Goal: Task Accomplishment & Management: Use online tool/utility

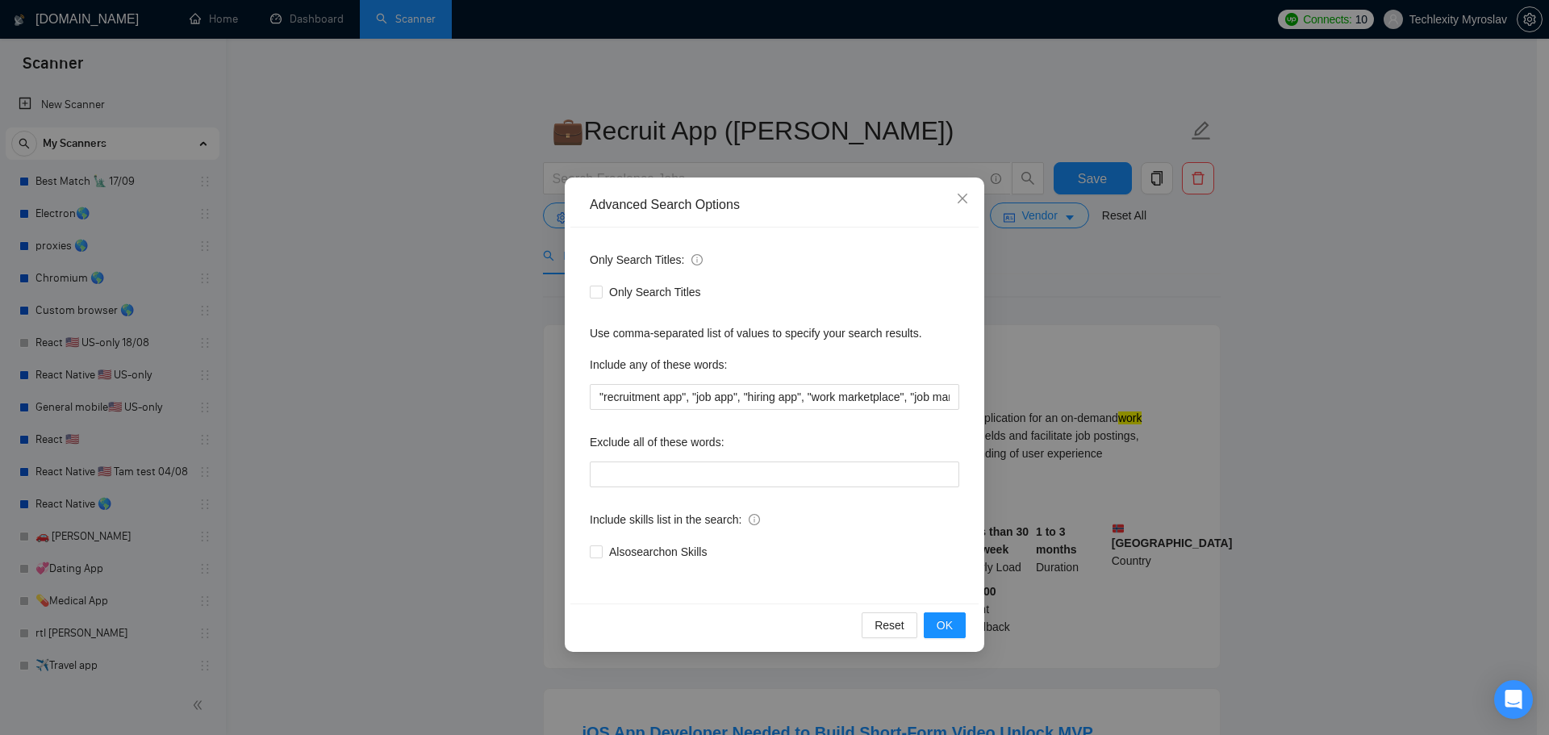
click at [1177, 286] on div "Advanced Search Options Only Search Titles: Only Search Titles Use comma-separa…" at bounding box center [774, 367] width 1549 height 735
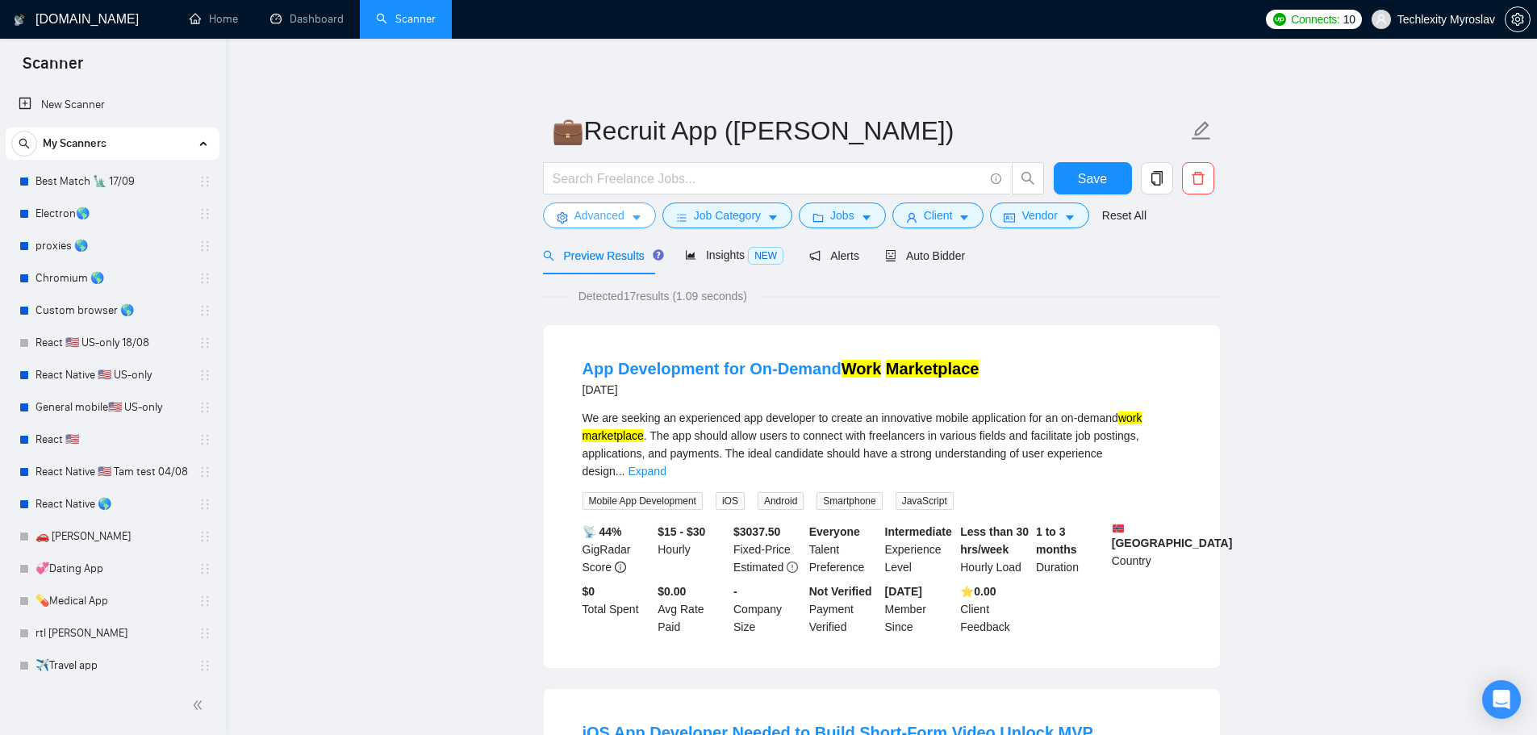
click at [585, 211] on span "Advanced" at bounding box center [600, 216] width 50 height 18
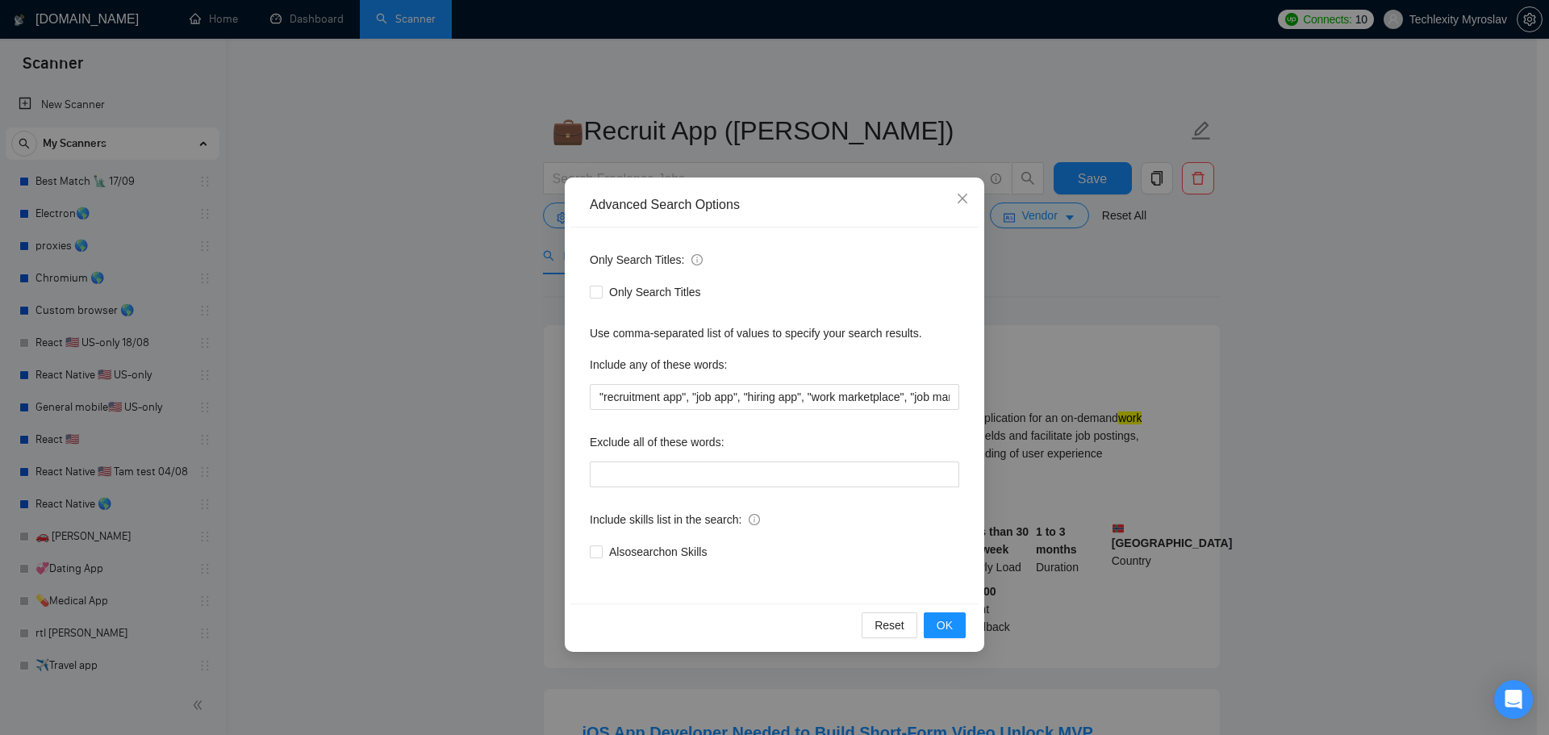
click at [441, 234] on div "Advanced Search Options Only Search Titles: Only Search Titles Use comma-separa…" at bounding box center [774, 367] width 1549 height 735
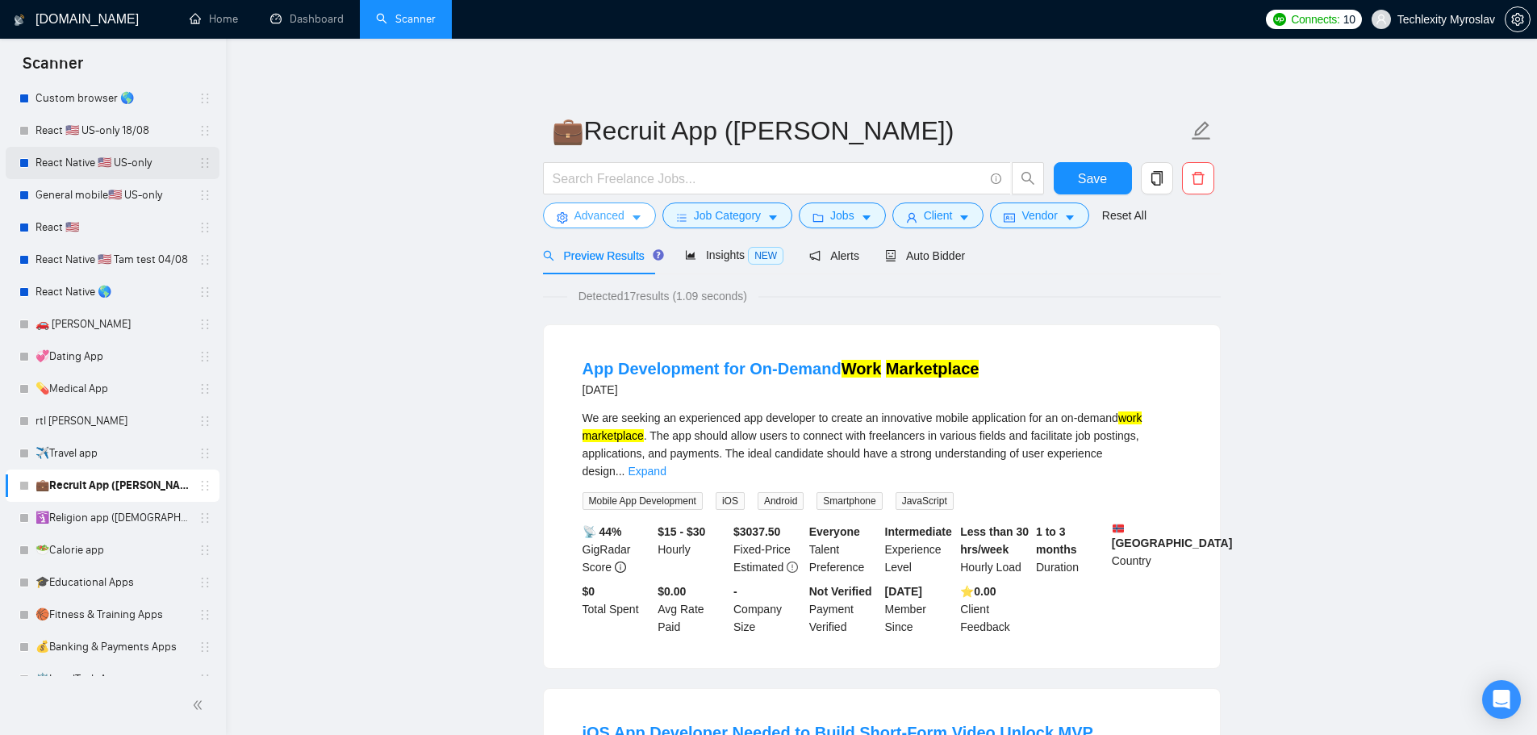
scroll to position [232, 0]
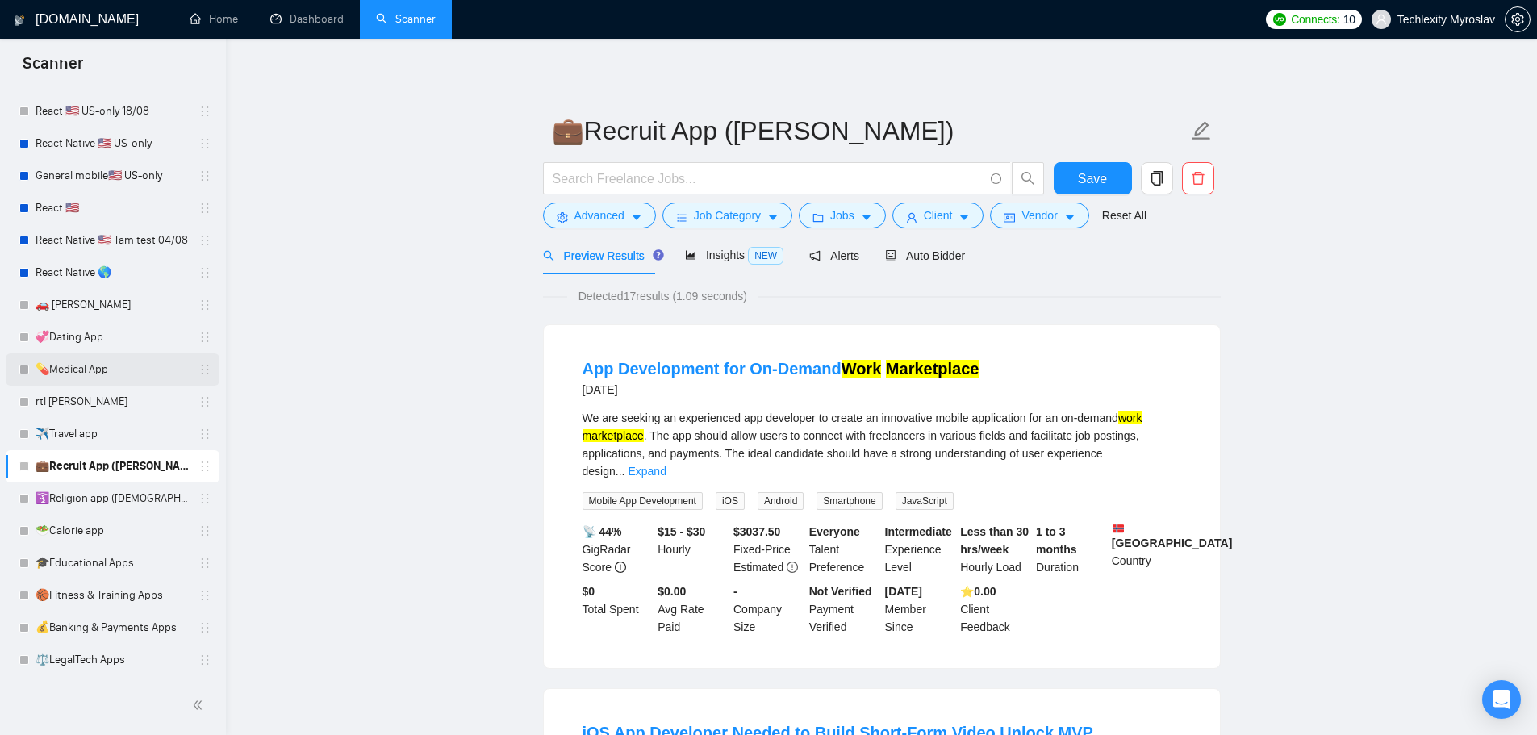
click at [152, 374] on link "💊Medical App" at bounding box center [112, 369] width 153 height 32
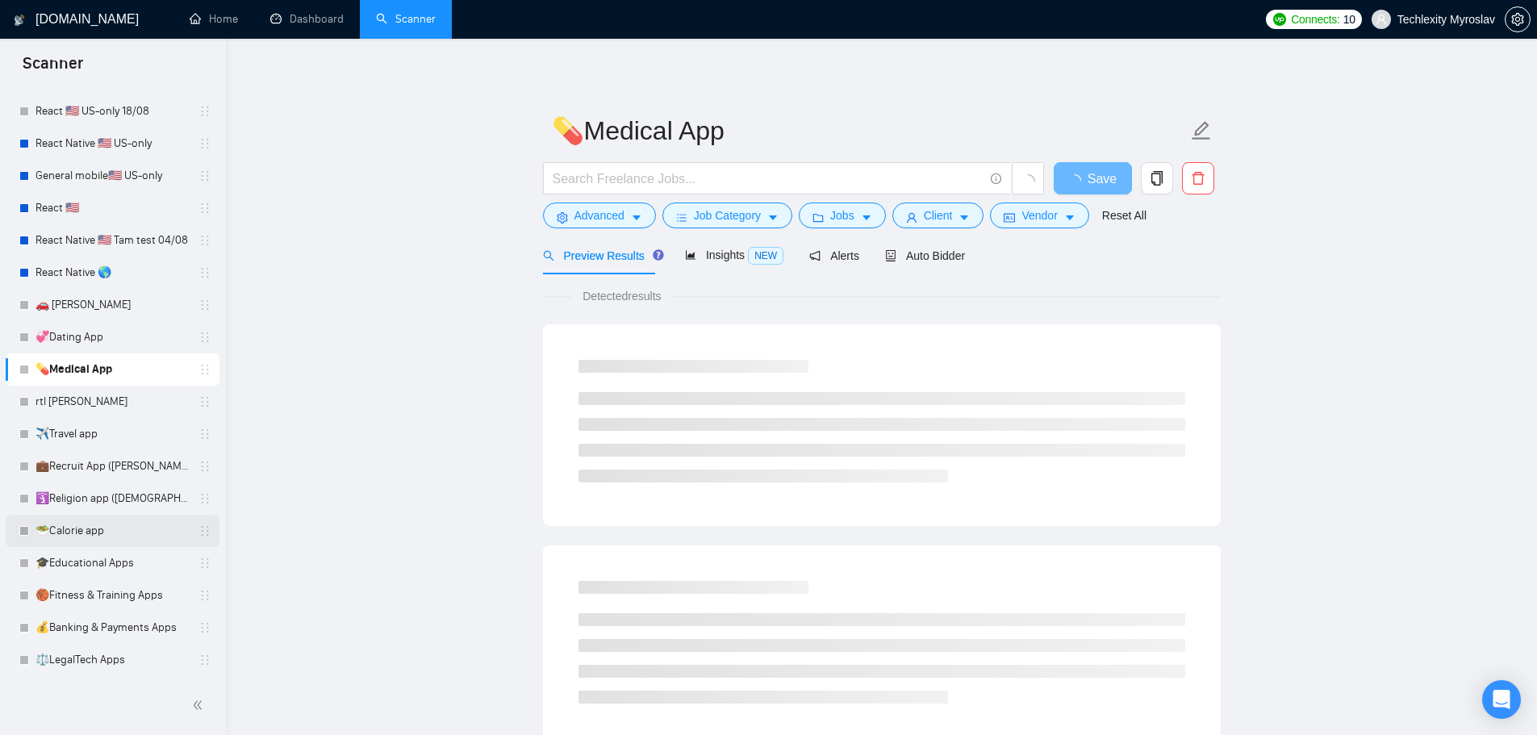
click at [117, 525] on link "🥗Calorie app" at bounding box center [112, 531] width 153 height 32
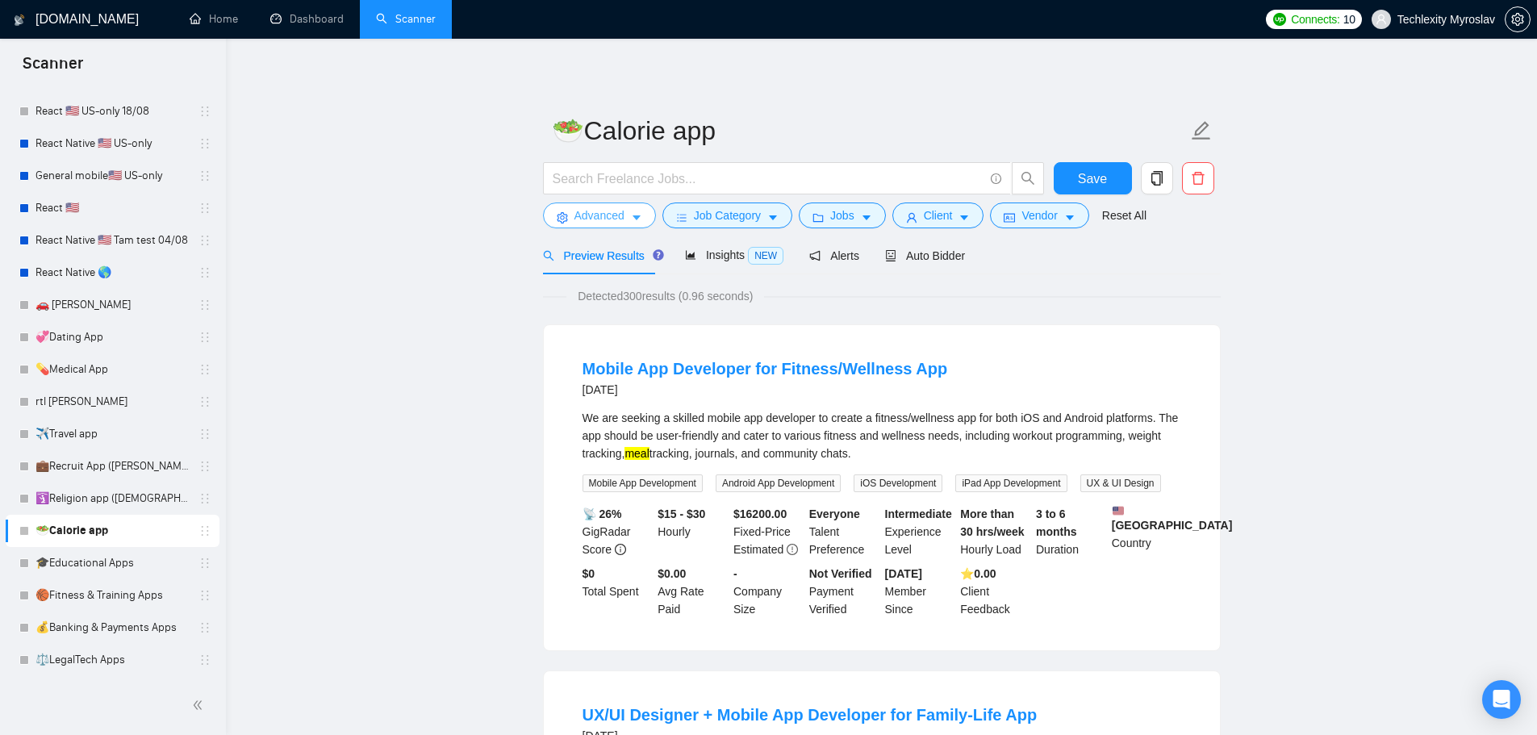
click at [580, 211] on span "Advanced" at bounding box center [600, 216] width 50 height 18
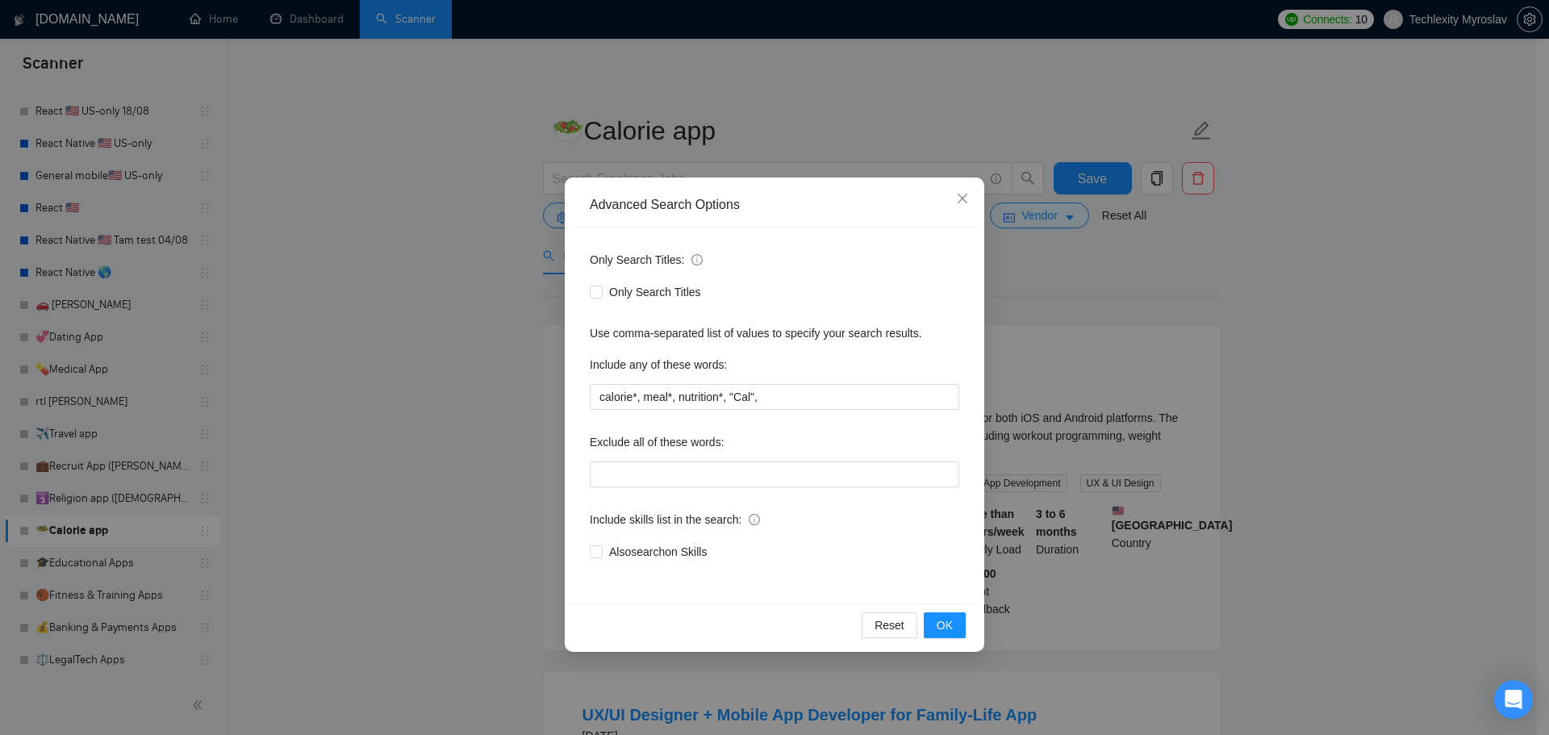
click at [527, 242] on div "Advanced Search Options Only Search Titles: Only Search Titles Use comma-separa…" at bounding box center [774, 367] width 1549 height 735
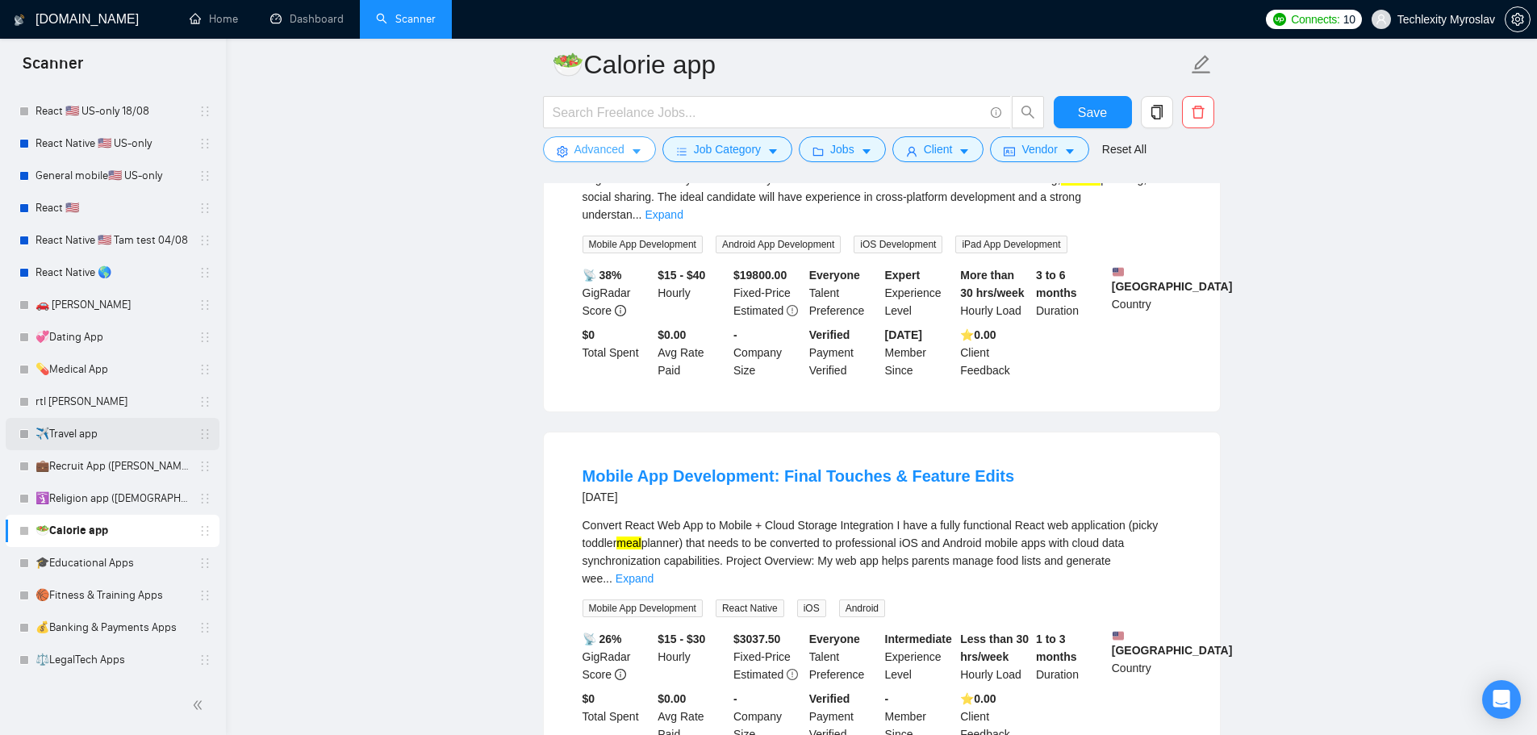
scroll to position [968, 0]
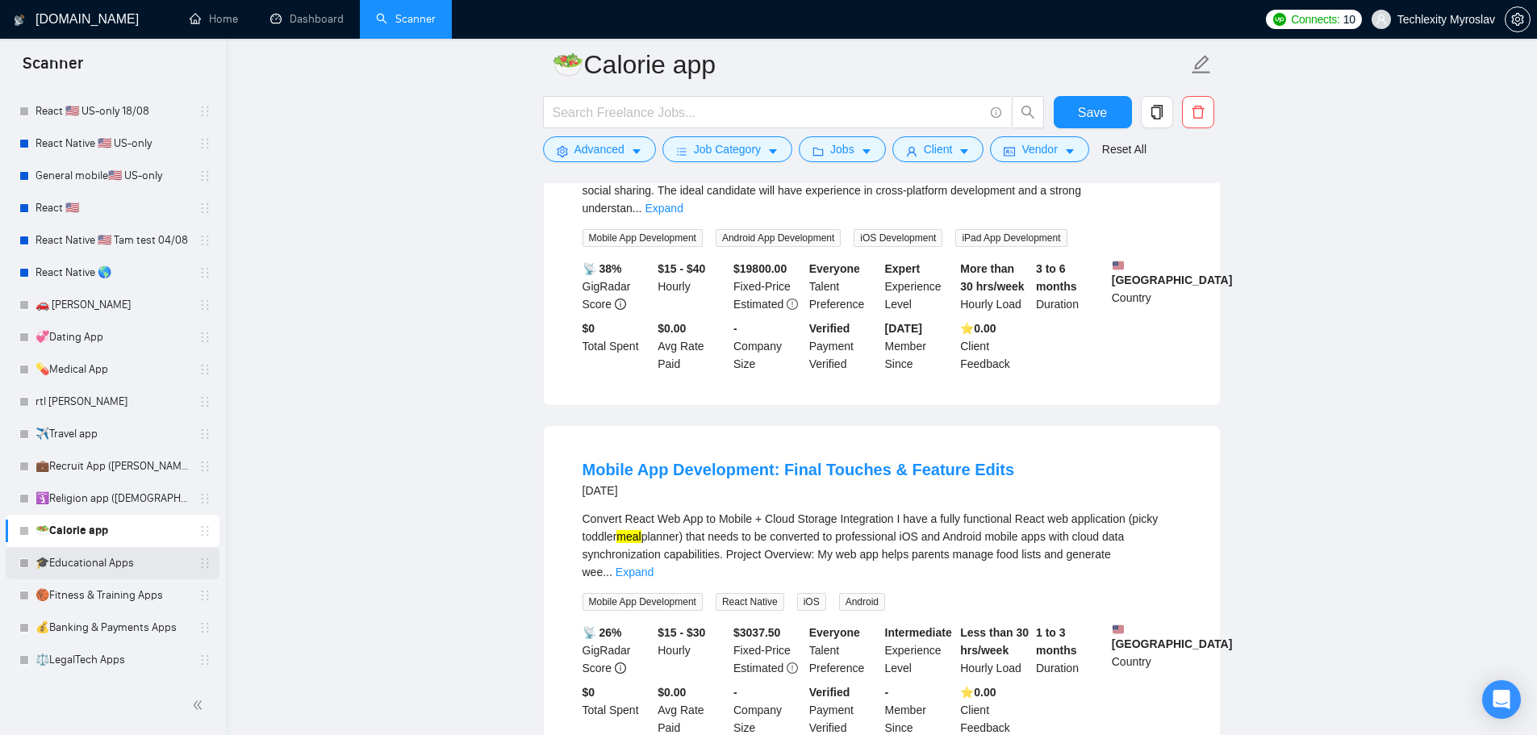
click at [139, 567] on link "🎓Educational Apps" at bounding box center [112, 563] width 153 height 32
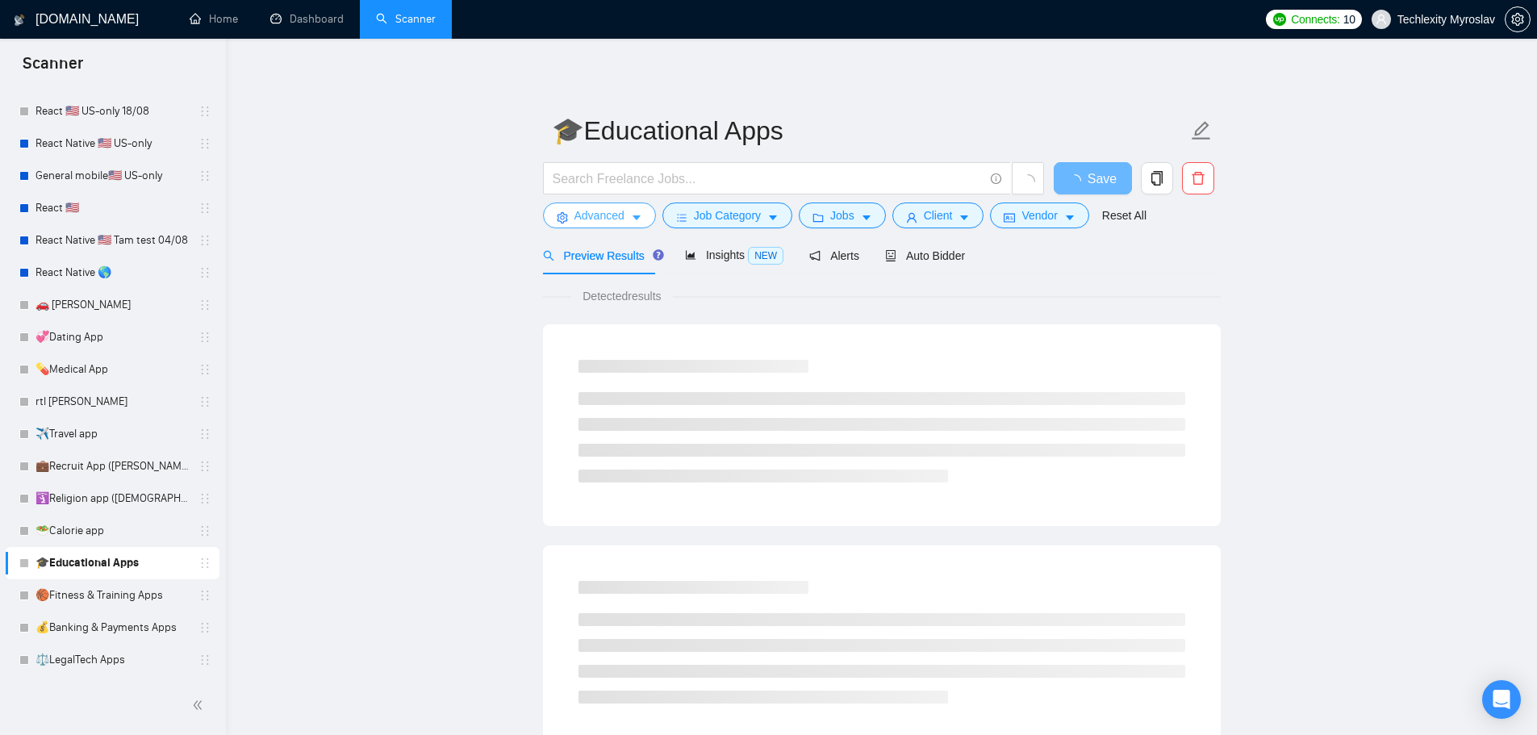
click at [587, 221] on span "Advanced" at bounding box center [600, 216] width 50 height 18
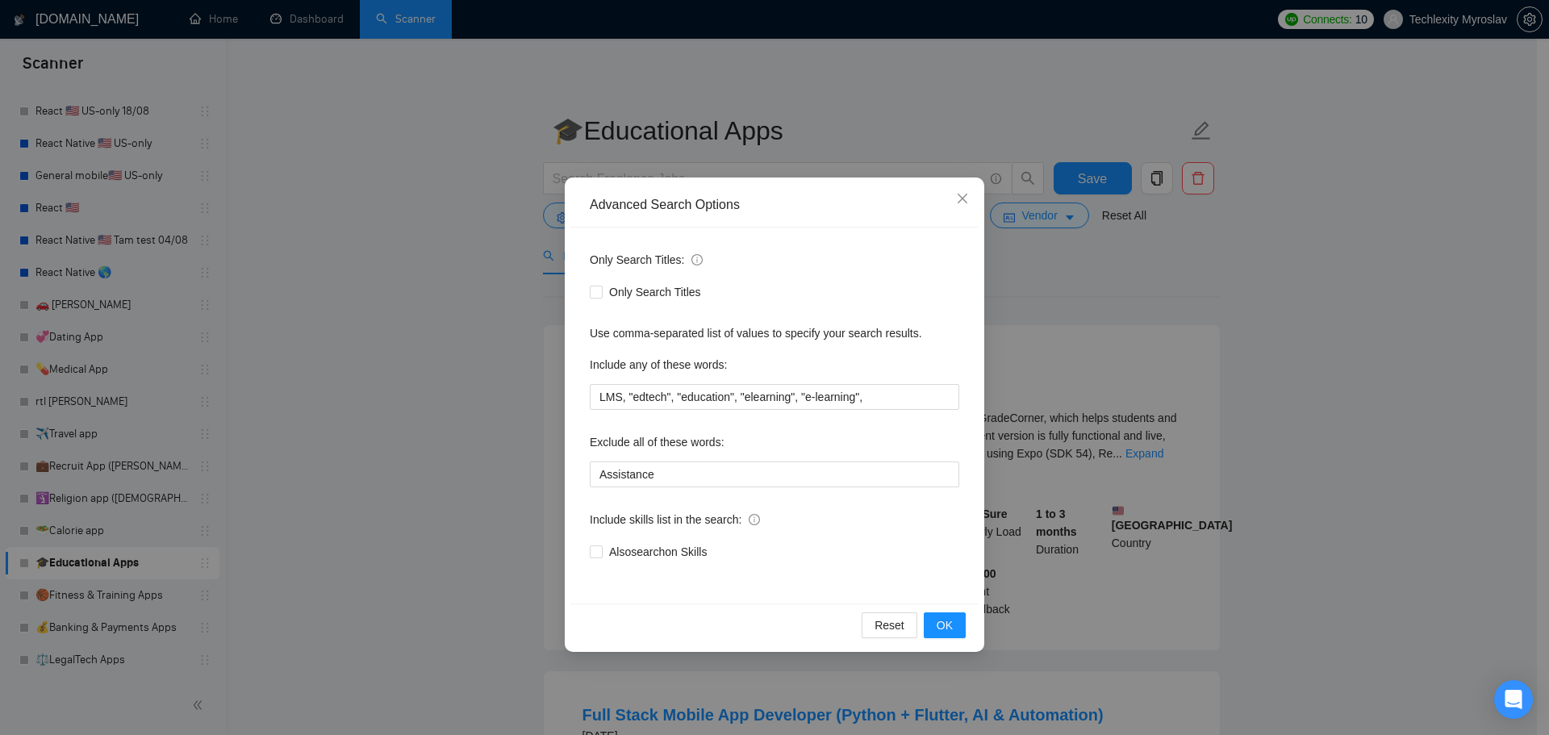
click at [1043, 224] on div "Advanced Search Options Only Search Titles: Only Search Titles Use comma-separa…" at bounding box center [774, 367] width 1549 height 735
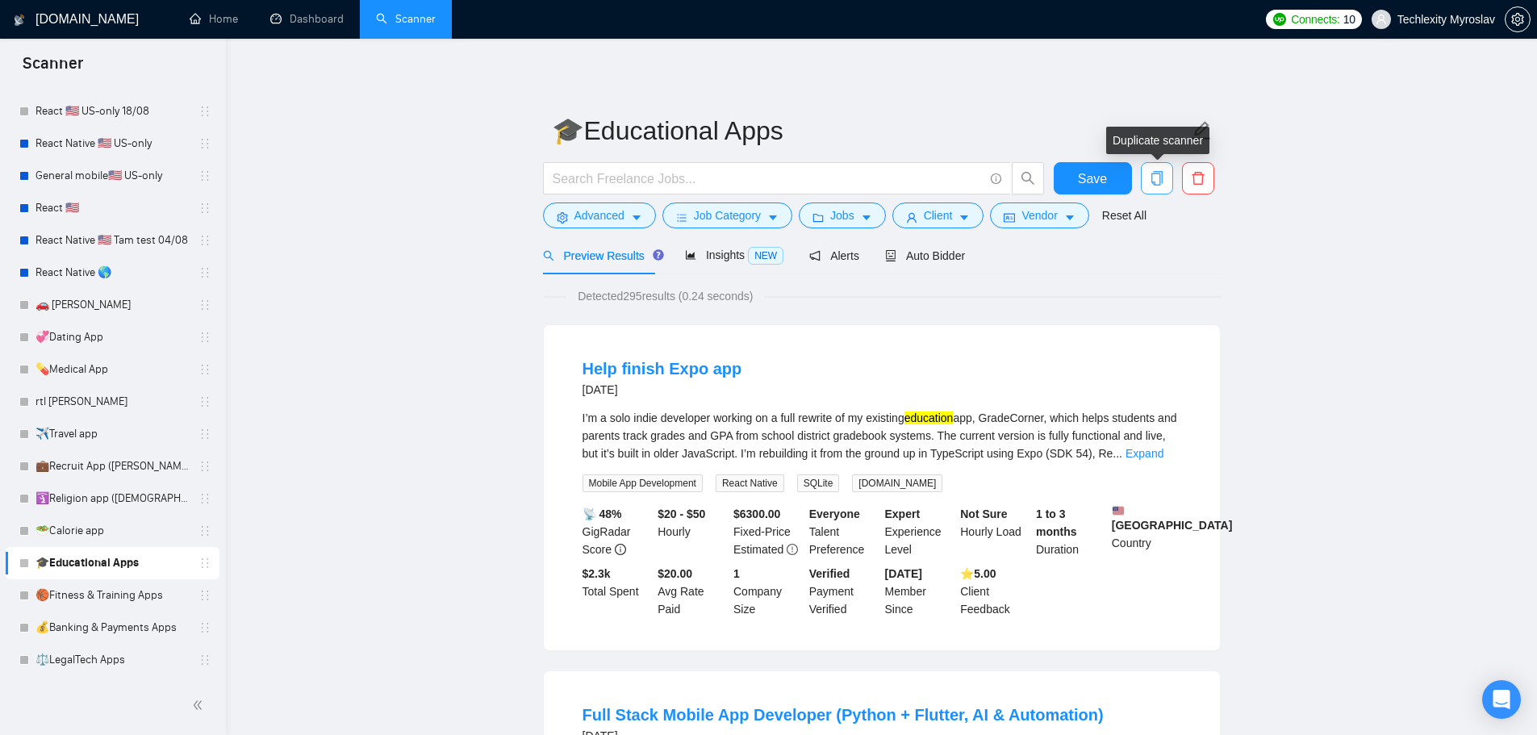
click at [1153, 175] on icon "copy" at bounding box center [1157, 178] width 15 height 15
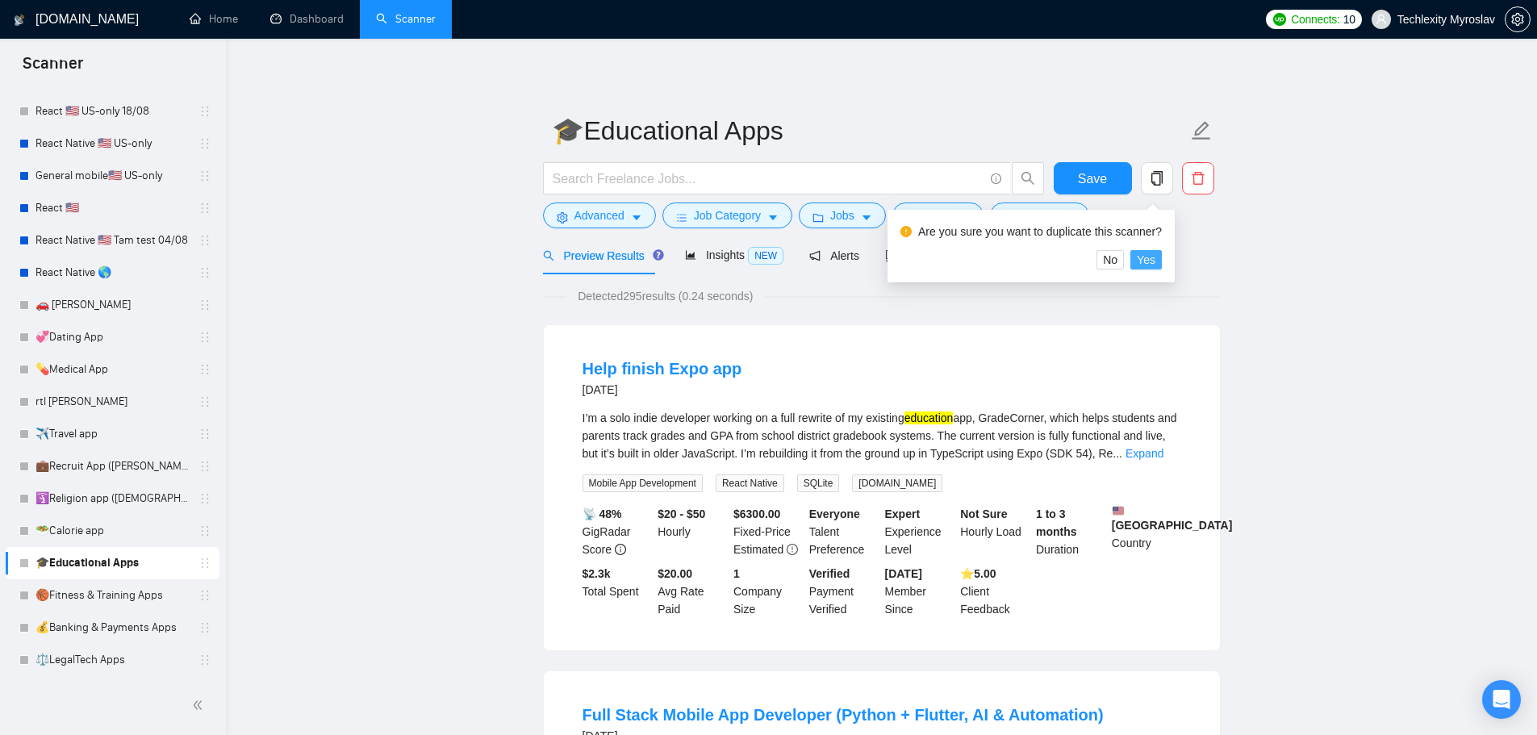
click at [1143, 261] on span "Yes" at bounding box center [1146, 260] width 19 height 18
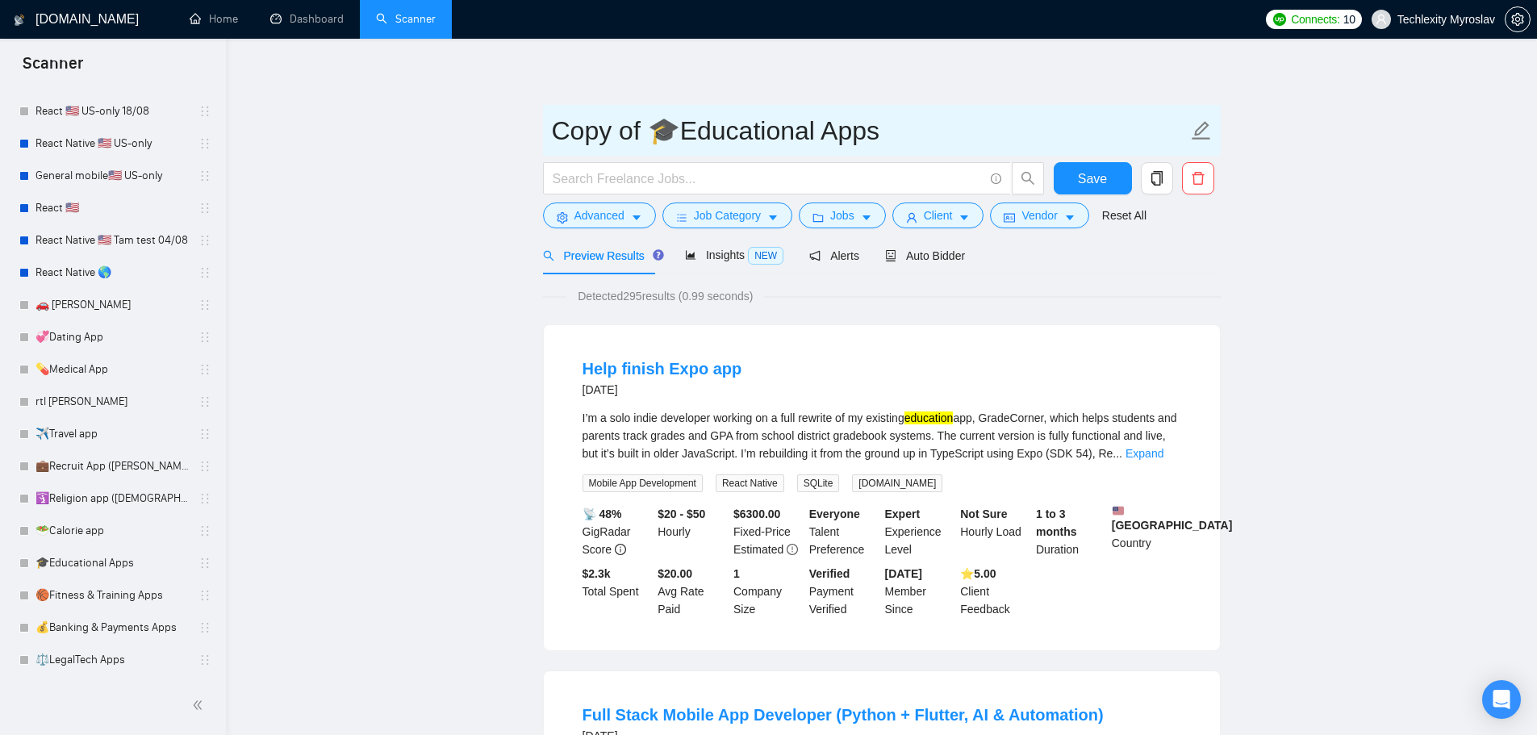
drag, startPoint x: 679, startPoint y: 140, endPoint x: 536, endPoint y: 142, distance: 142.8
paste input "💊"
drag, startPoint x: 580, startPoint y: 130, endPoint x: 792, endPoint y: 133, distance: 211.4
click at [792, 133] on input "💊Educational Apps" at bounding box center [870, 131] width 636 height 40
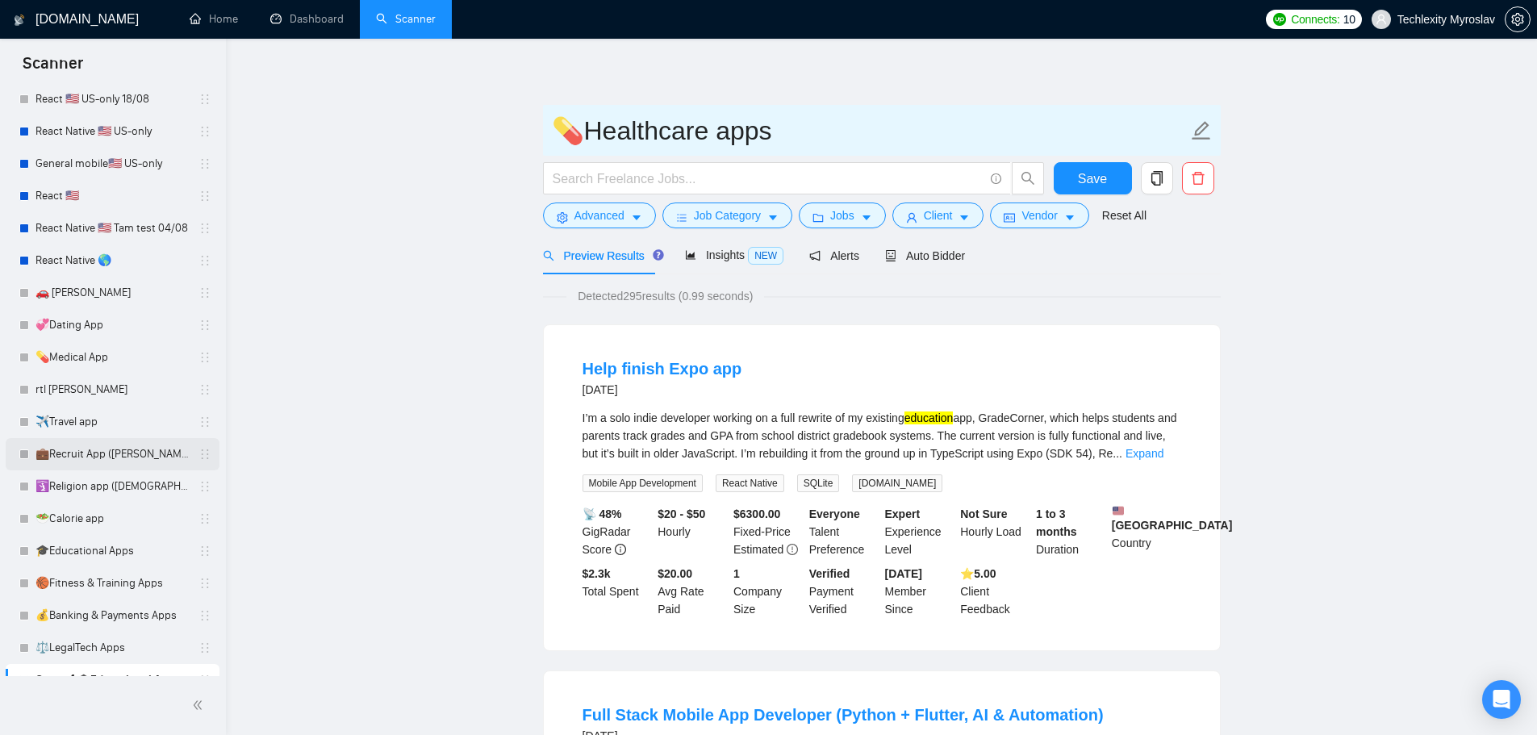
scroll to position [264, 0]
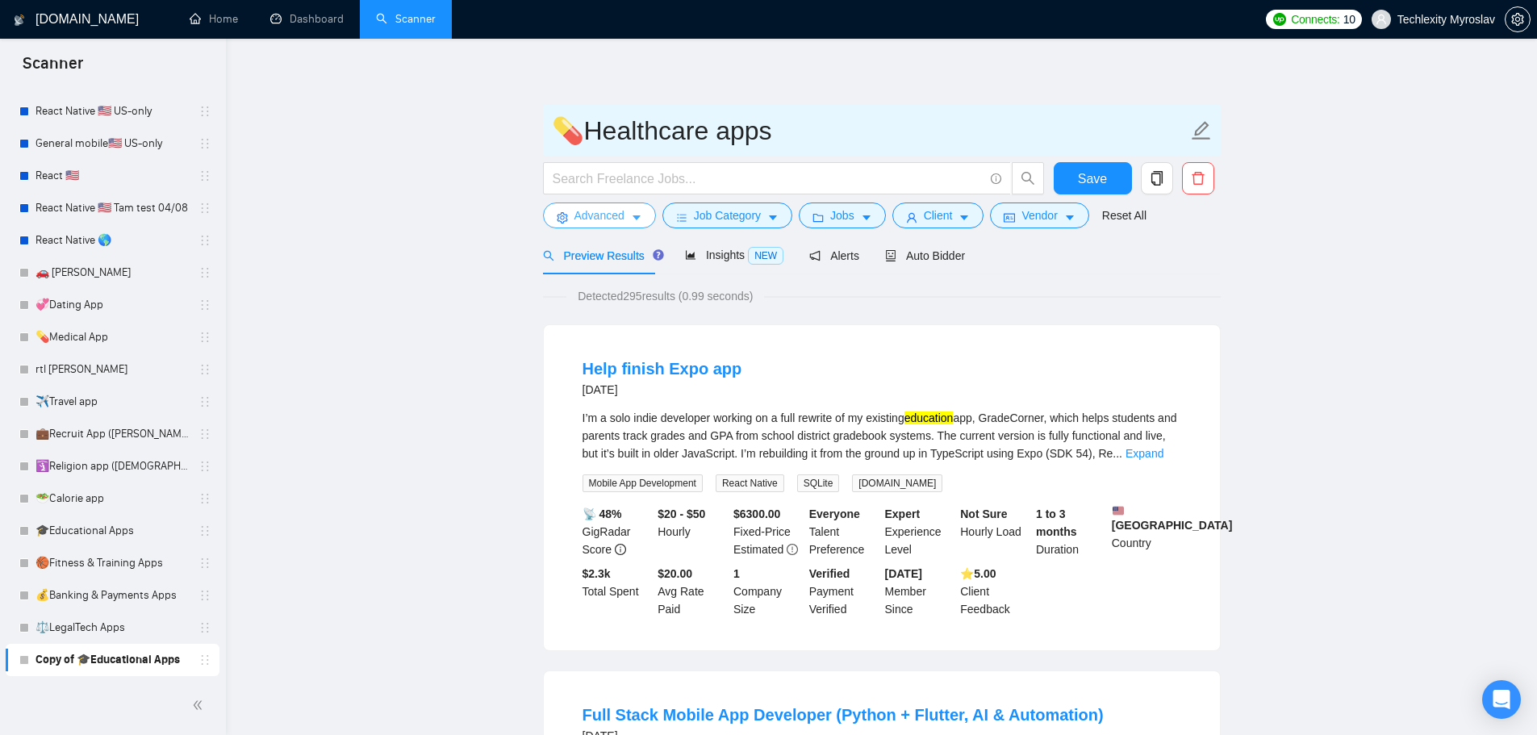
type input "💊Healthcare apps"
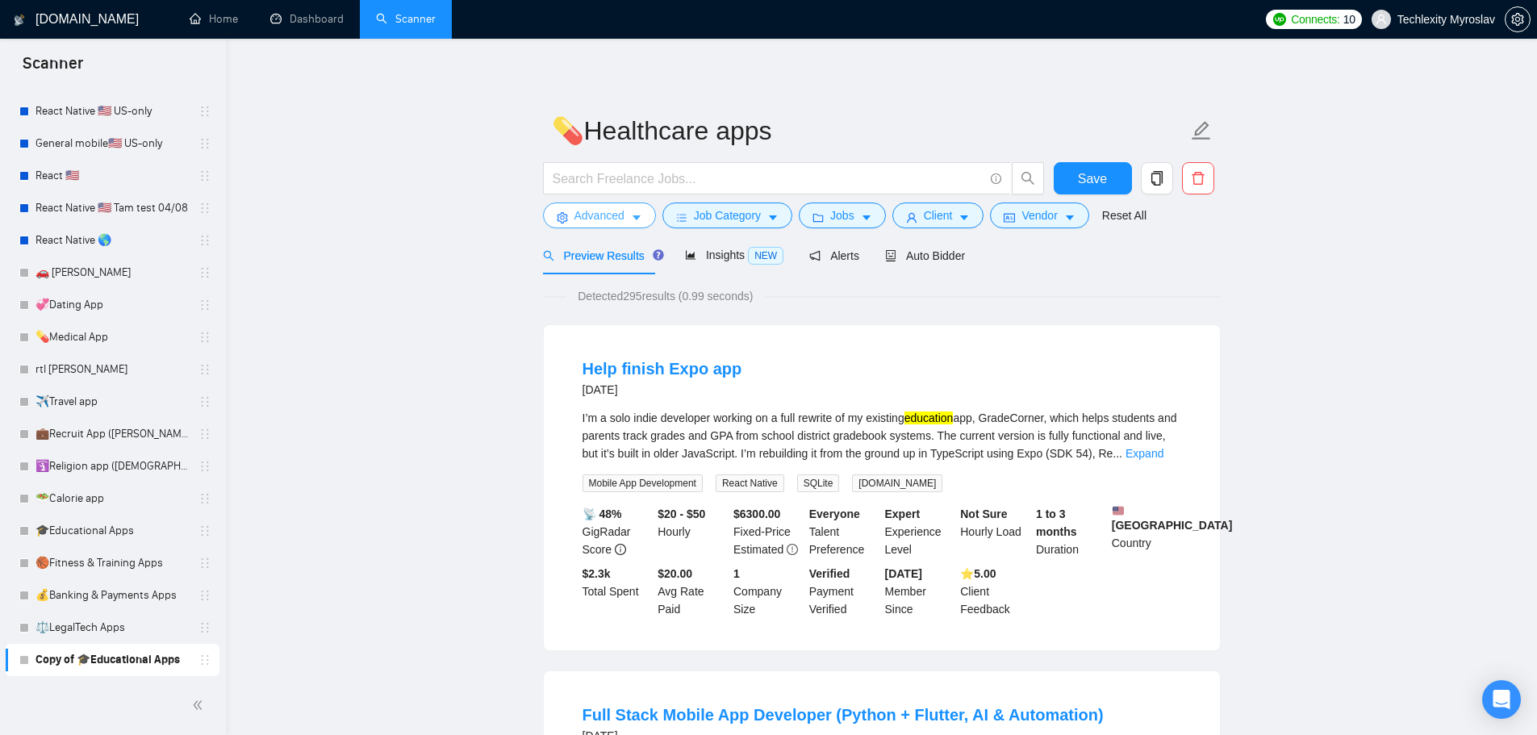
click at [566, 211] on span "setting" at bounding box center [562, 217] width 11 height 12
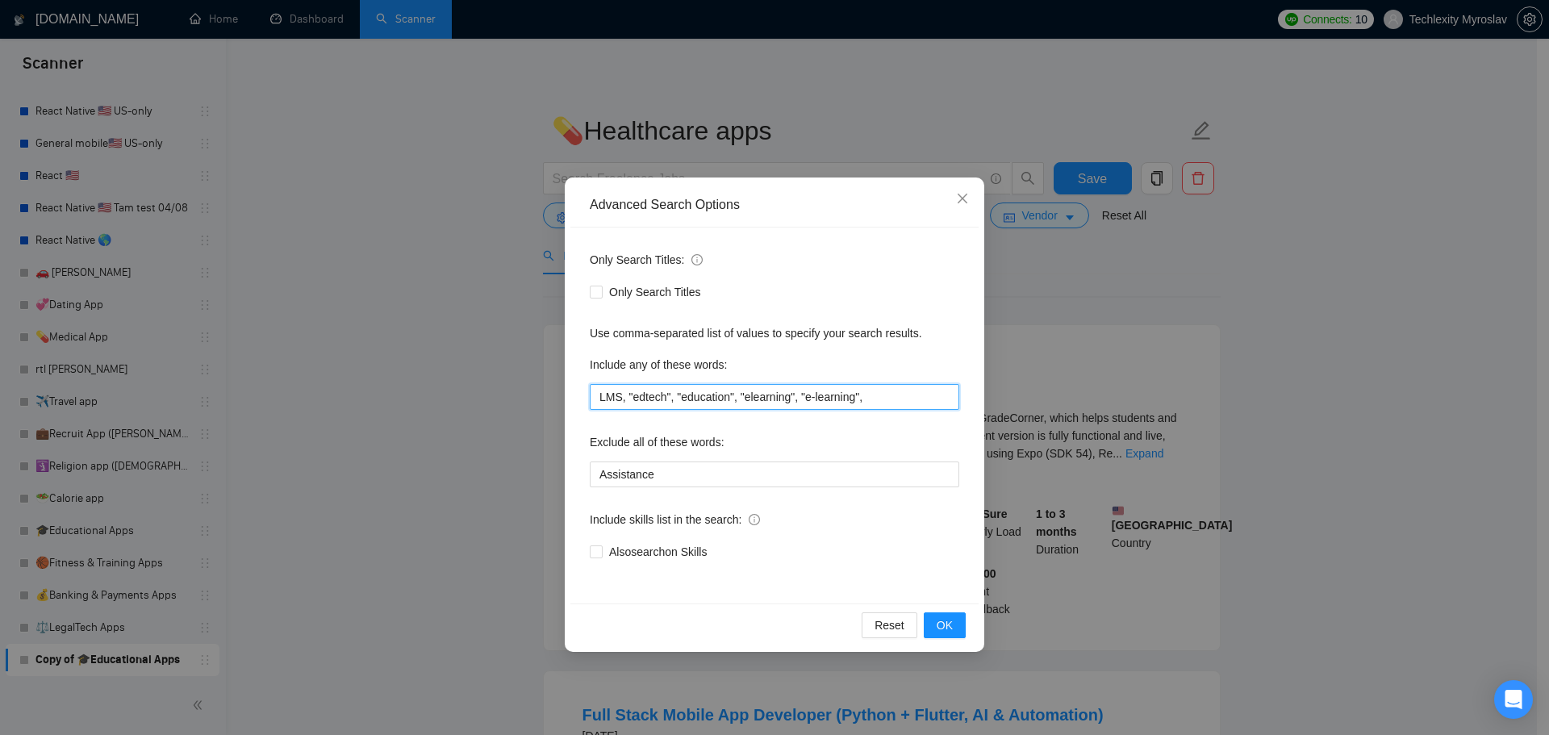
click at [848, 395] on input "LMS, "edtech", "education", "elearning", "e-learning"," at bounding box center [775, 397] width 370 height 26
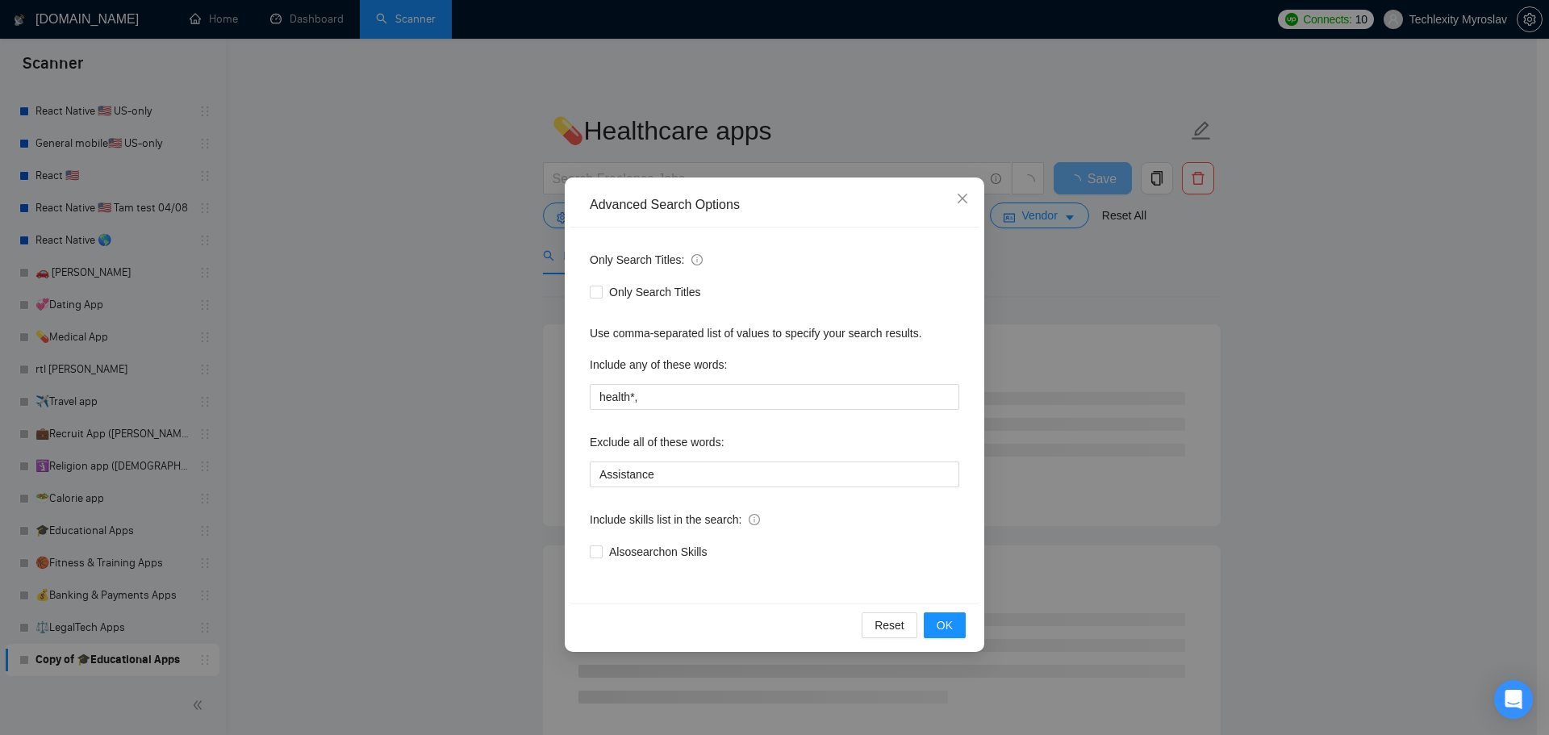
click at [940, 610] on div "Reset OK" at bounding box center [775, 625] width 408 height 43
click at [945, 627] on span "OK" at bounding box center [945, 626] width 16 height 18
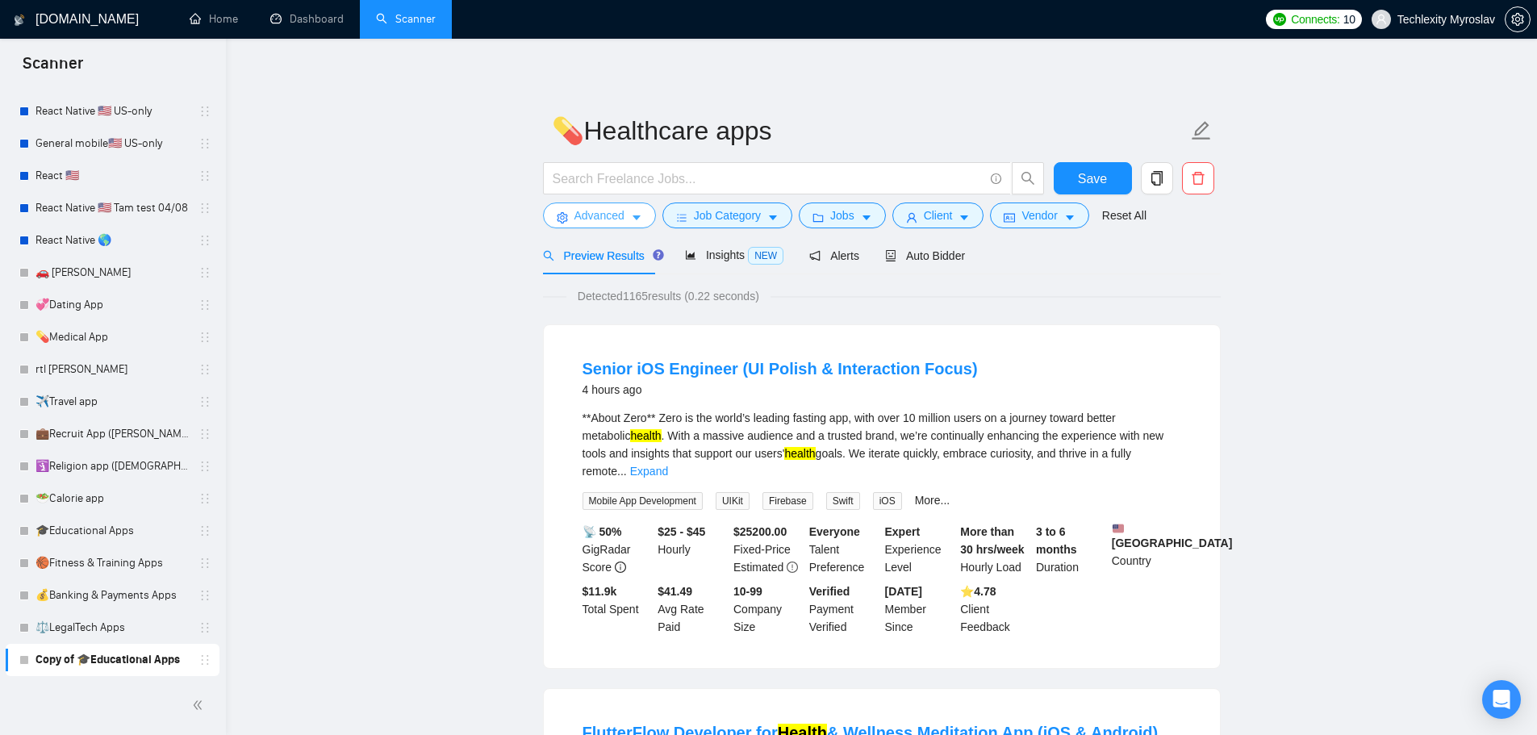
click at [587, 216] on span "Advanced" at bounding box center [600, 216] width 50 height 18
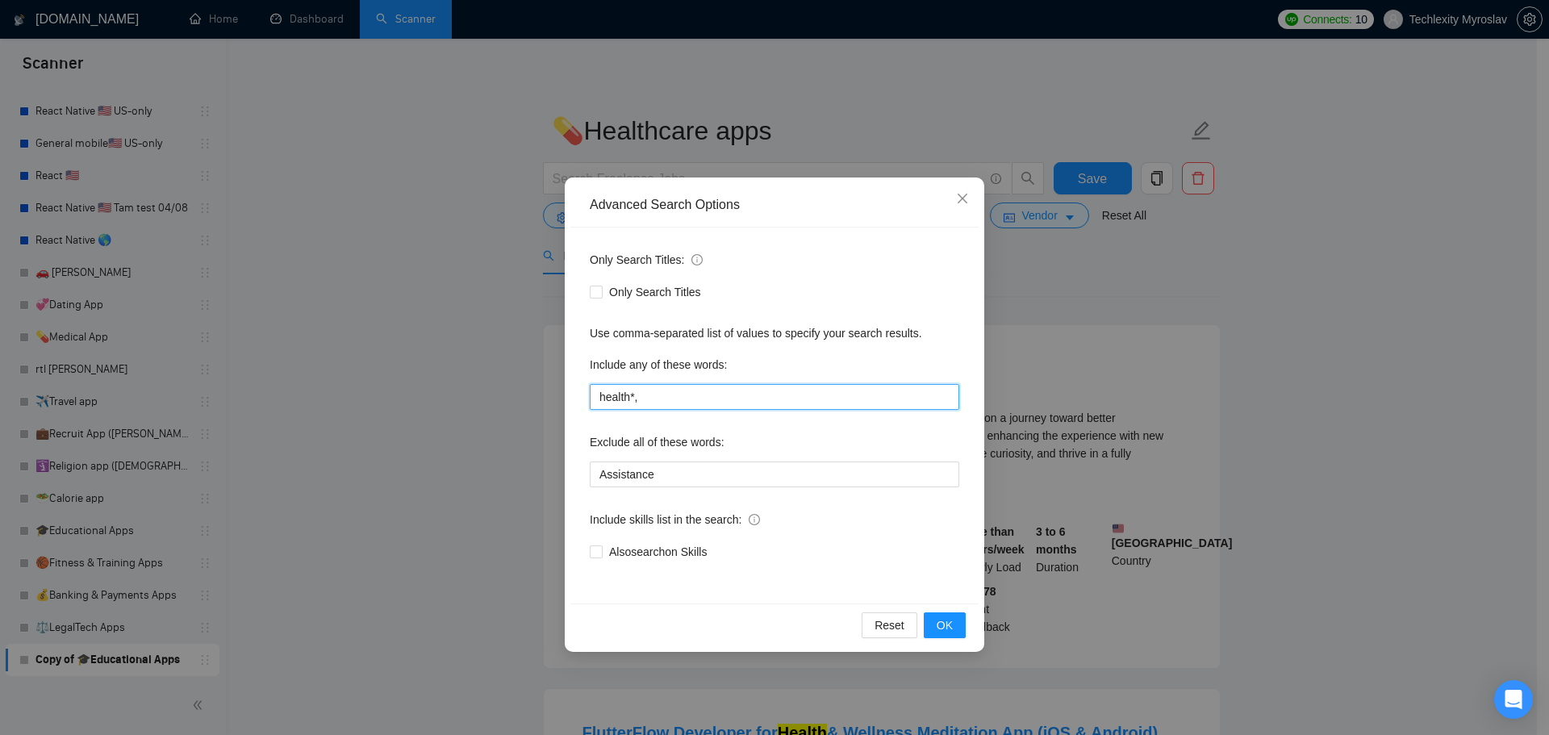
click at [696, 395] on input "health*," at bounding box center [775, 397] width 370 height 26
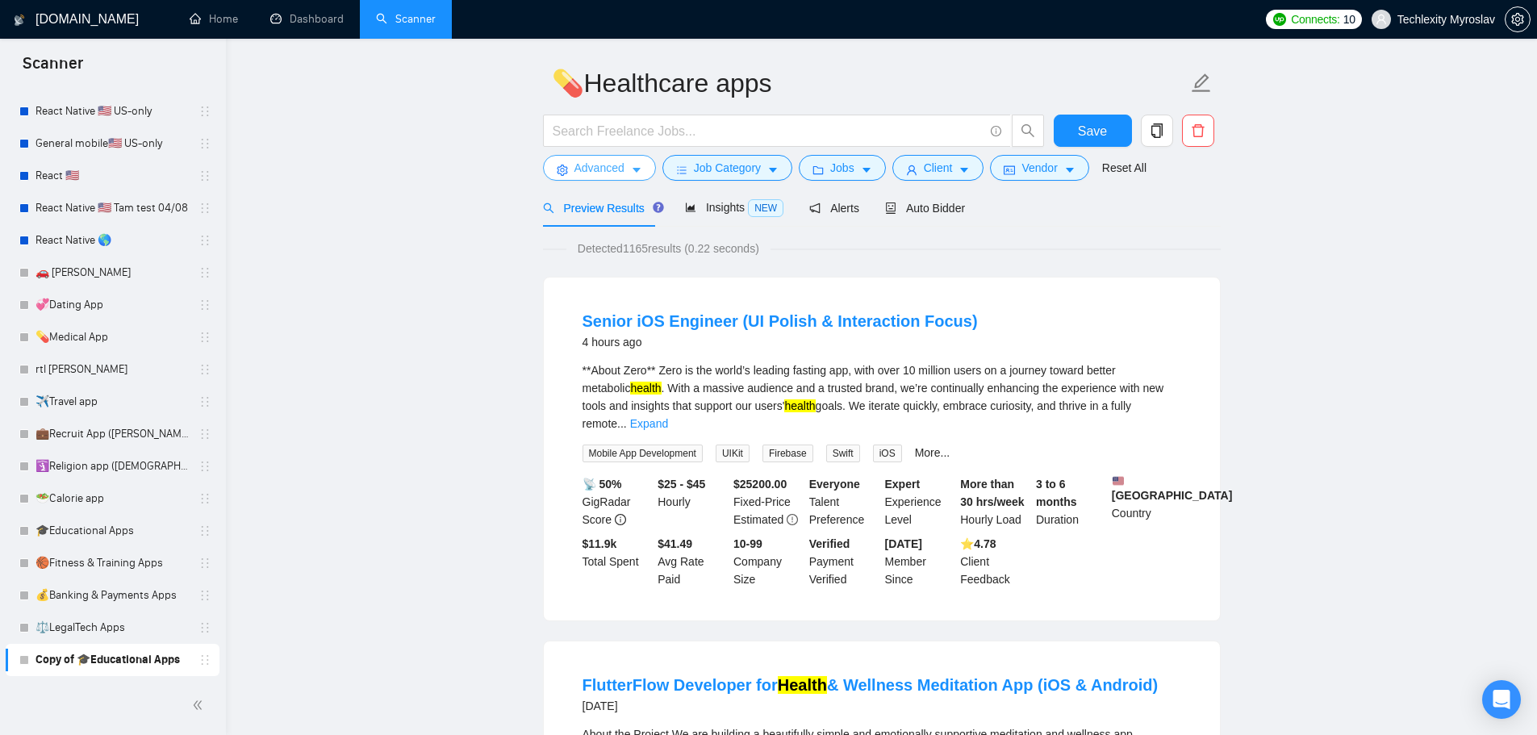
scroll to position [81, 0]
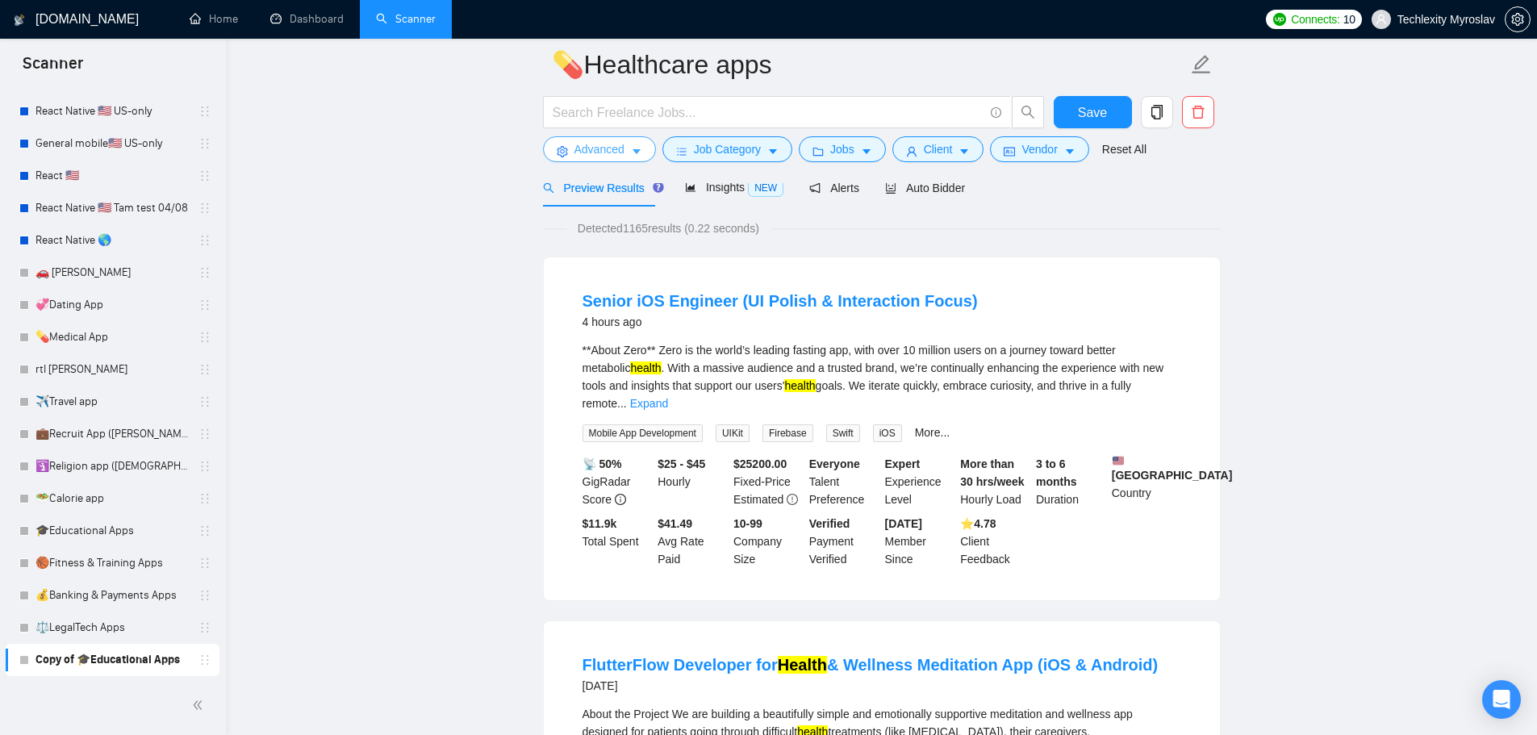
click at [596, 148] on span "Advanced" at bounding box center [600, 149] width 50 height 18
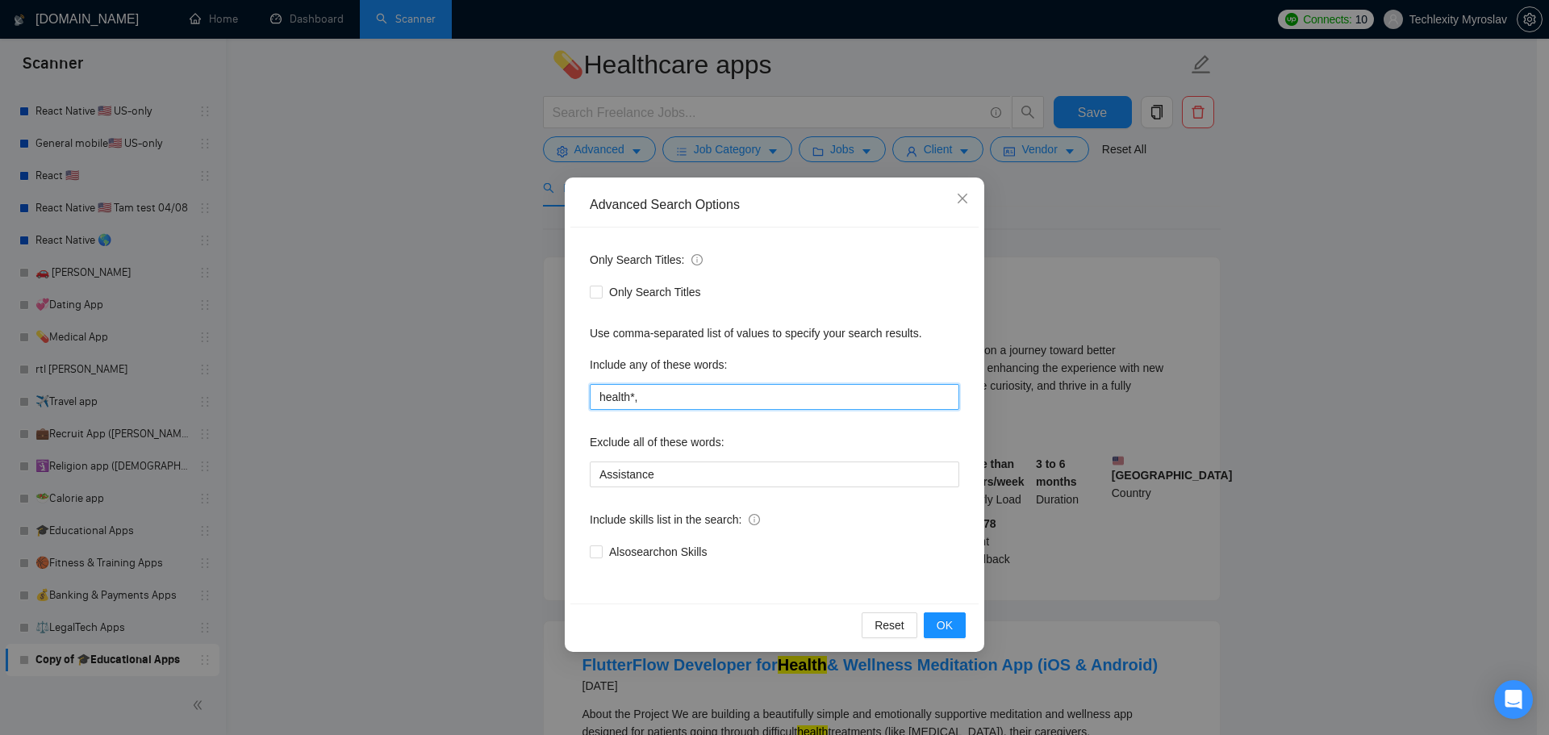
click at [633, 399] on input "health*," at bounding box center [775, 397] width 370 height 26
click at [636, 397] on input "health*," at bounding box center [775, 397] width 370 height 26
click at [935, 621] on button "OK" at bounding box center [945, 625] width 42 height 26
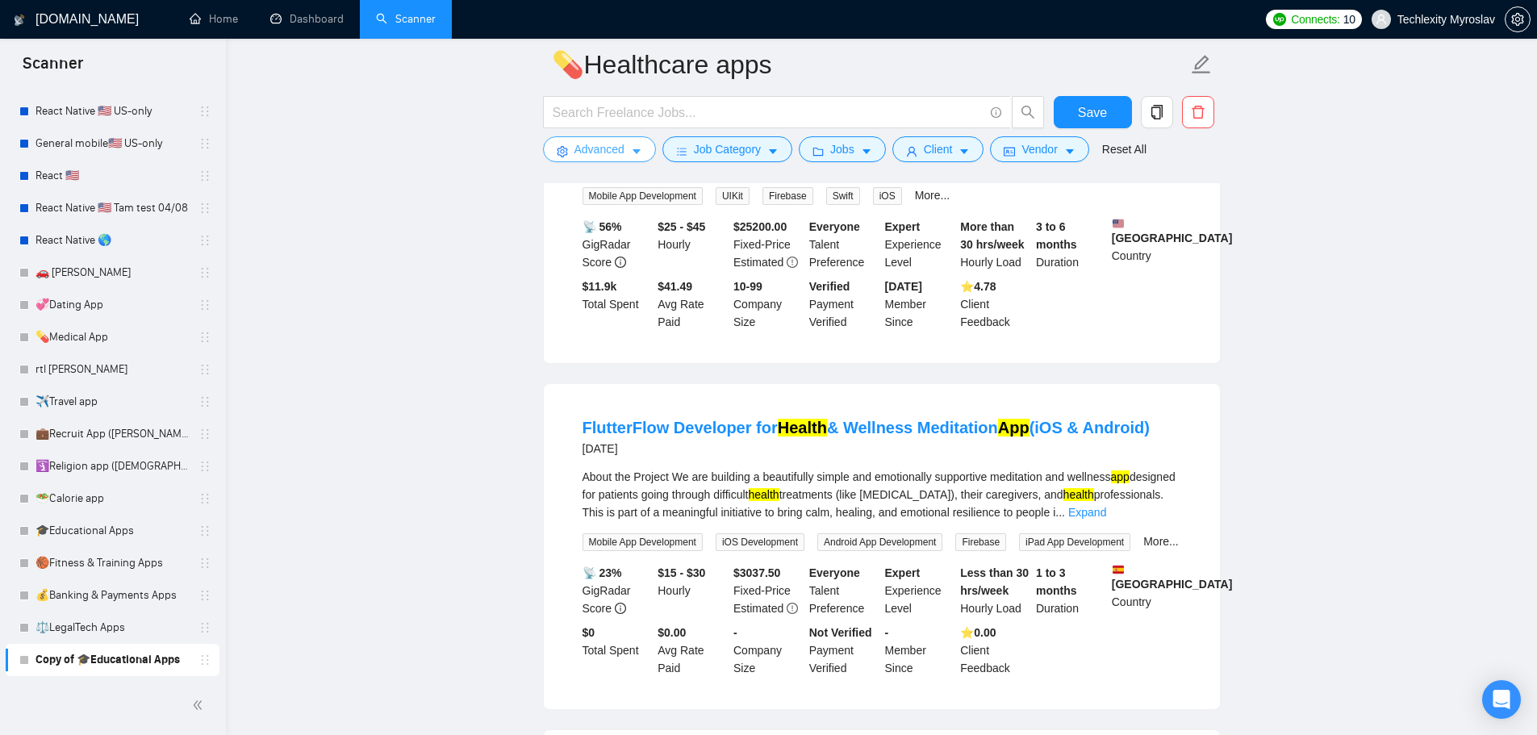
scroll to position [323, 0]
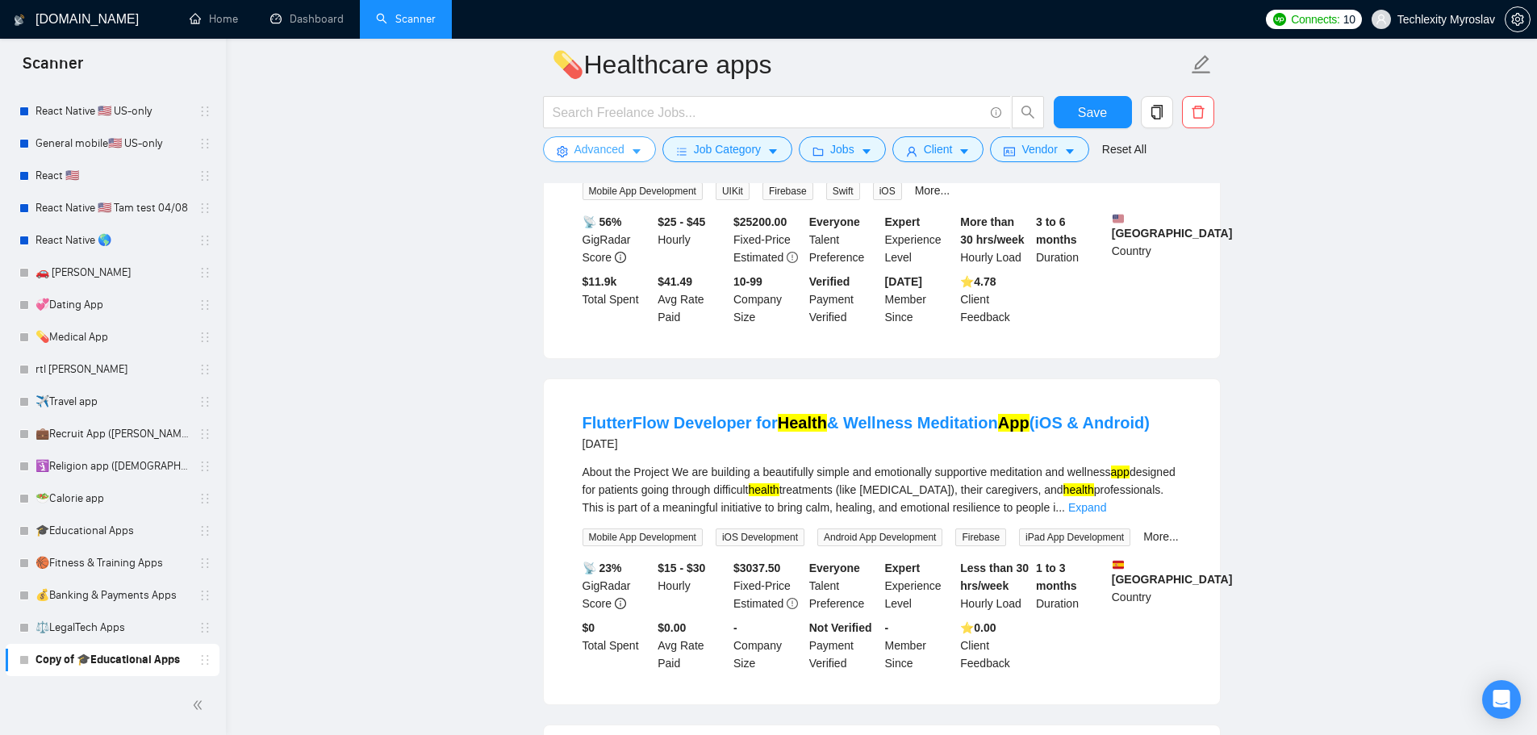
click at [607, 153] on span "Advanced" at bounding box center [600, 149] width 50 height 18
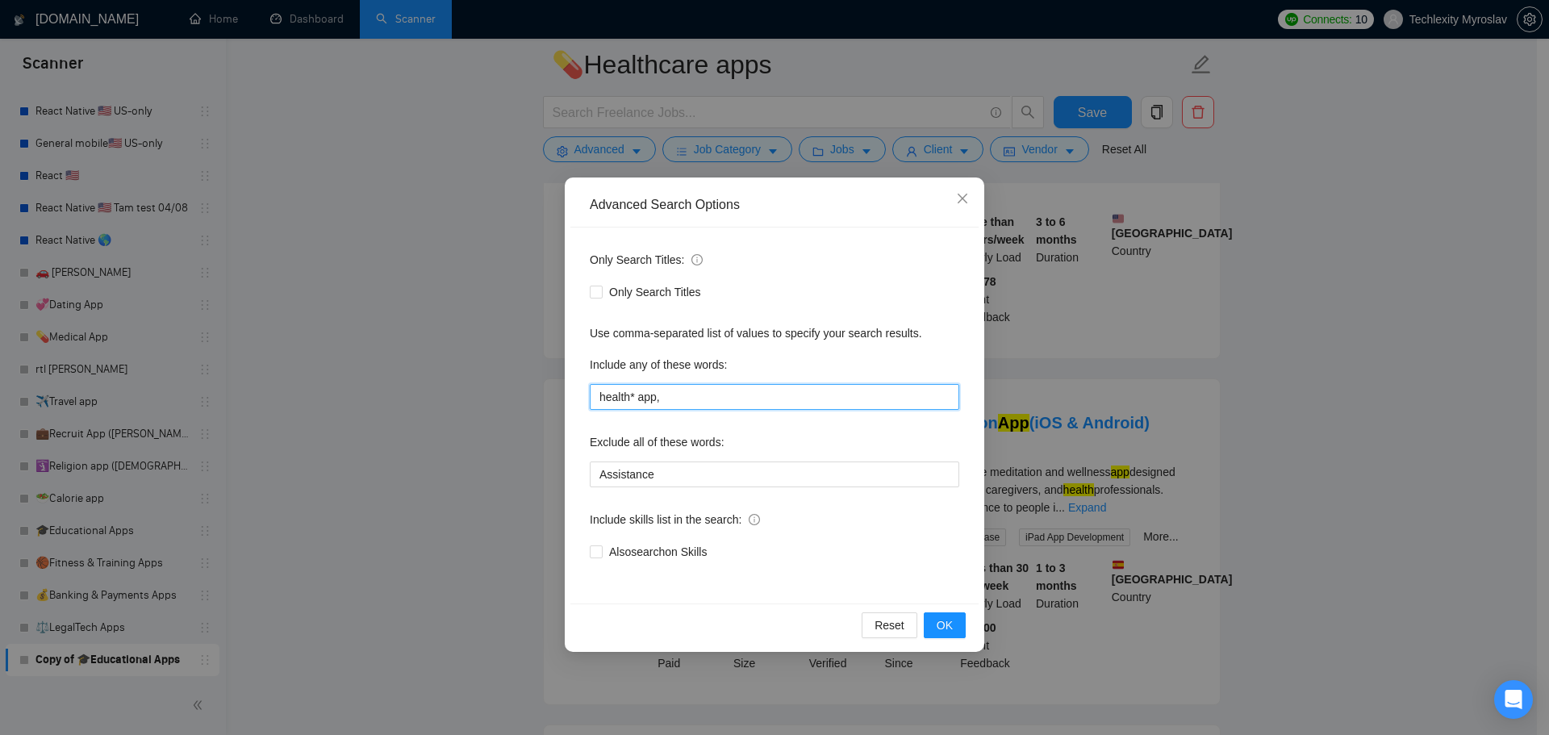
click at [709, 398] on input "health* app," at bounding box center [775, 397] width 370 height 26
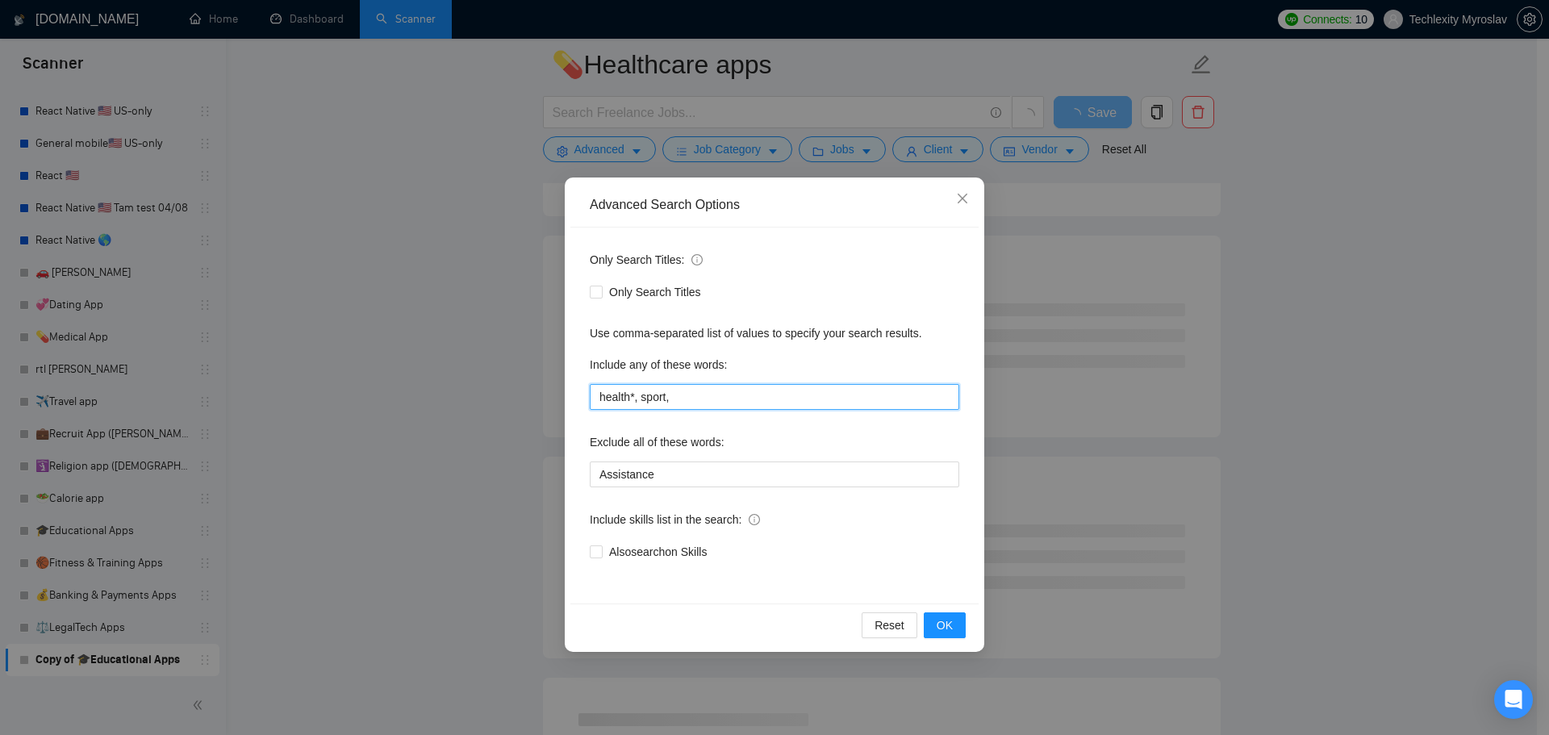
click at [665, 399] on input "health*, sport," at bounding box center [775, 397] width 370 height 26
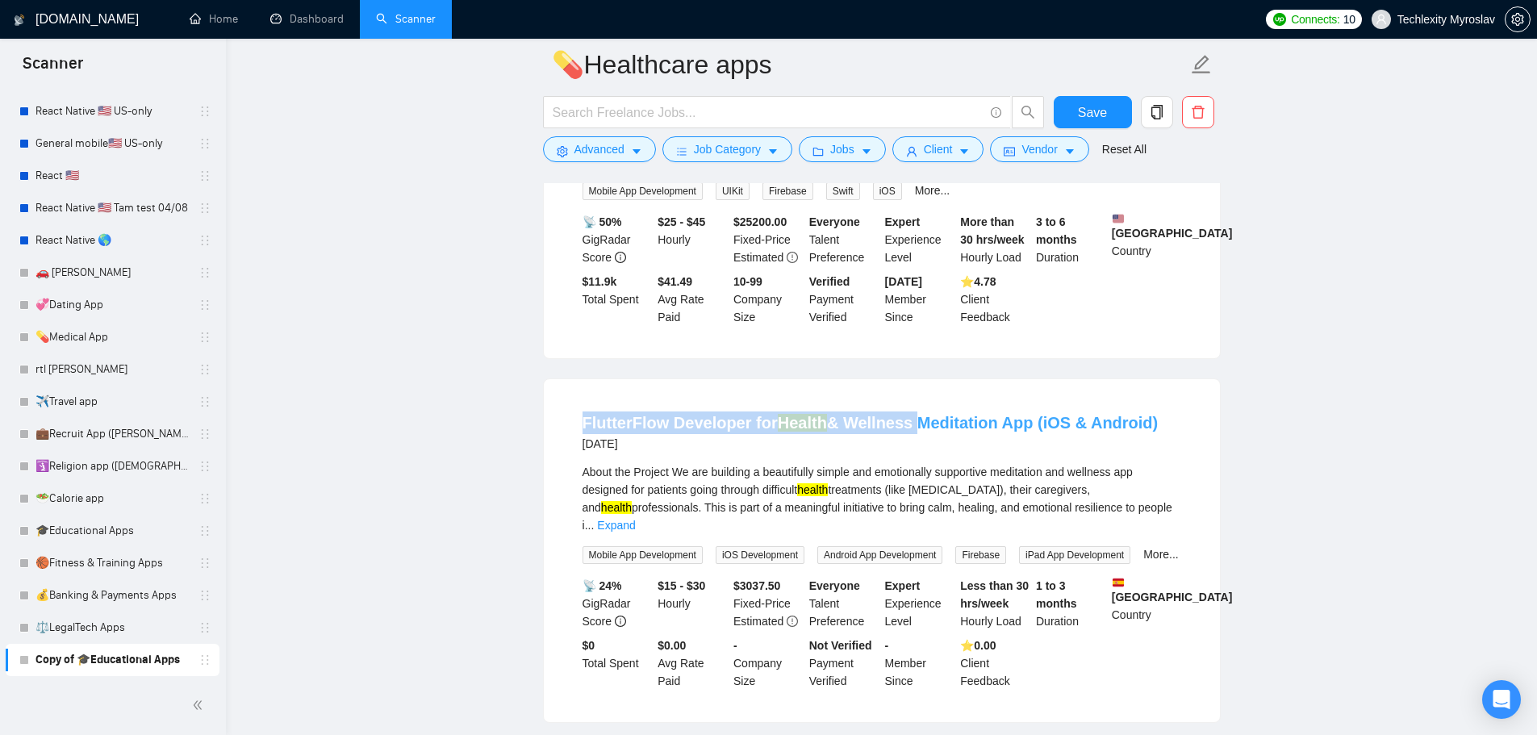
drag, startPoint x: 537, startPoint y: 416, endPoint x: 906, endPoint y: 410, distance: 368.8
copy link "FlutterFlow Developer for Health & Wellness"
click at [566, 144] on button "Advanced" at bounding box center [599, 149] width 113 height 26
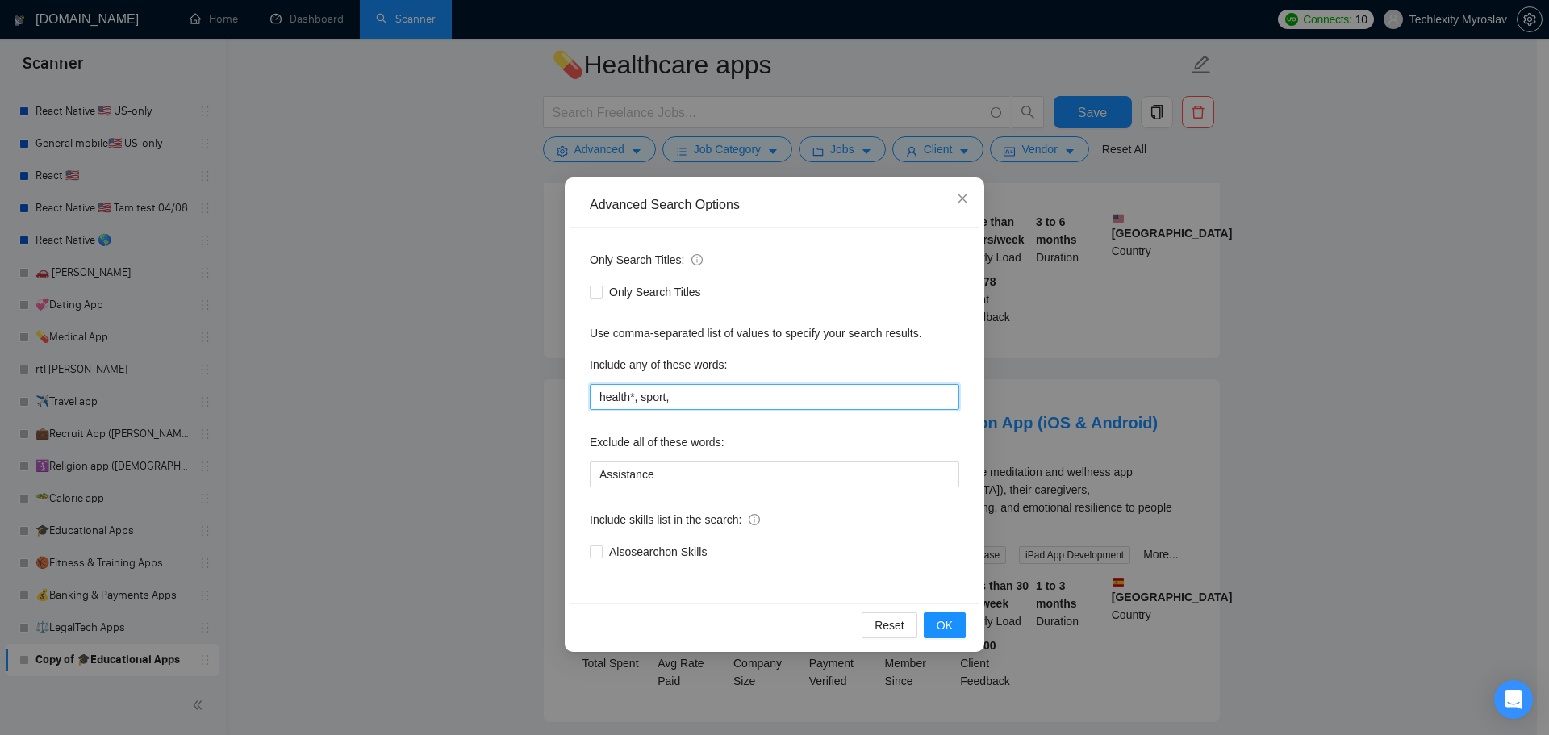
click at [754, 403] on input "health*, sport," at bounding box center [775, 397] width 370 height 26
paste input "FlutterFlow Developer for Health & Wellness"
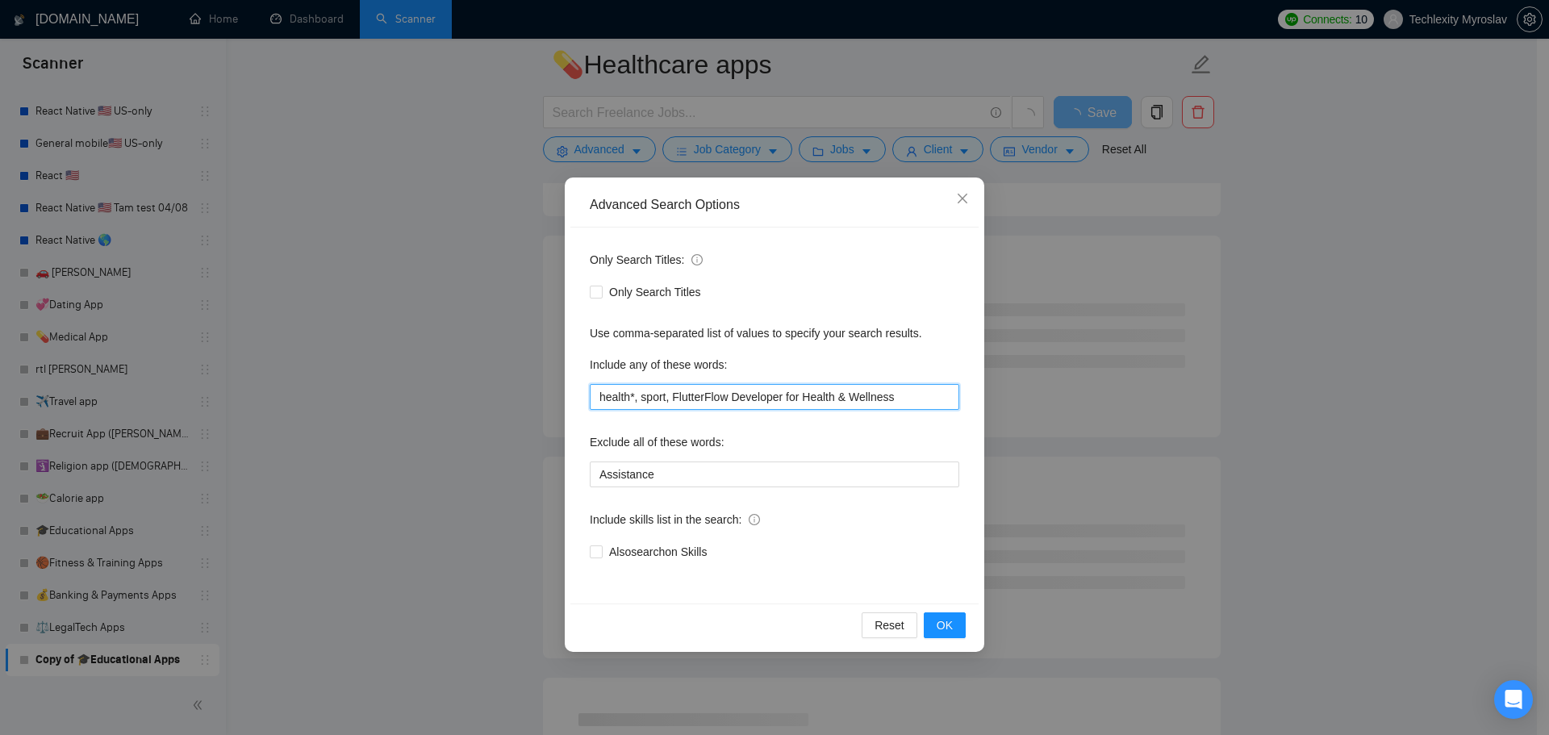
drag, startPoint x: 853, startPoint y: 398, endPoint x: 673, endPoint y: 408, distance: 180.3
click at [673, 408] on input "health*, sport, FlutterFlow Developer for Health & Wellness" at bounding box center [775, 397] width 370 height 26
click at [745, 394] on input "health*, sport, wellness" at bounding box center [775, 397] width 370 height 26
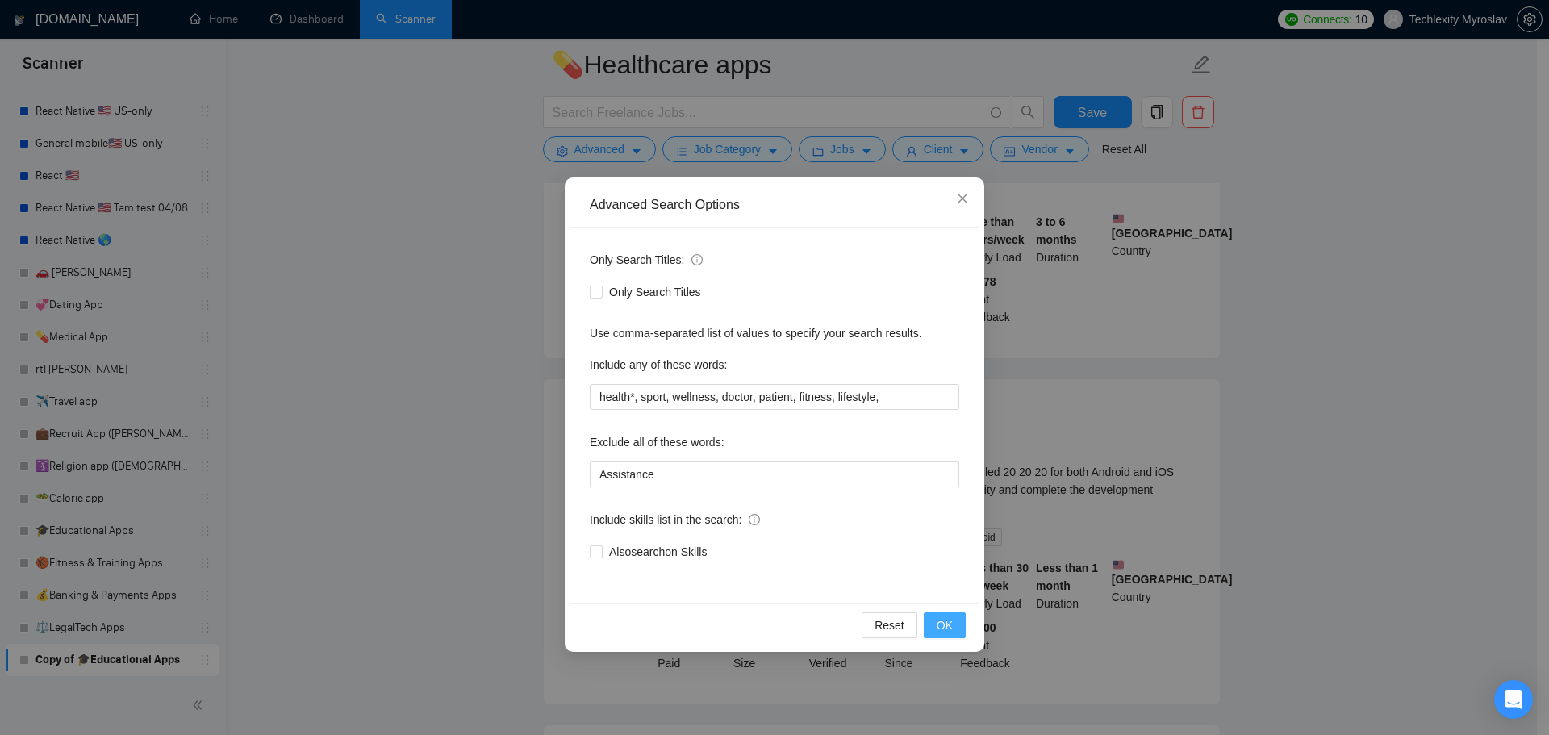
click at [947, 629] on span "OK" at bounding box center [945, 626] width 16 height 18
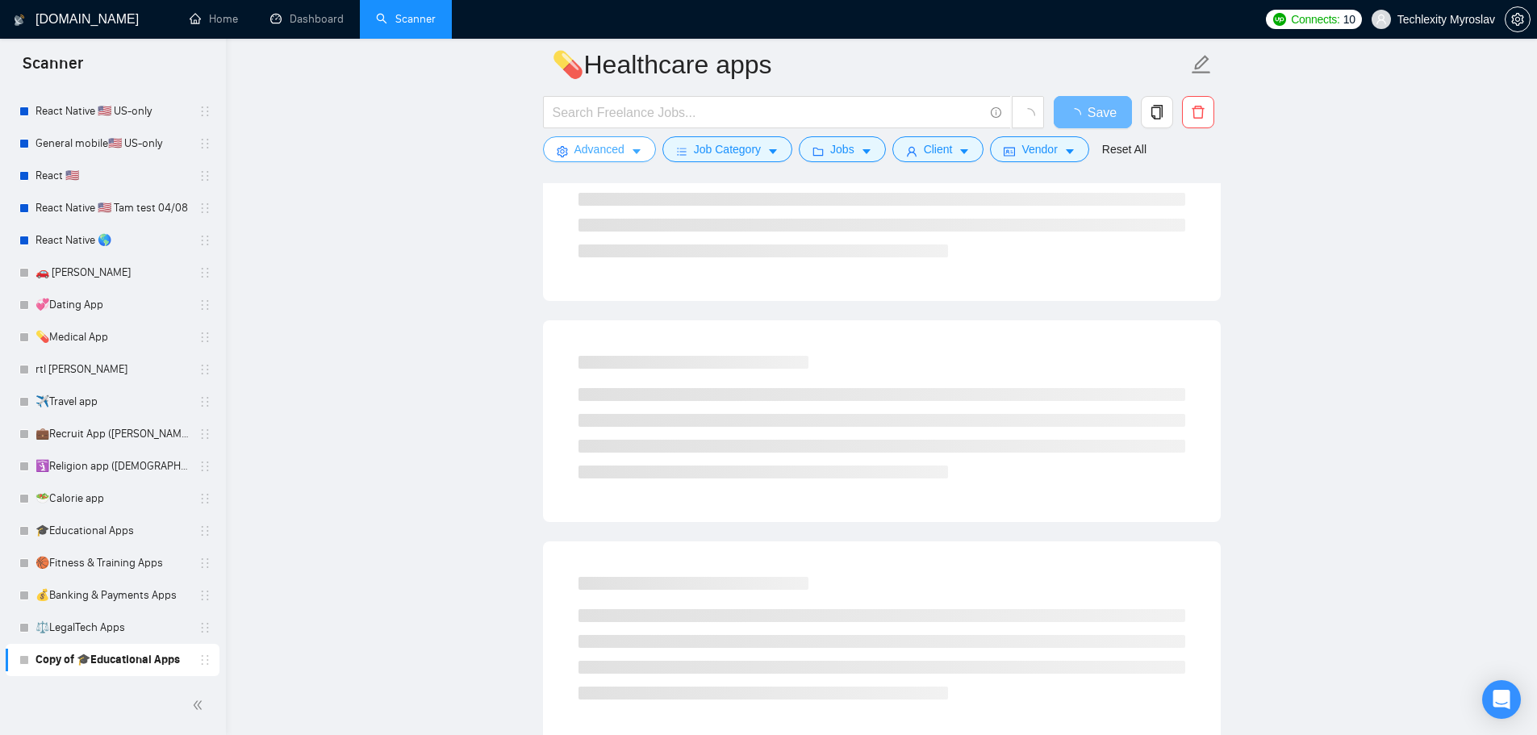
scroll to position [0, 0]
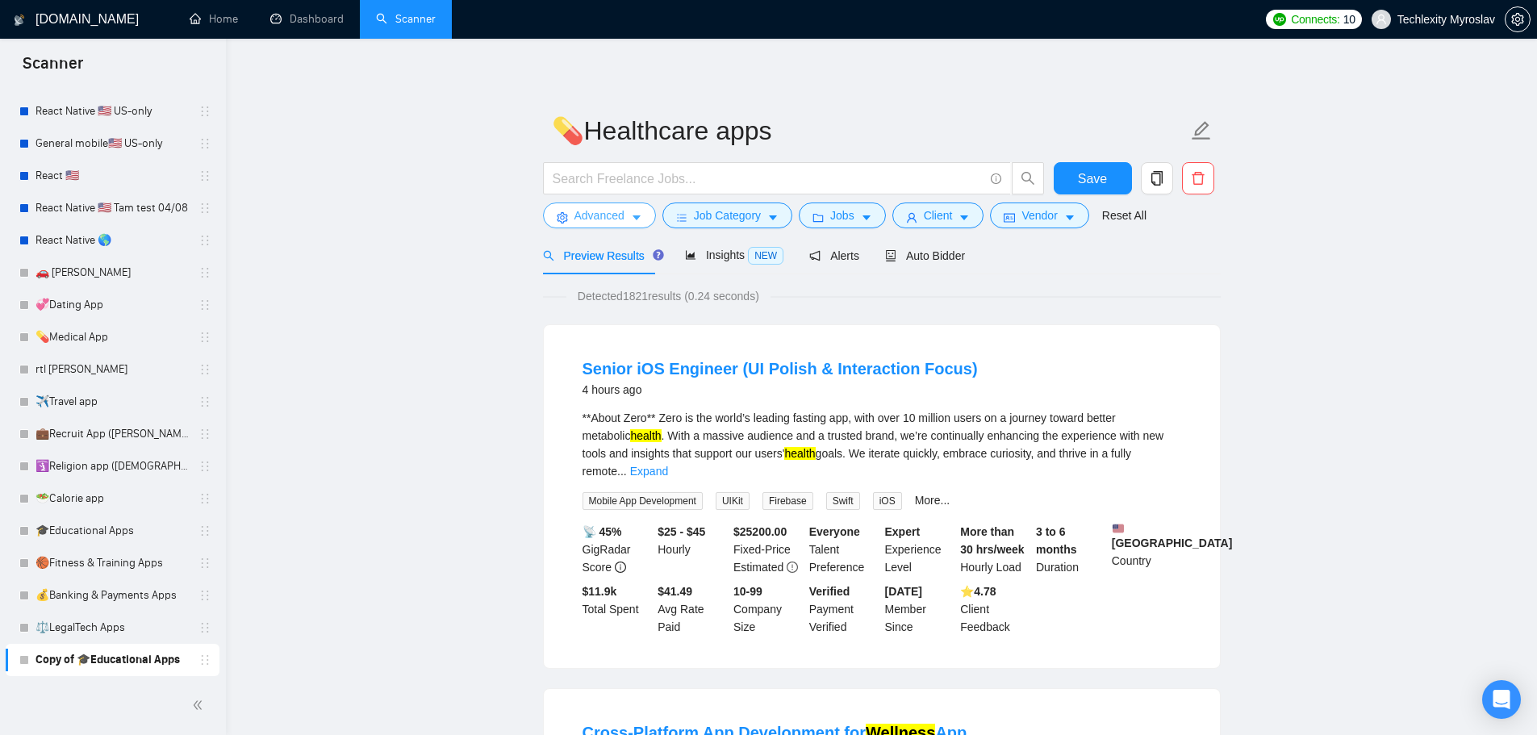
click at [574, 206] on button "Advanced" at bounding box center [599, 216] width 113 height 26
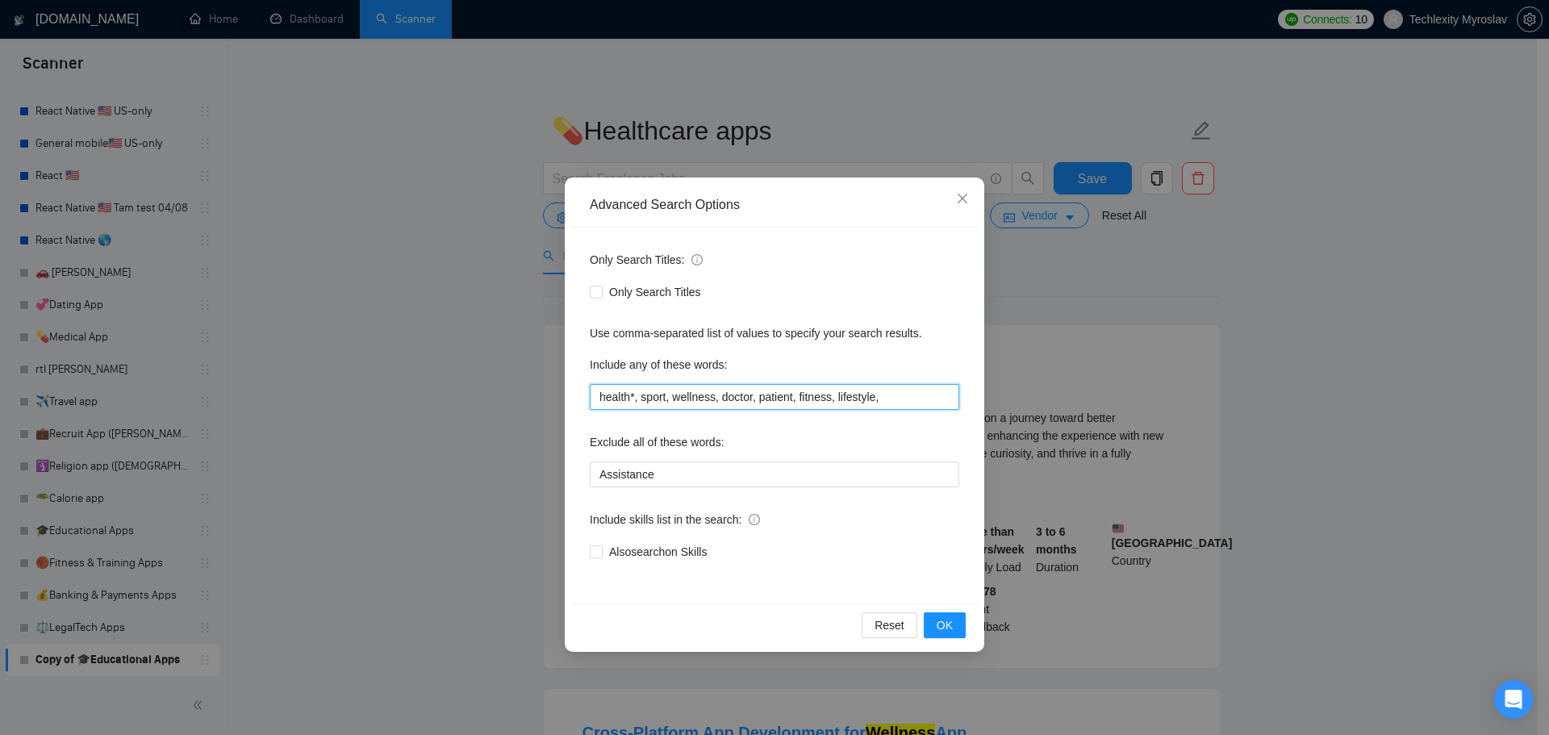
click at [630, 402] on input "health*, sport, wellness, doctor, patient, fitness, lifestyle," at bounding box center [775, 397] width 370 height 26
click at [929, 422] on div "Only Search Titles: Only Search Titles Use comma-separated list of values to sp…" at bounding box center [775, 416] width 408 height 376
click at [633, 398] on input "health*, sport, wellness, doctor, patient, fitness, lifestyle," at bounding box center [775, 397] width 370 height 26
click at [286, 362] on div "Advanced Search Options Only Search Titles: Only Search Titles Use comma-separa…" at bounding box center [774, 367] width 1549 height 735
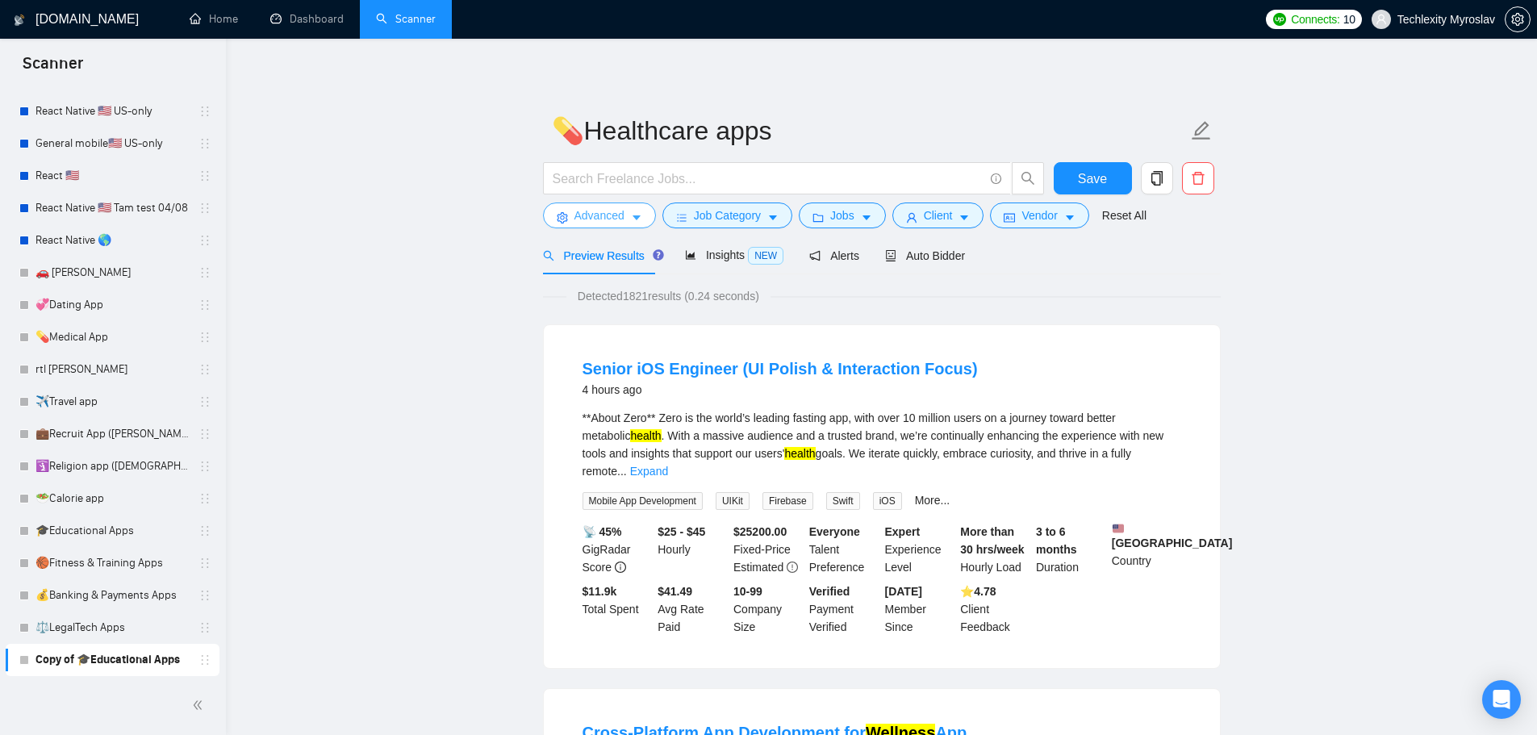
click at [603, 217] on span "Advanced" at bounding box center [600, 216] width 50 height 18
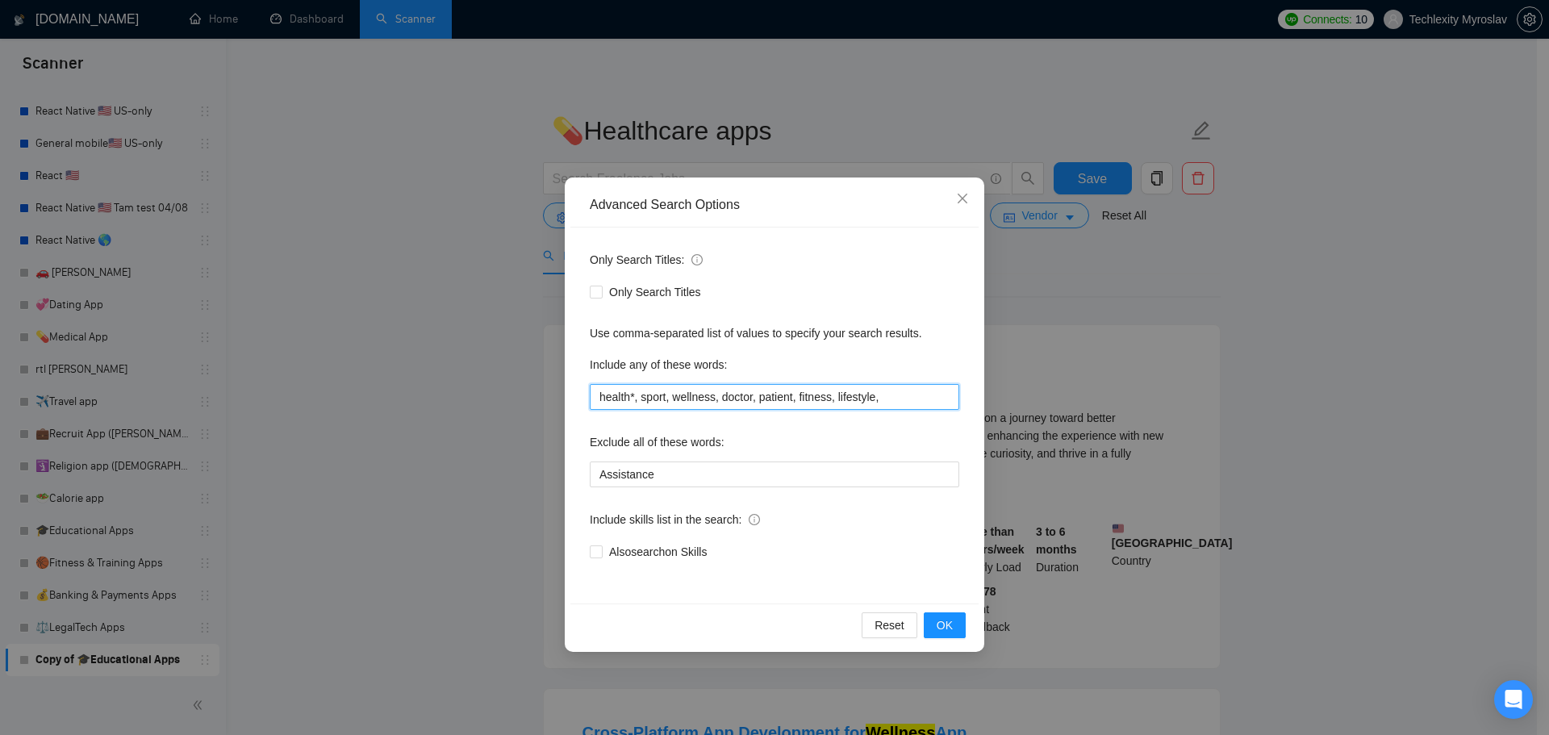
click at [634, 400] on input "health*, sport, wellness, doctor, patient, fitness, lifestyle," at bounding box center [775, 397] width 370 height 26
click at [888, 401] on input "health, sport, wellness, doctor, patient, fitness, lifestyle," at bounding box center [775, 397] width 370 height 26
click at [951, 617] on span "OK" at bounding box center [945, 626] width 16 height 18
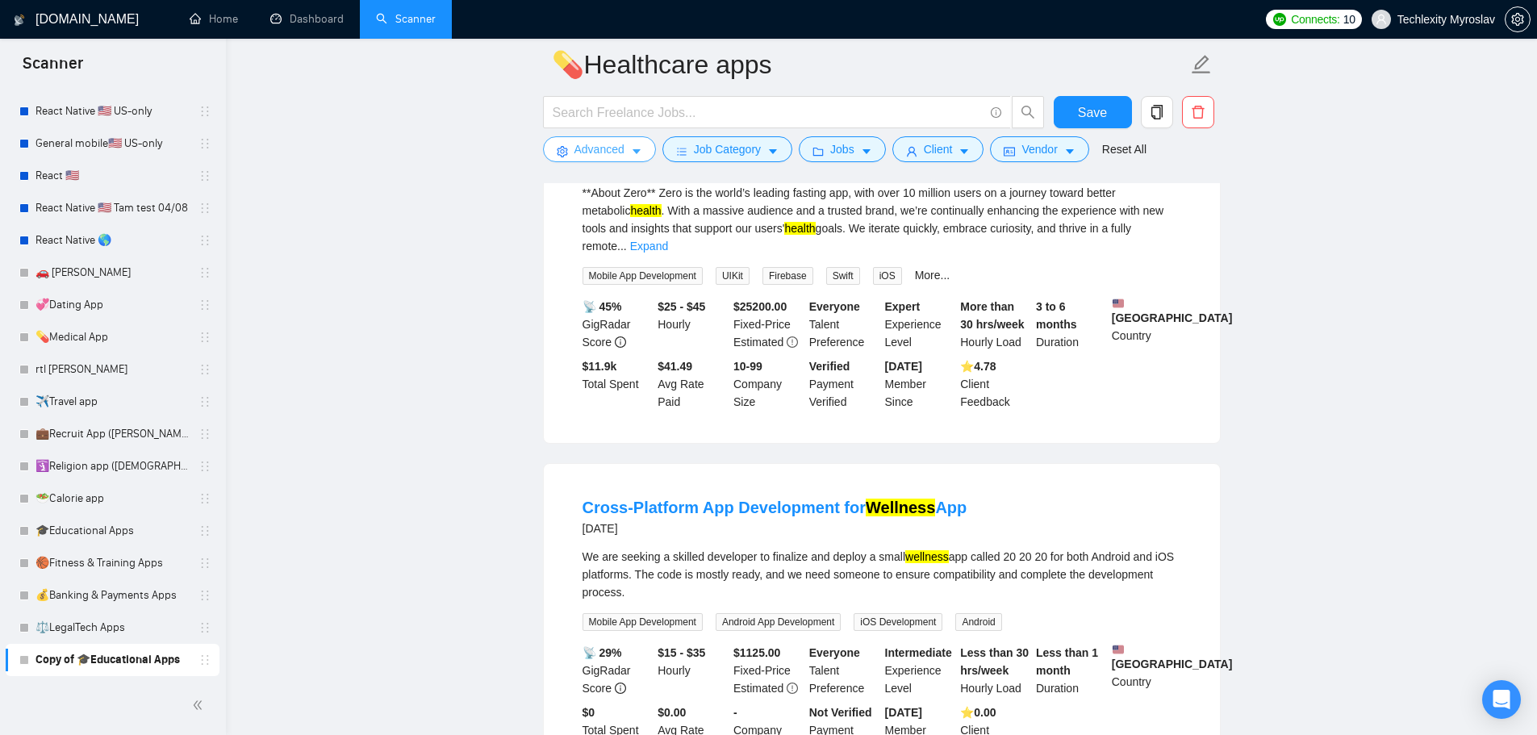
scroll to position [161, 0]
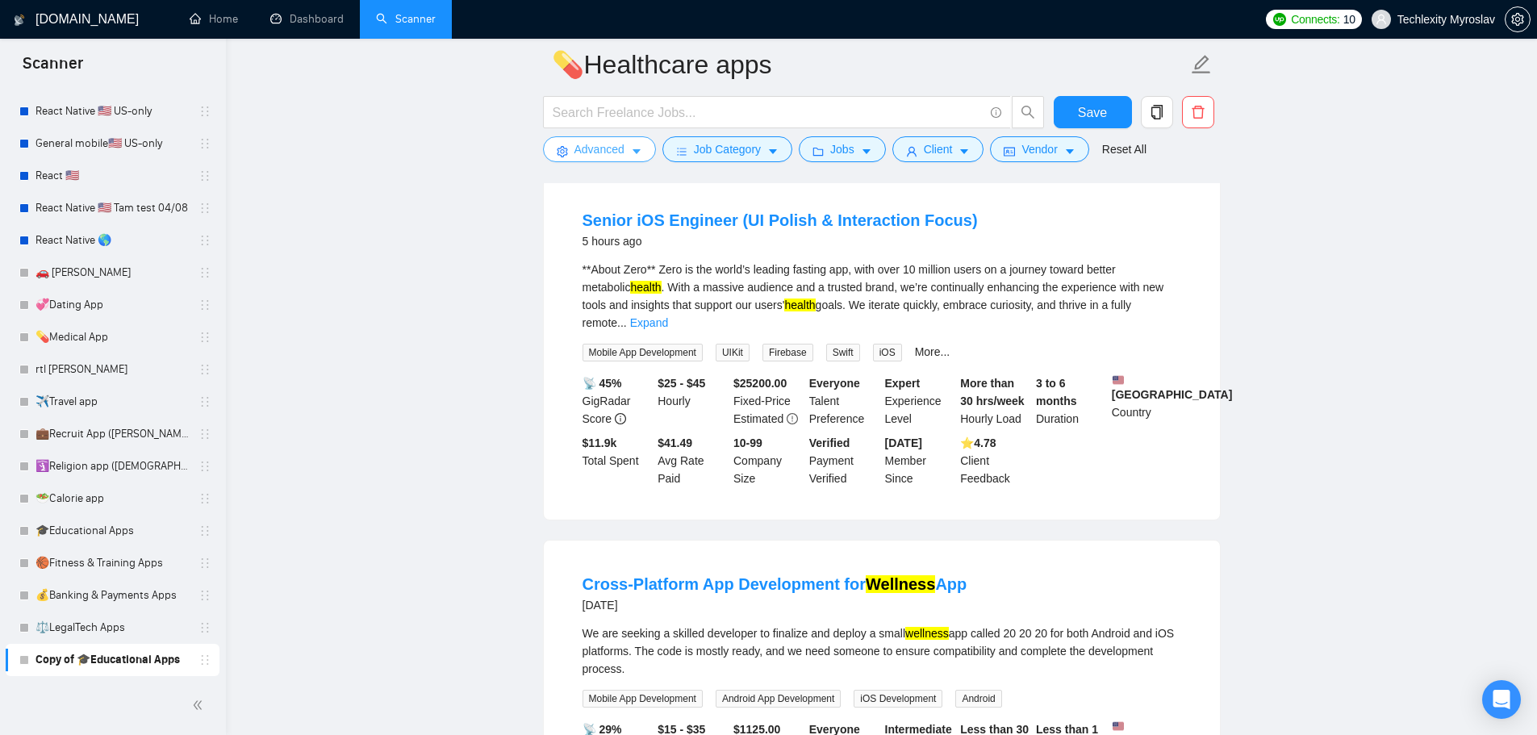
click at [596, 149] on span "Advanced" at bounding box center [600, 149] width 50 height 18
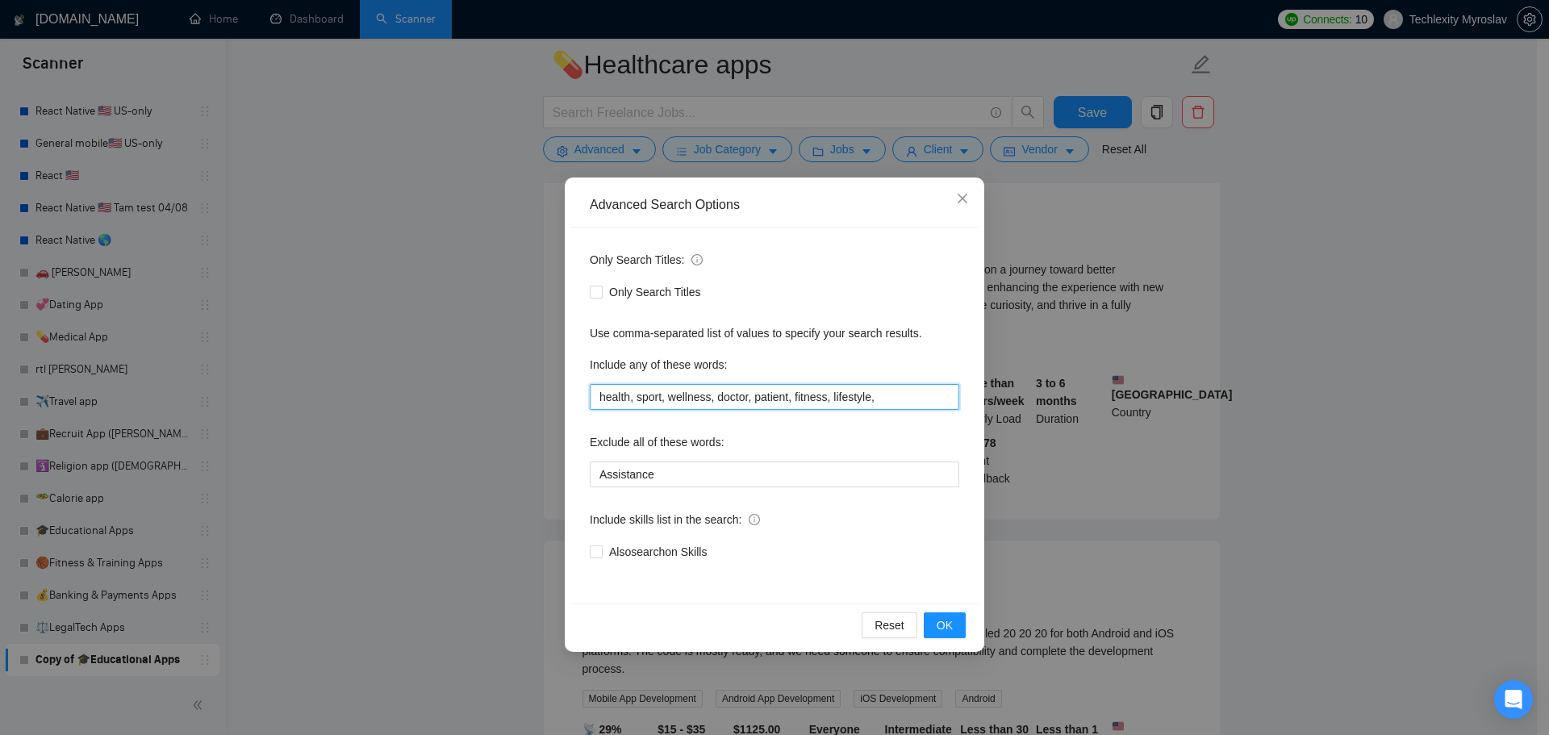
click at [630, 399] on input "health, sport, wellness, doctor, patient, fitness, lifestyle," at bounding box center [775, 397] width 370 height 26
click at [692, 395] on input ""health app", sport, wellness, doctor, patient, fitness, lifestyle," at bounding box center [775, 397] width 370 height 26
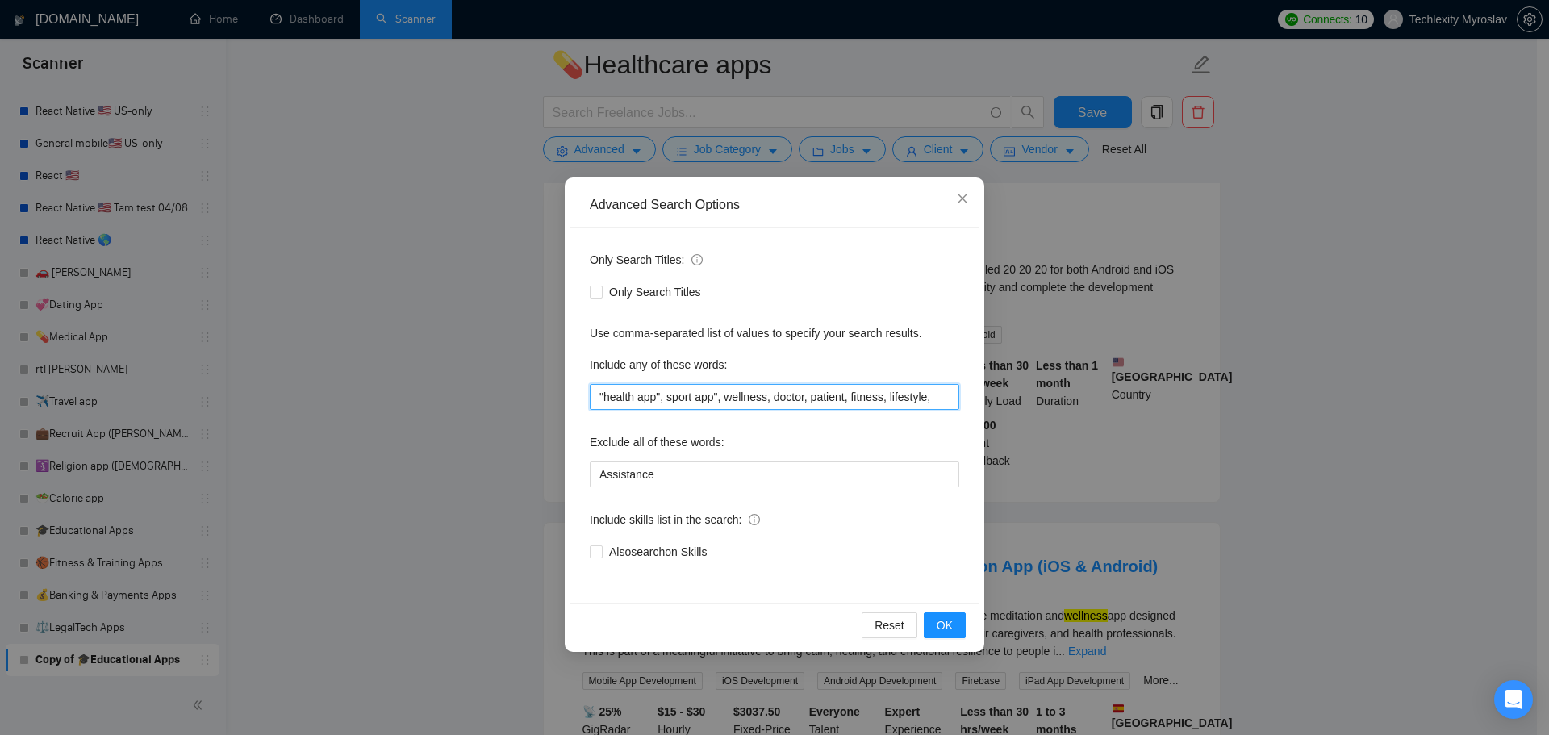
click at [670, 396] on input ""health app", sport app", wellness, doctor, patient, fitness, lifestyle," at bounding box center [775, 397] width 370 height 26
click at [667, 402] on input ""health app", sport app", wellness, doctor, patient, fitness, lifestyle," at bounding box center [775, 397] width 370 height 26
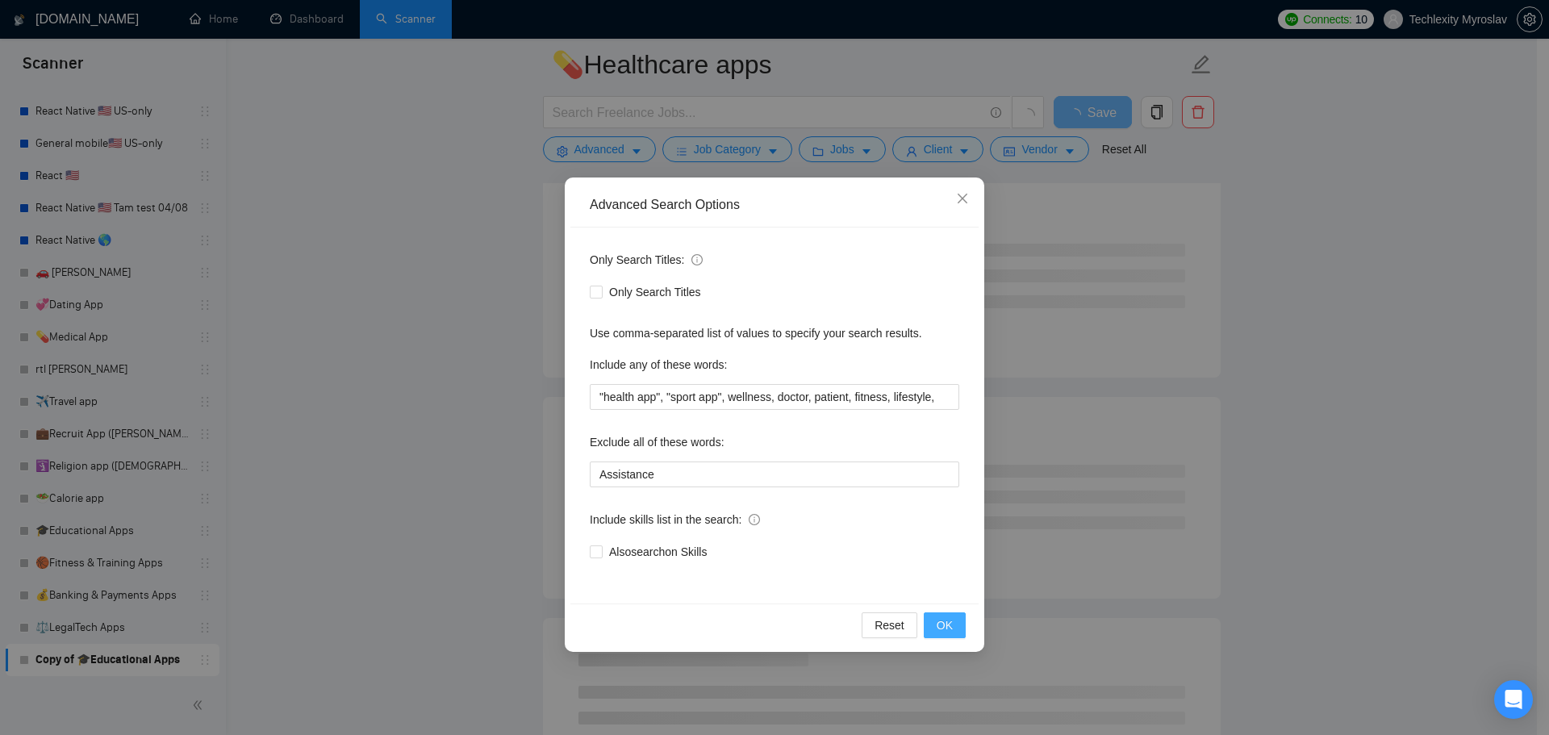
click at [957, 623] on button "OK" at bounding box center [945, 625] width 42 height 26
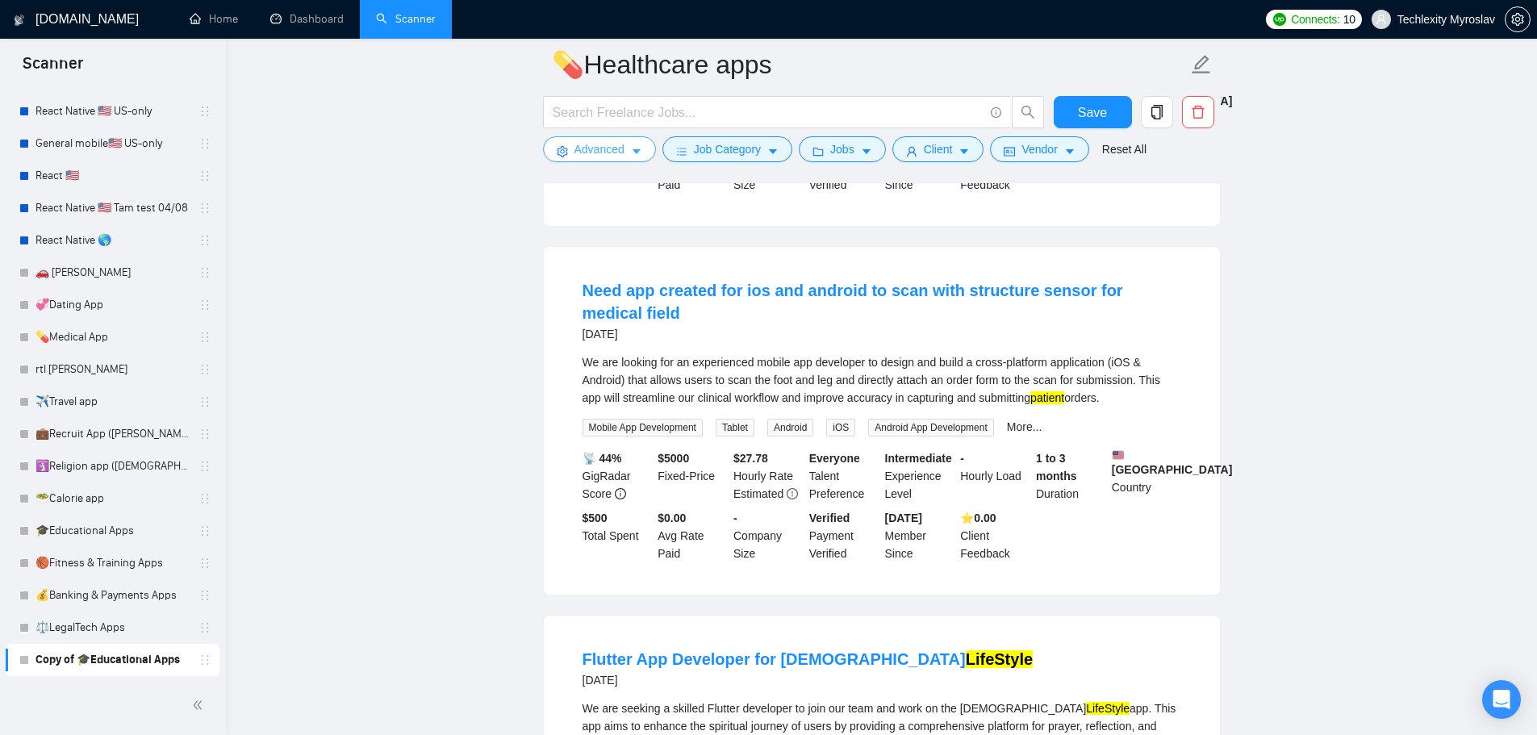
scroll to position [2905, 0]
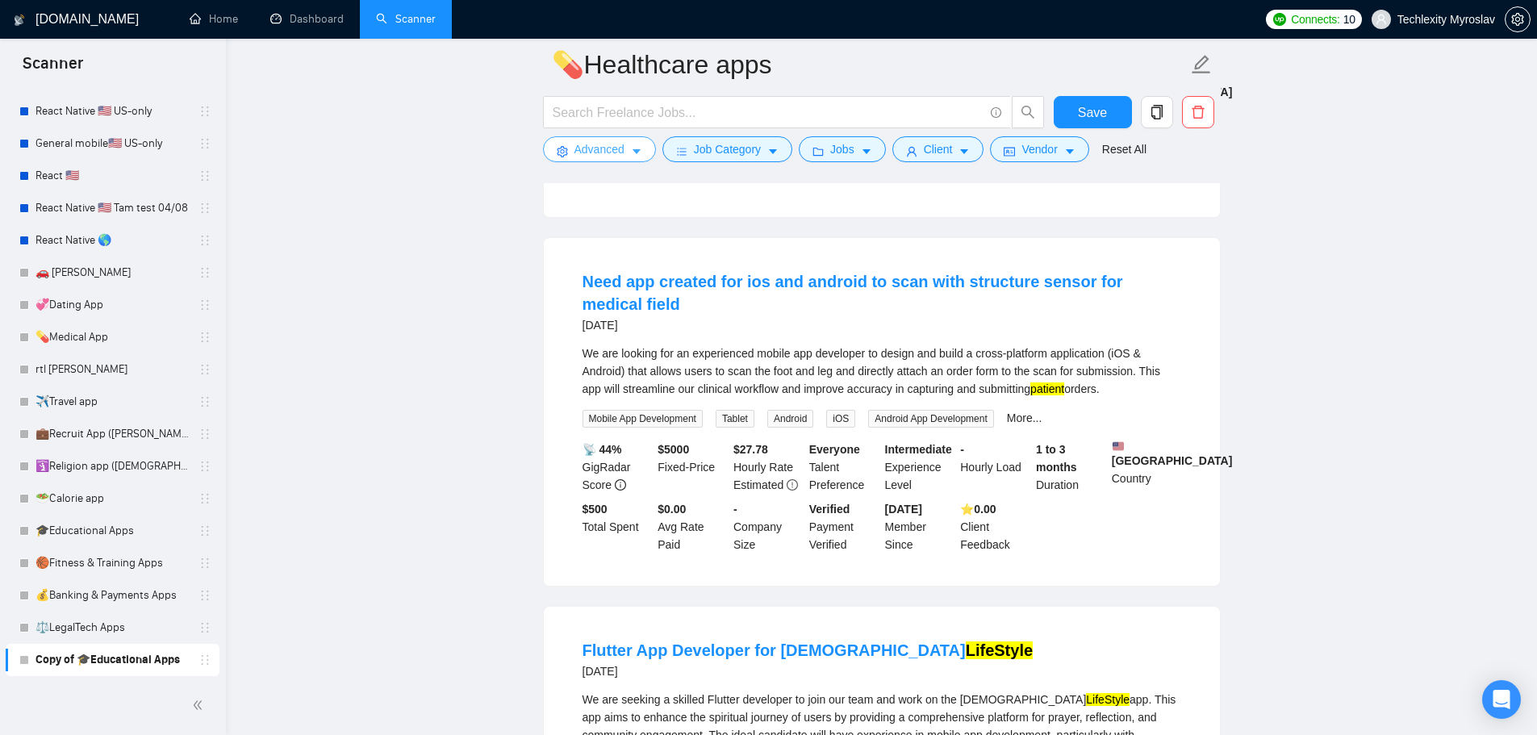
click at [600, 146] on span "Advanced" at bounding box center [600, 149] width 50 height 18
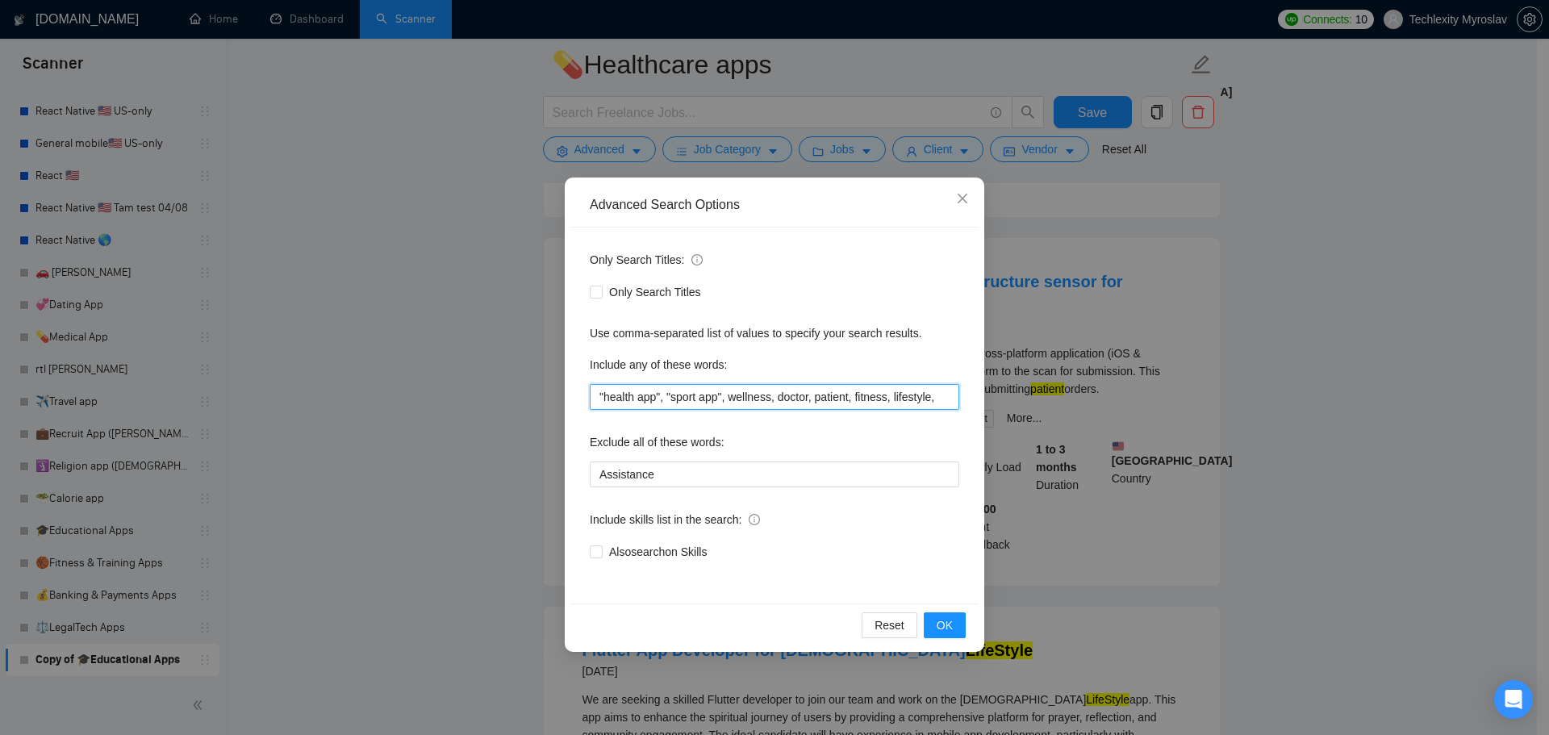
click at [826, 399] on input ""health app", "sport app", wellness, doctor, patient, fitness, lifestyle," at bounding box center [775, 397] width 370 height 26
click at [947, 627] on span "OK" at bounding box center [945, 626] width 16 height 18
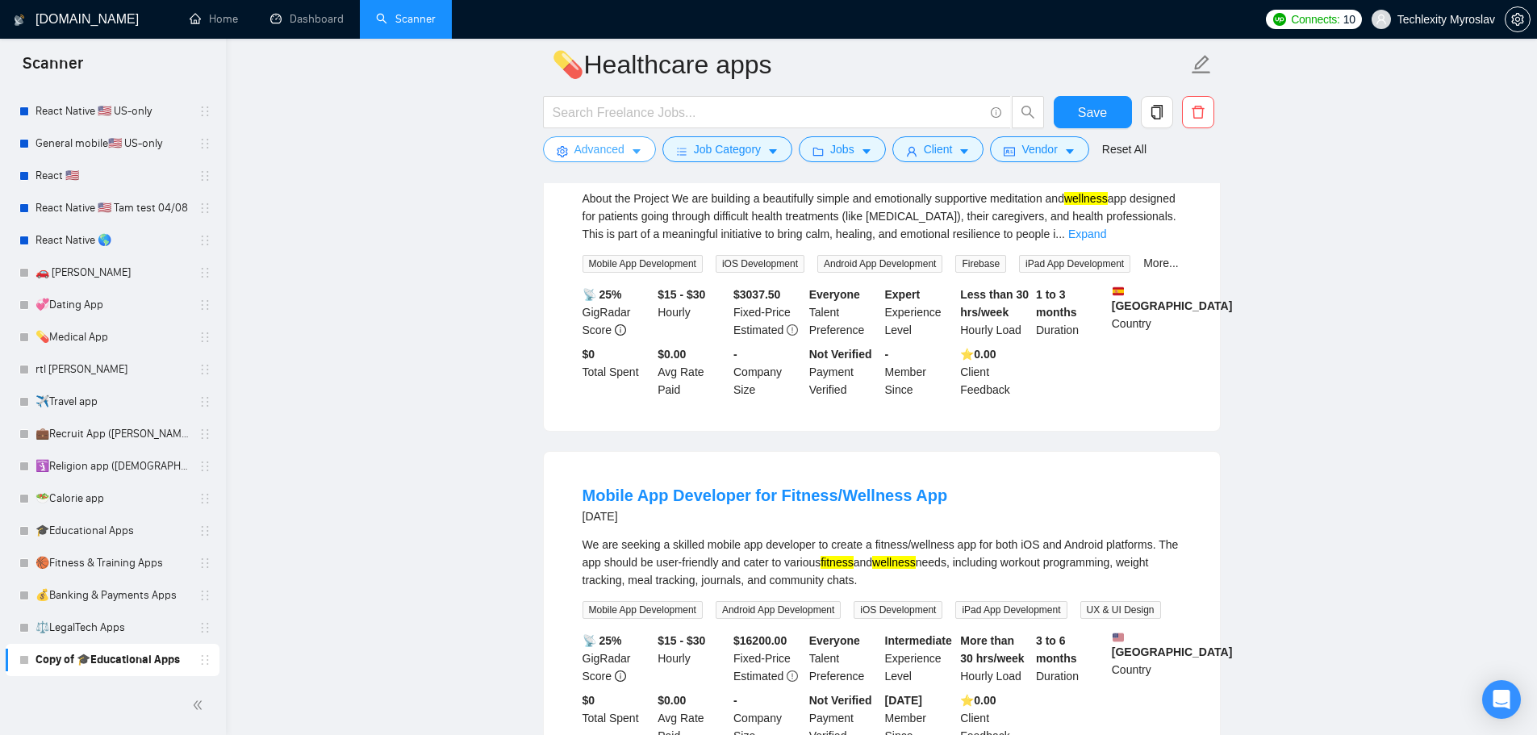
scroll to position [584, 0]
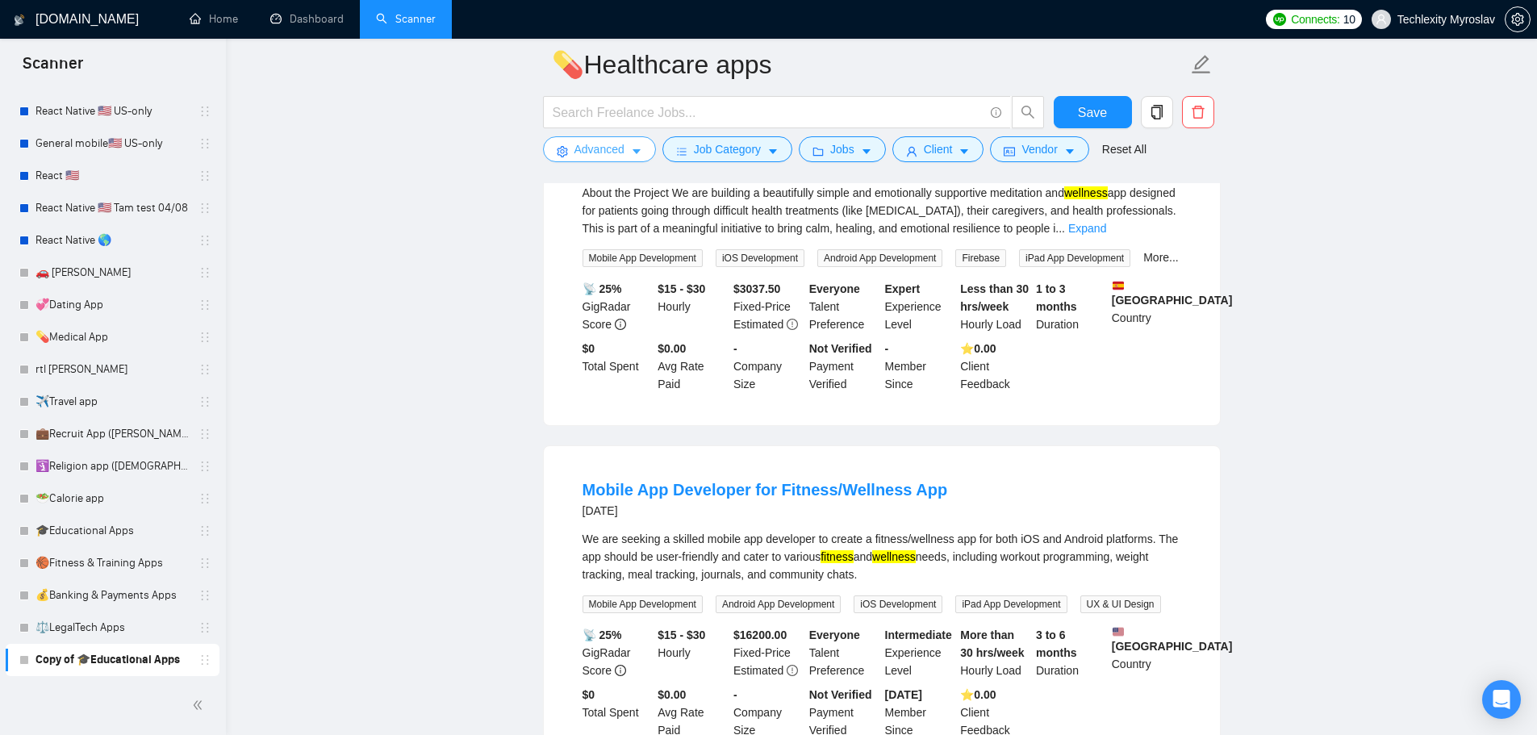
click at [572, 140] on button "Advanced" at bounding box center [599, 149] width 113 height 26
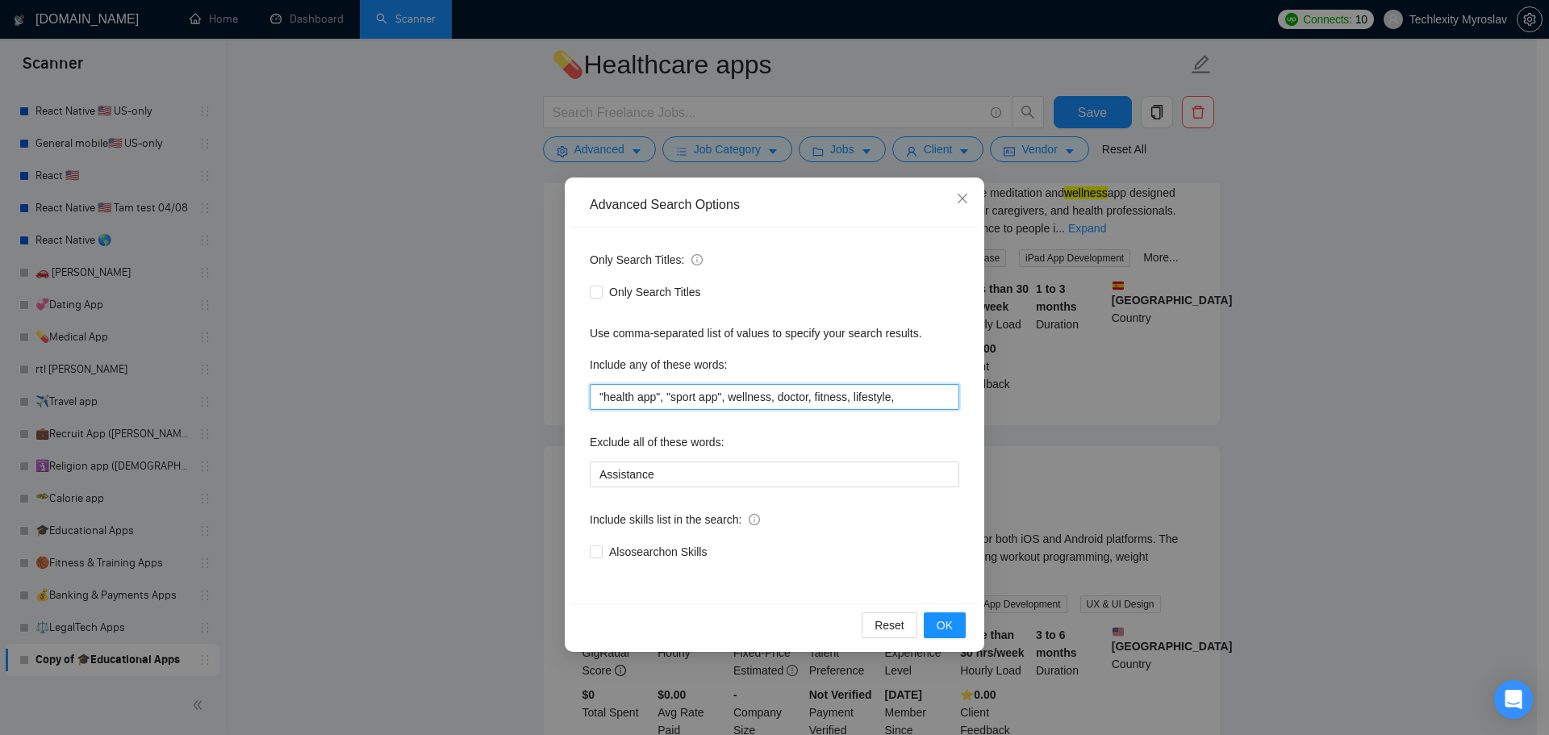
click at [778, 399] on input ""health app", "sport app", wellness, doctor, fitness, lifestyle," at bounding box center [775, 397] width 370 height 26
click at [952, 622] on span "OK" at bounding box center [945, 626] width 16 height 18
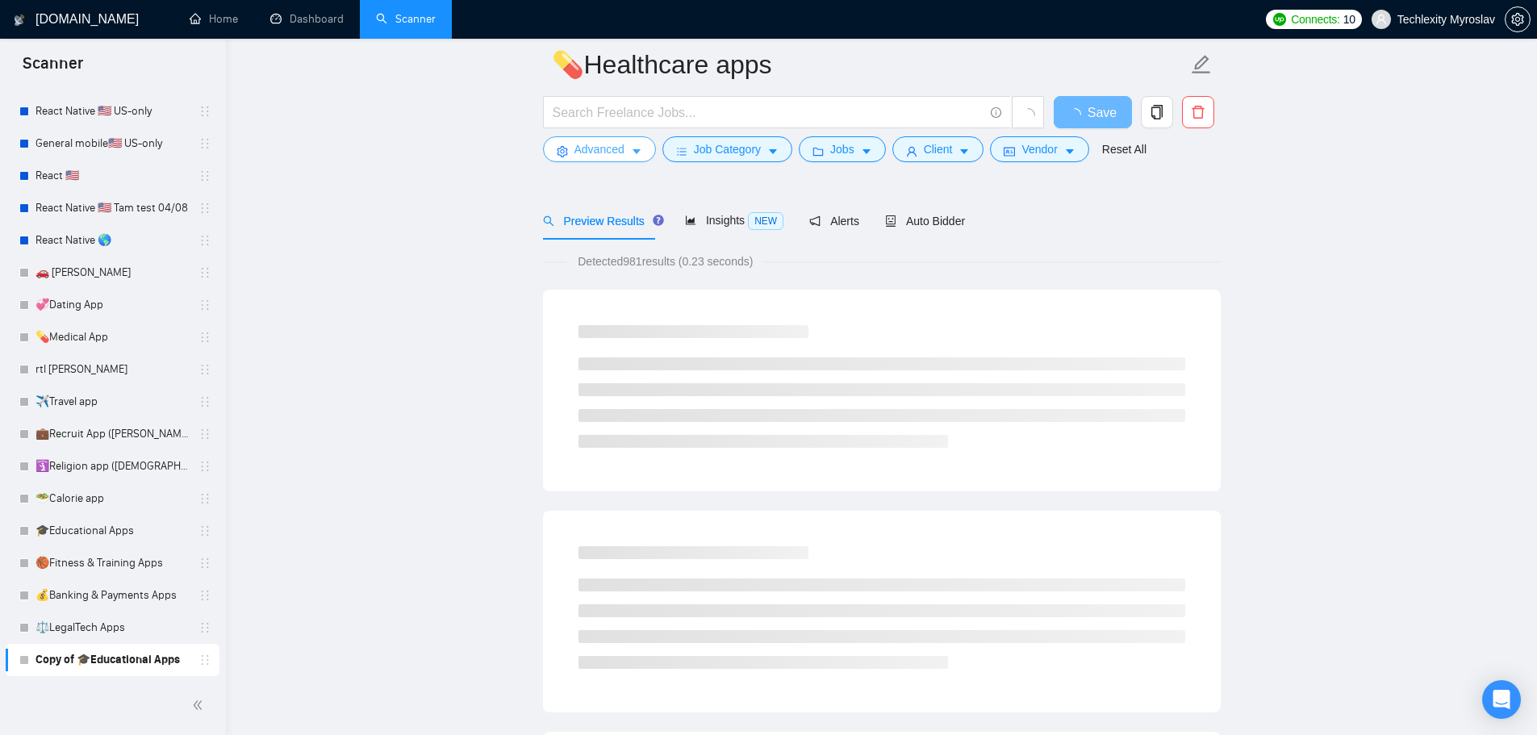
scroll to position [0, 0]
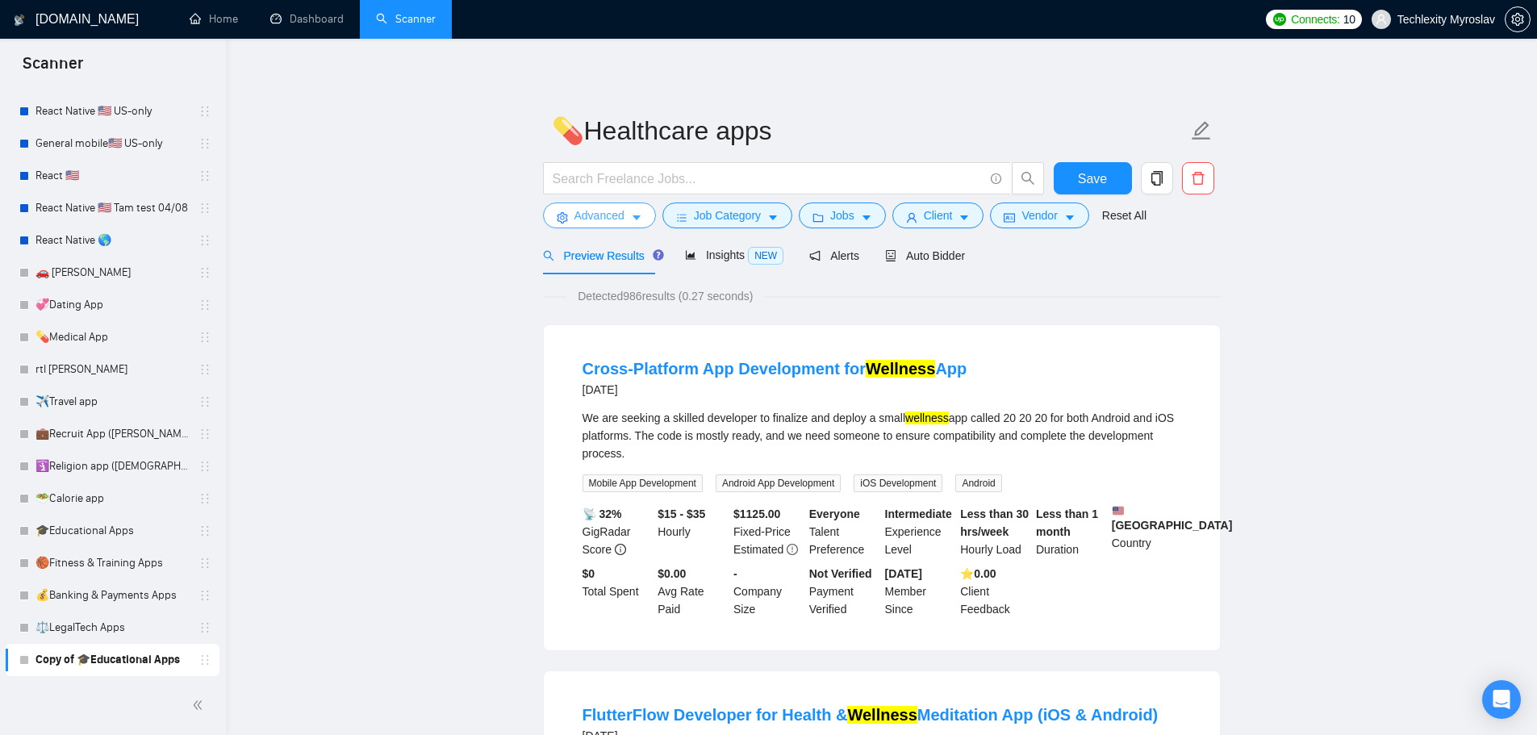
click at [614, 219] on span "Advanced" at bounding box center [600, 216] width 50 height 18
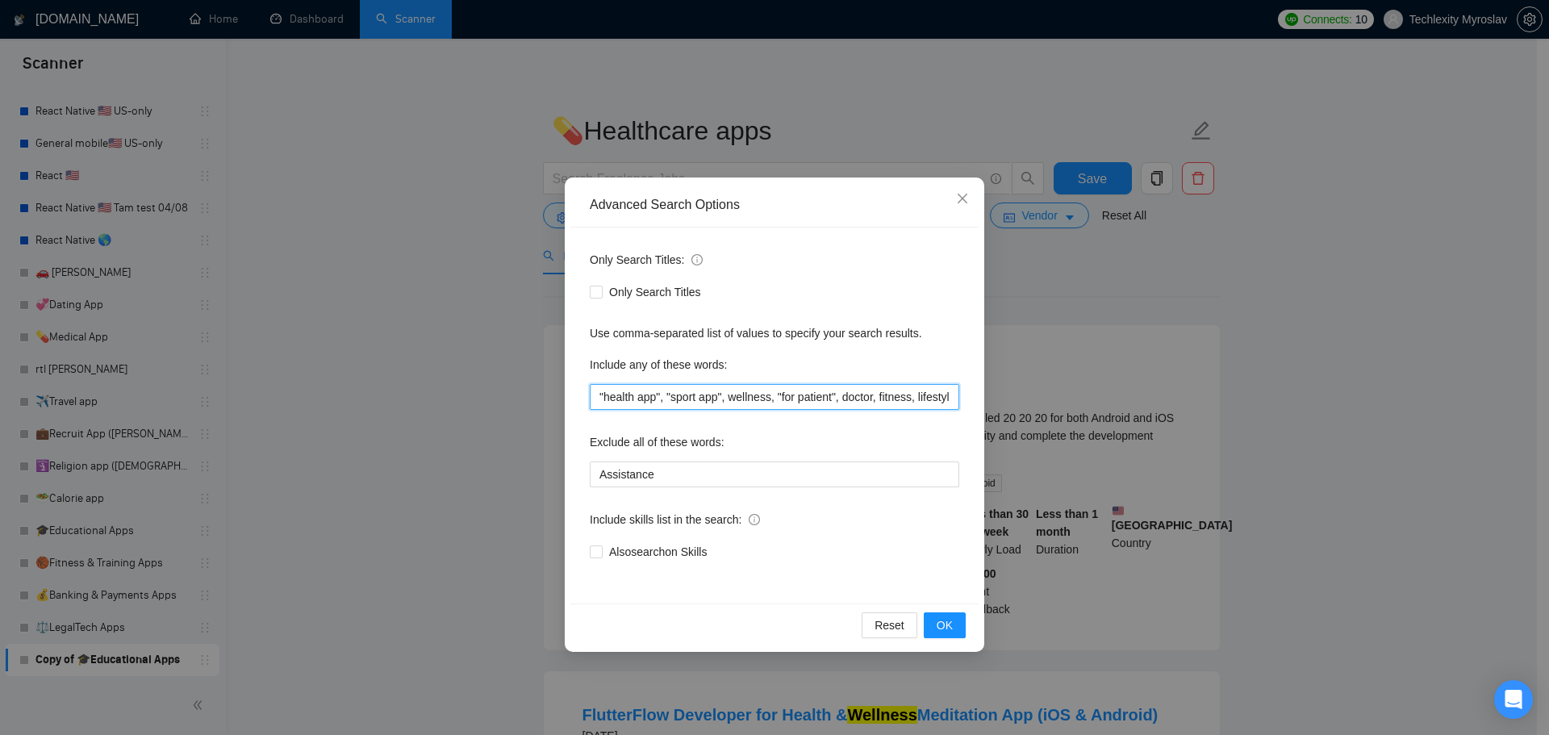
click at [832, 402] on input ""health app", "sport app", wellness, "for patient", doctor, fitness, lifestyle," at bounding box center [775, 397] width 370 height 26
type input ""health app", "sport app", wellness, "for patients", doctor, fitness, lifestyle,"
click at [944, 636] on button "OK" at bounding box center [945, 625] width 42 height 26
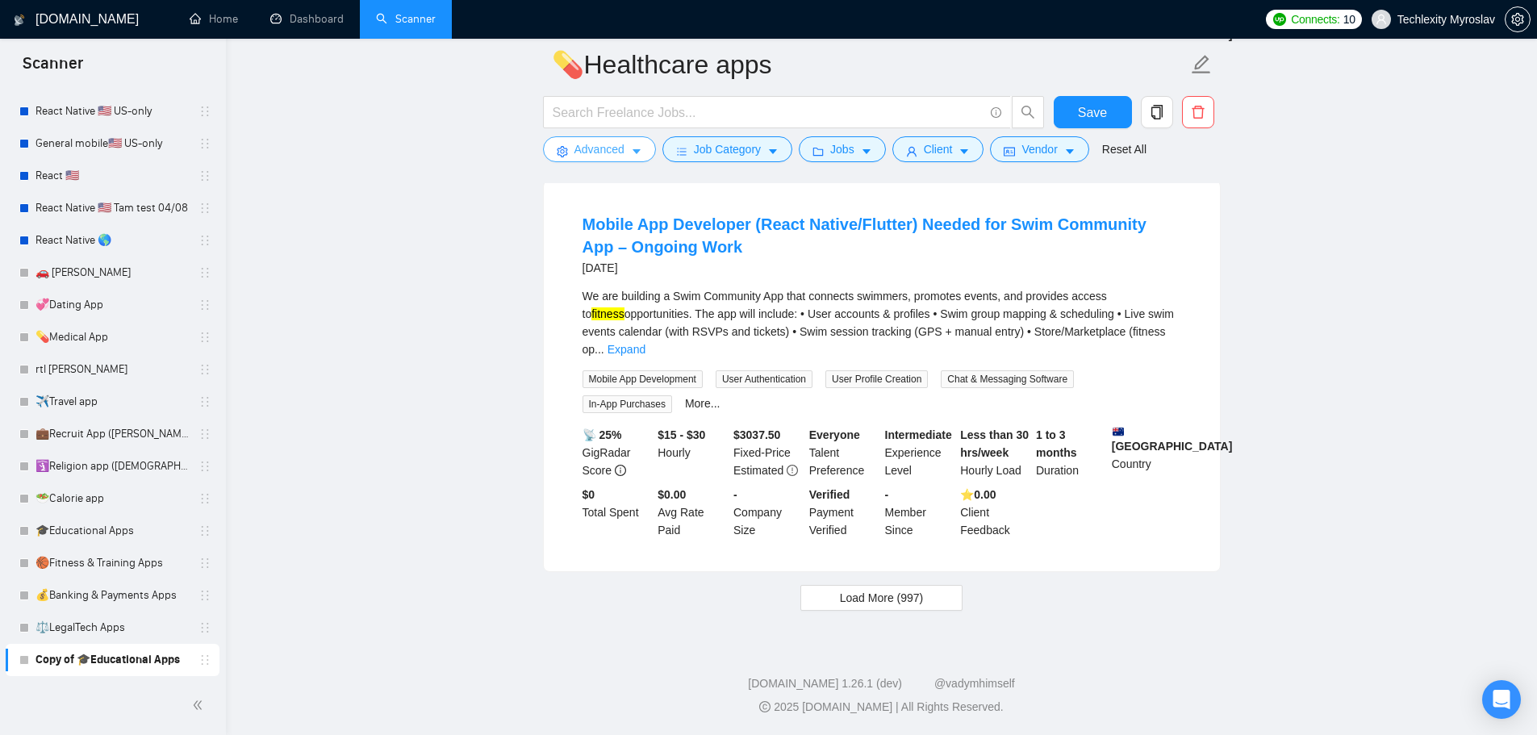
scroll to position [3331, 0]
click at [646, 351] on link "Expand" at bounding box center [627, 349] width 38 height 13
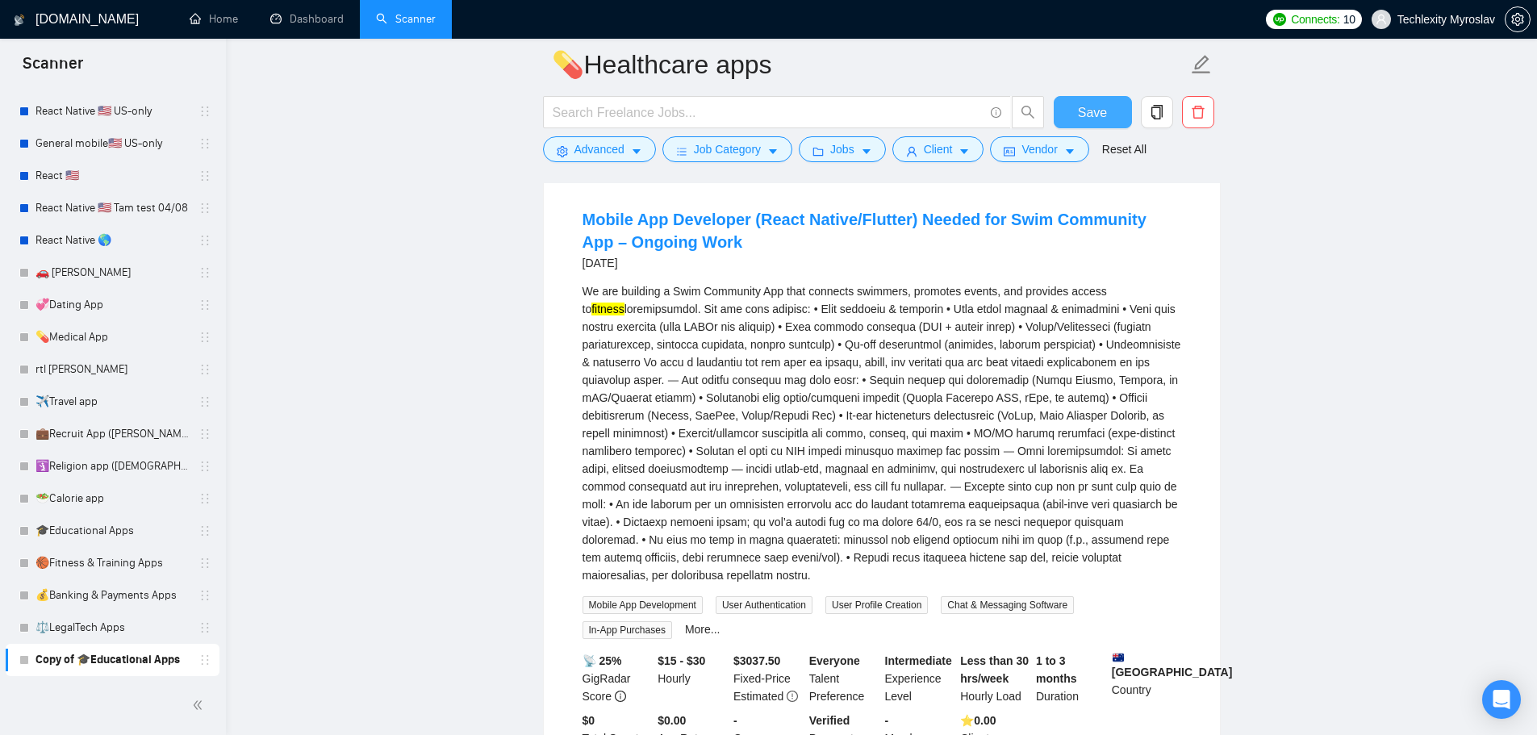
click at [1099, 114] on span "Save" at bounding box center [1092, 112] width 29 height 20
click at [588, 143] on span "Advanced" at bounding box center [600, 149] width 50 height 18
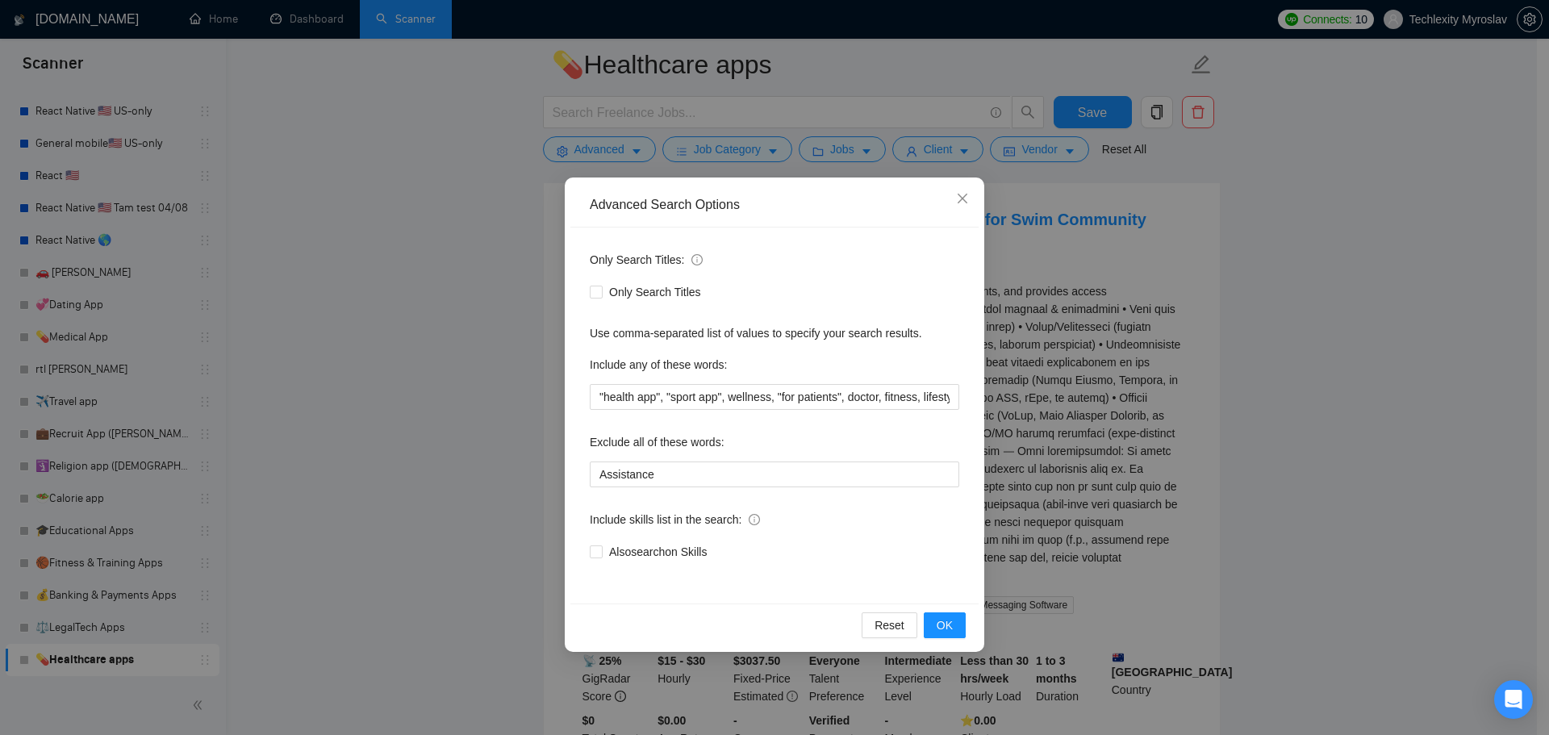
click at [558, 152] on div "Advanced Search Options Only Search Titles: Only Search Titles Use comma-separa…" at bounding box center [774, 367] width 1549 height 735
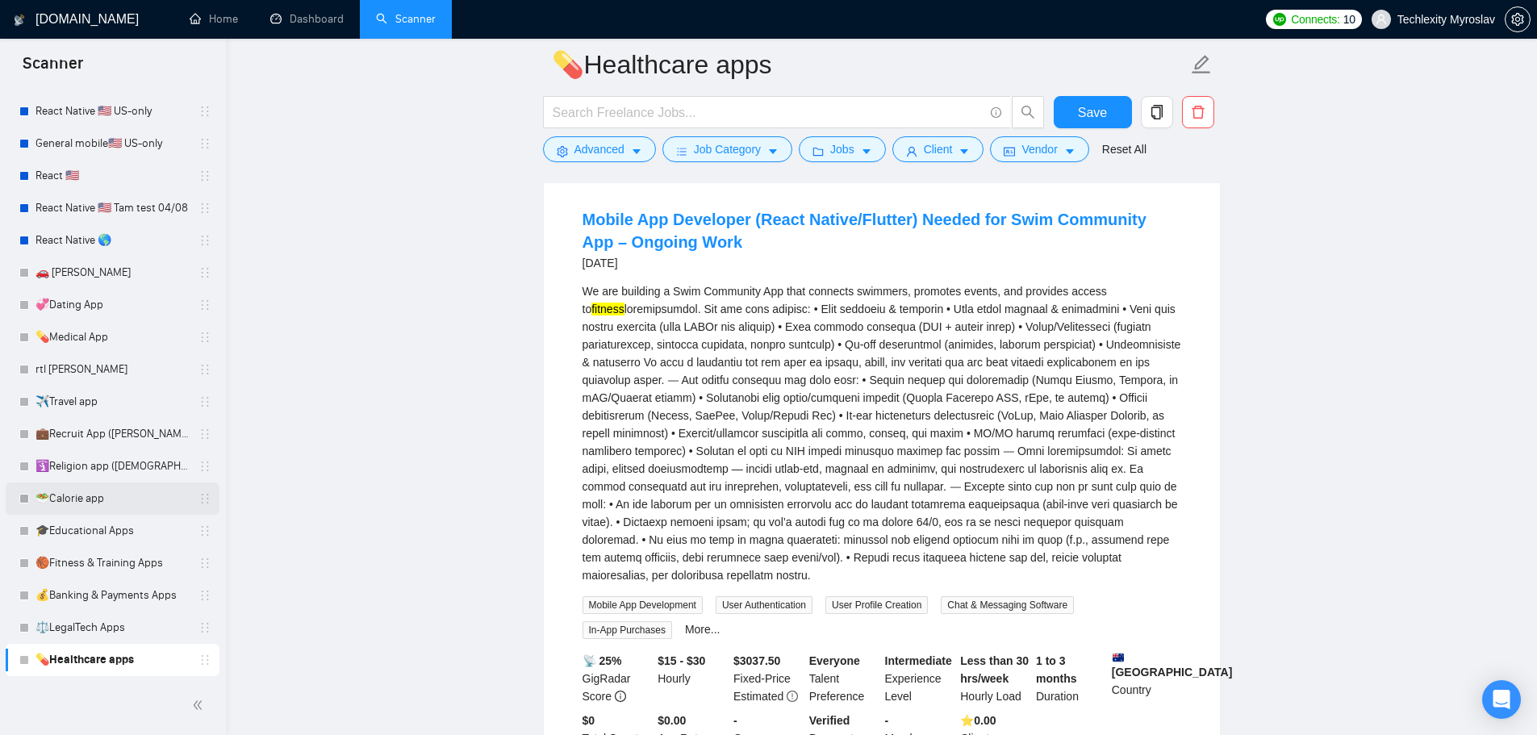
click at [104, 499] on link "🥗Calorie app" at bounding box center [112, 499] width 153 height 32
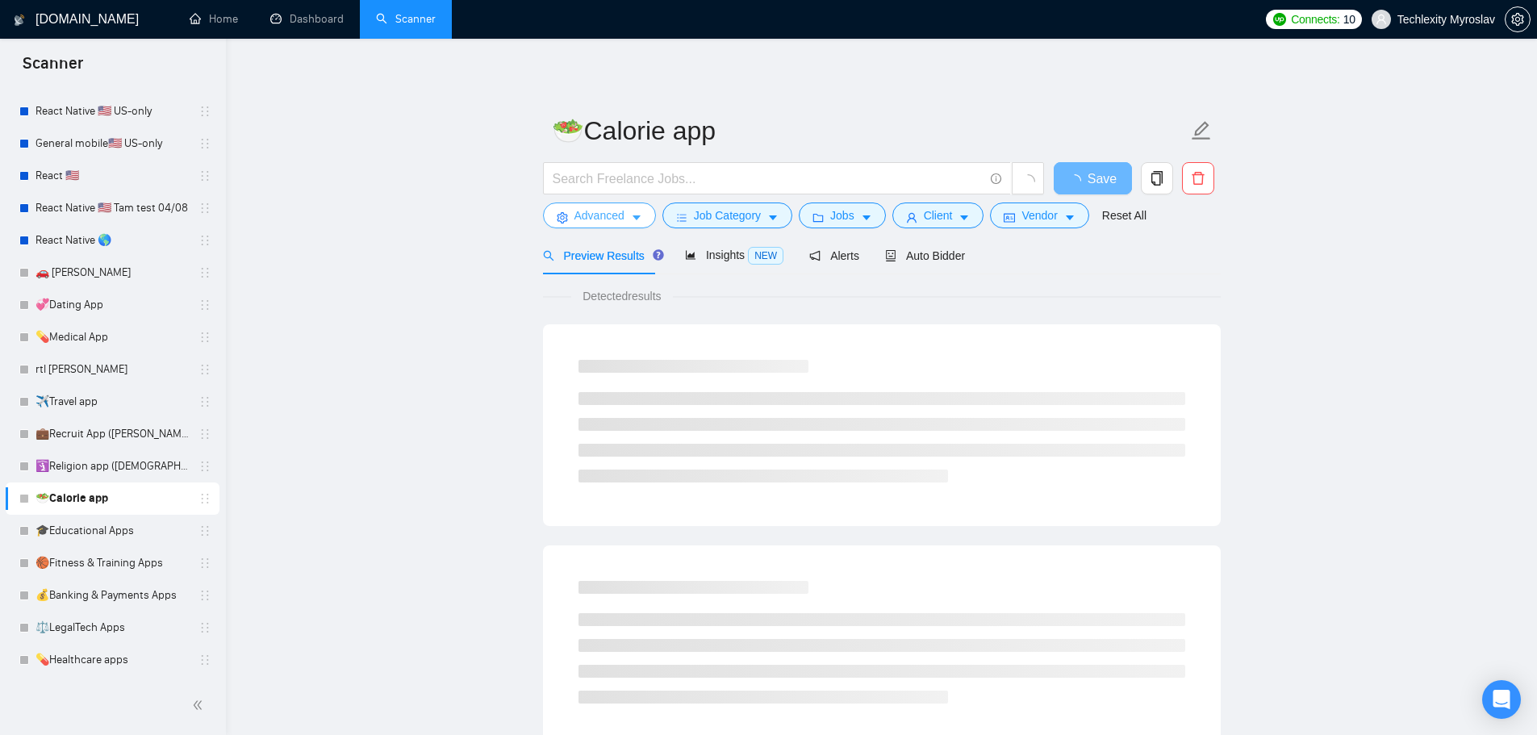
click at [566, 211] on button "Advanced" at bounding box center [599, 216] width 113 height 26
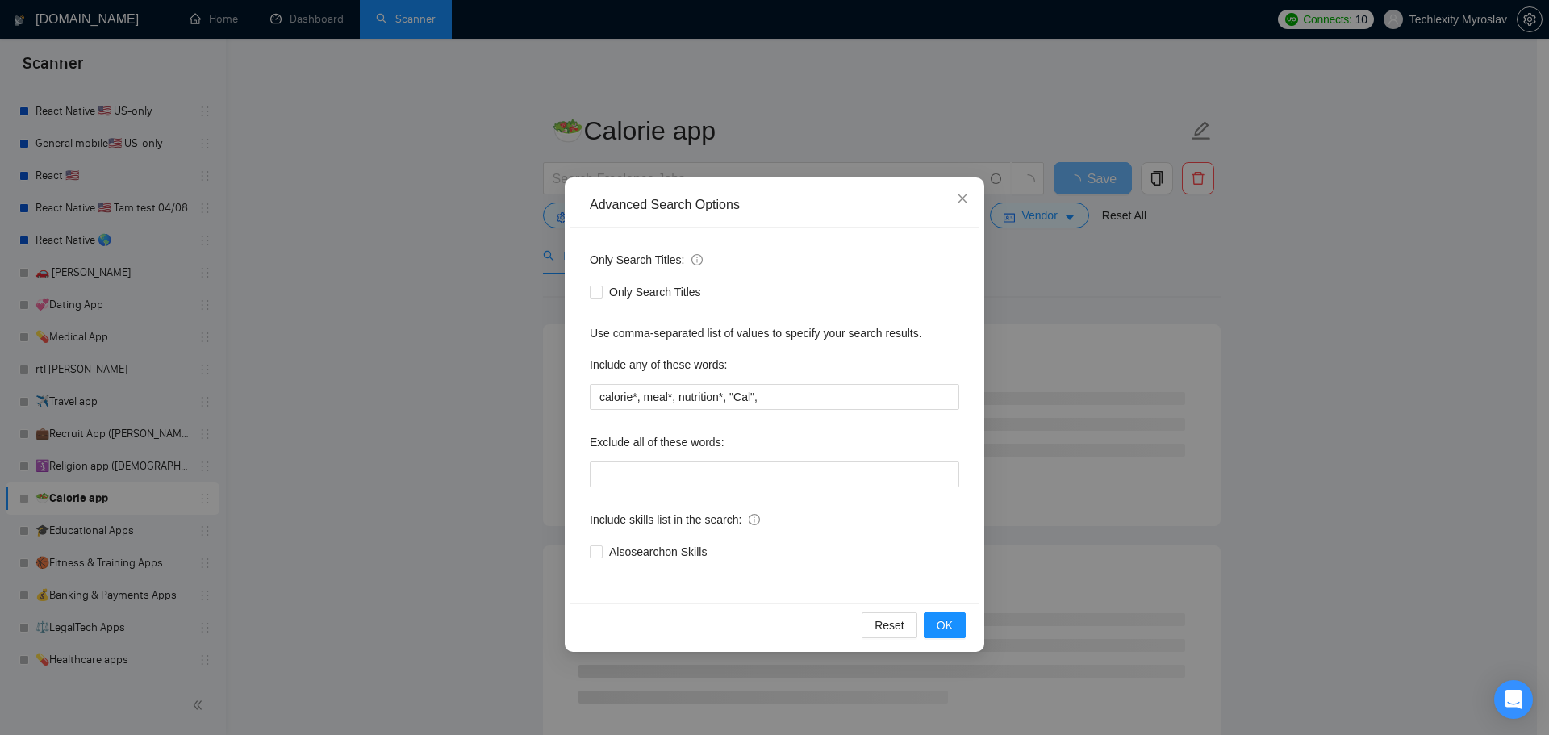
click at [1075, 428] on div "Advanced Search Options Only Search Titles: Only Search Titles Use comma-separa…" at bounding box center [774, 367] width 1549 height 735
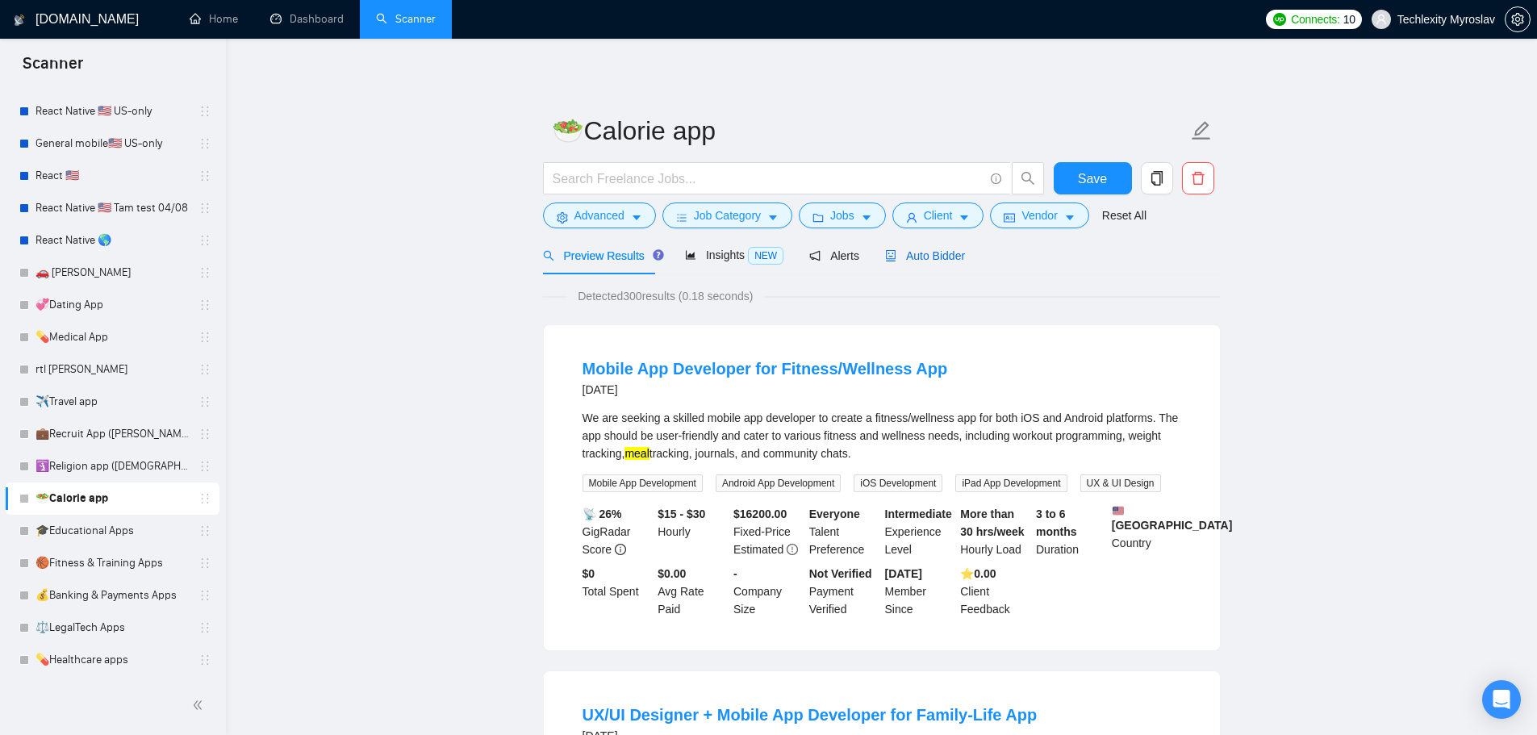
click at [929, 249] on span "Auto Bidder" at bounding box center [925, 255] width 80 height 13
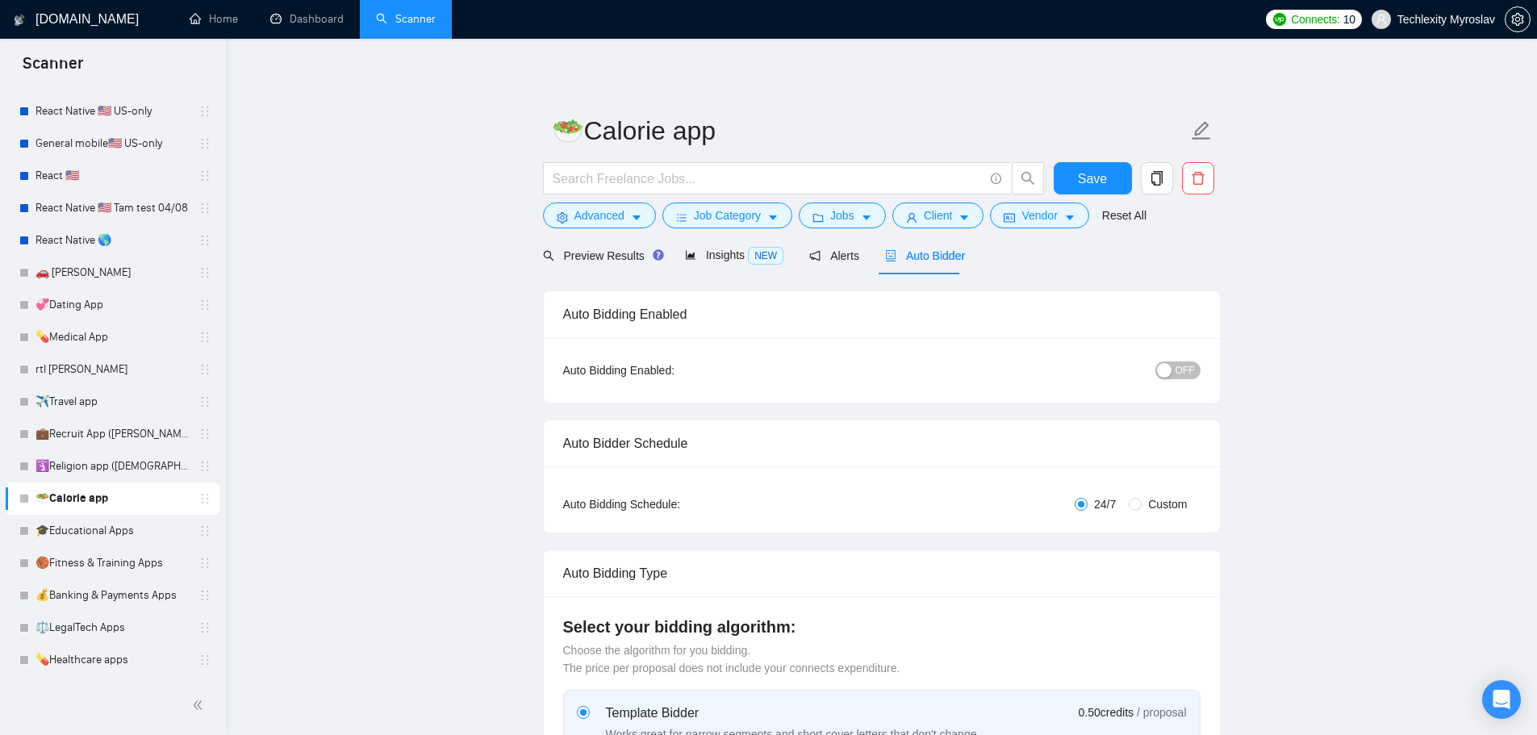
radio input "false"
radio input "true"
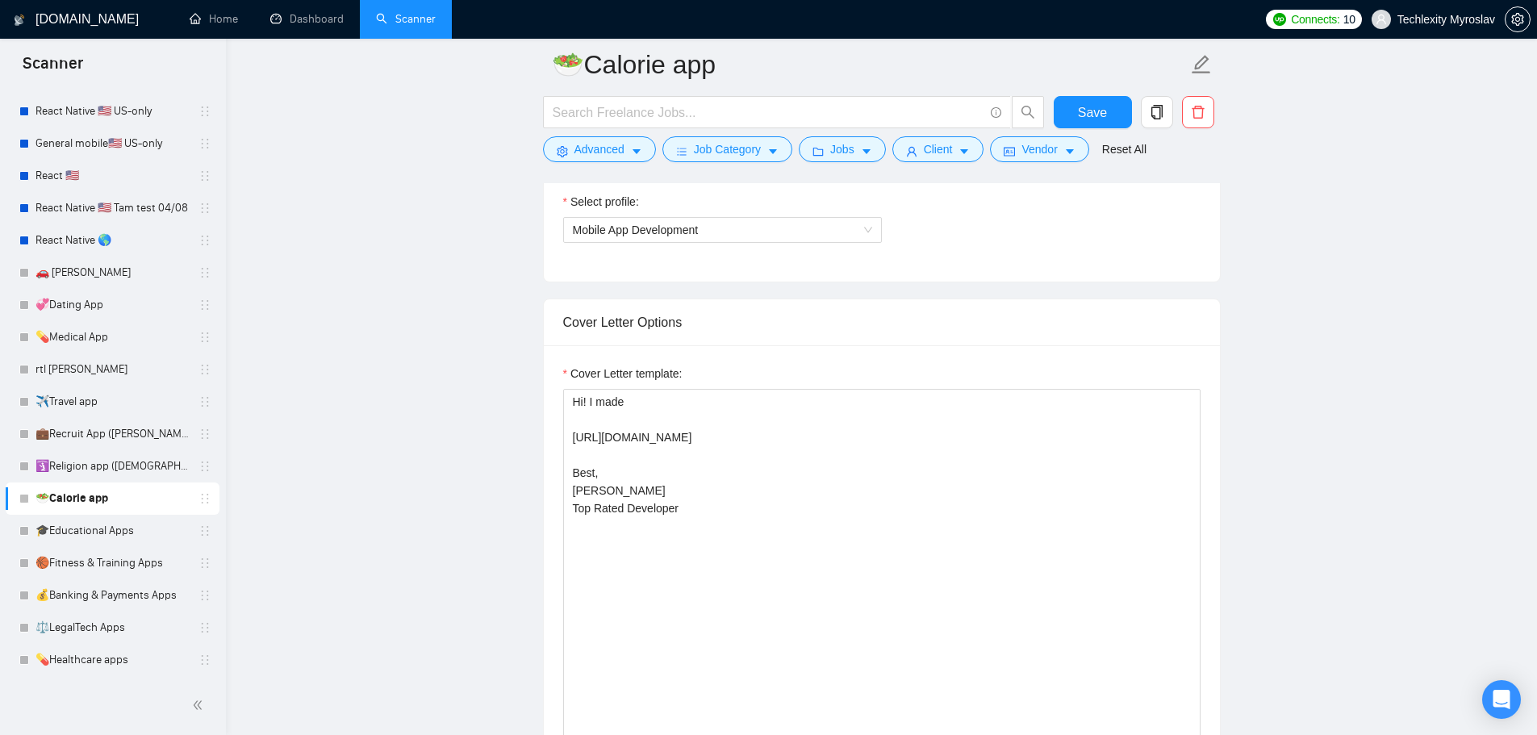
scroll to position [1210, 0]
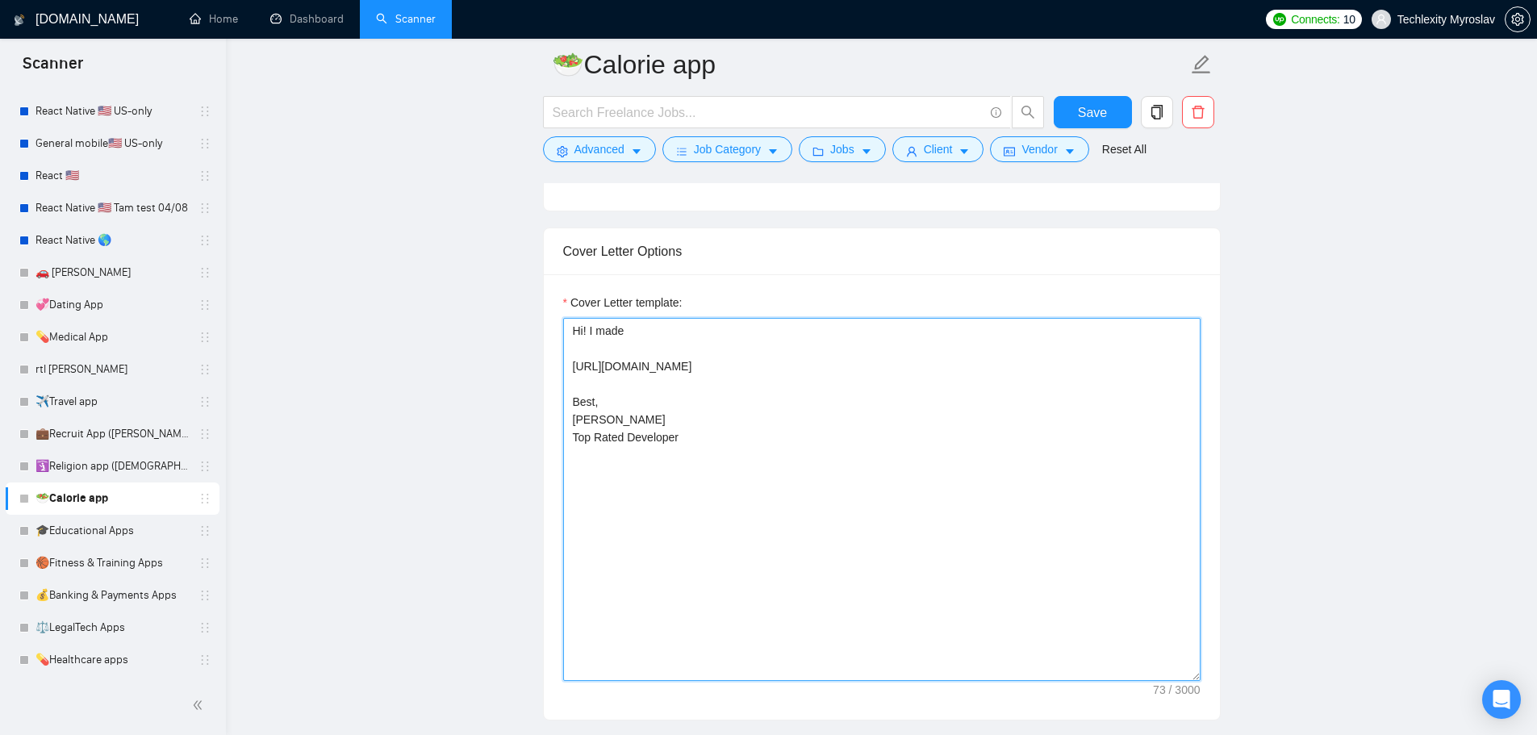
drag, startPoint x: 706, startPoint y: 366, endPoint x: 499, endPoint y: 363, distance: 207.4
paste textarea "apps.apple.com/ua/app/srama:-calorie-deficit-tracker/id6446205590?mt=12"
type textarea "Hi! I made https://apps.apple.com/ua/app/srama:-calorie-deficit-tracker/id64462…"
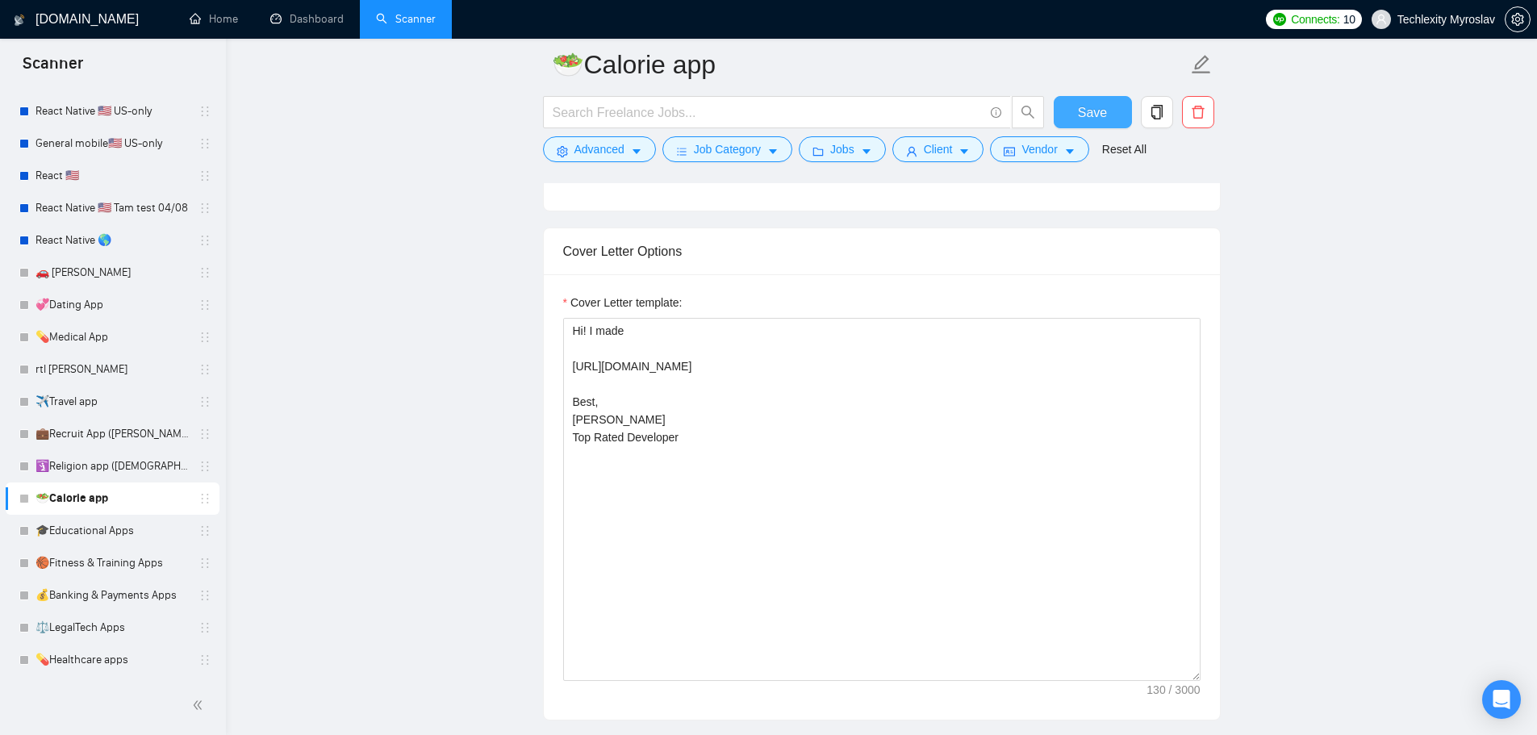
click at [1097, 115] on span "Save" at bounding box center [1092, 112] width 29 height 20
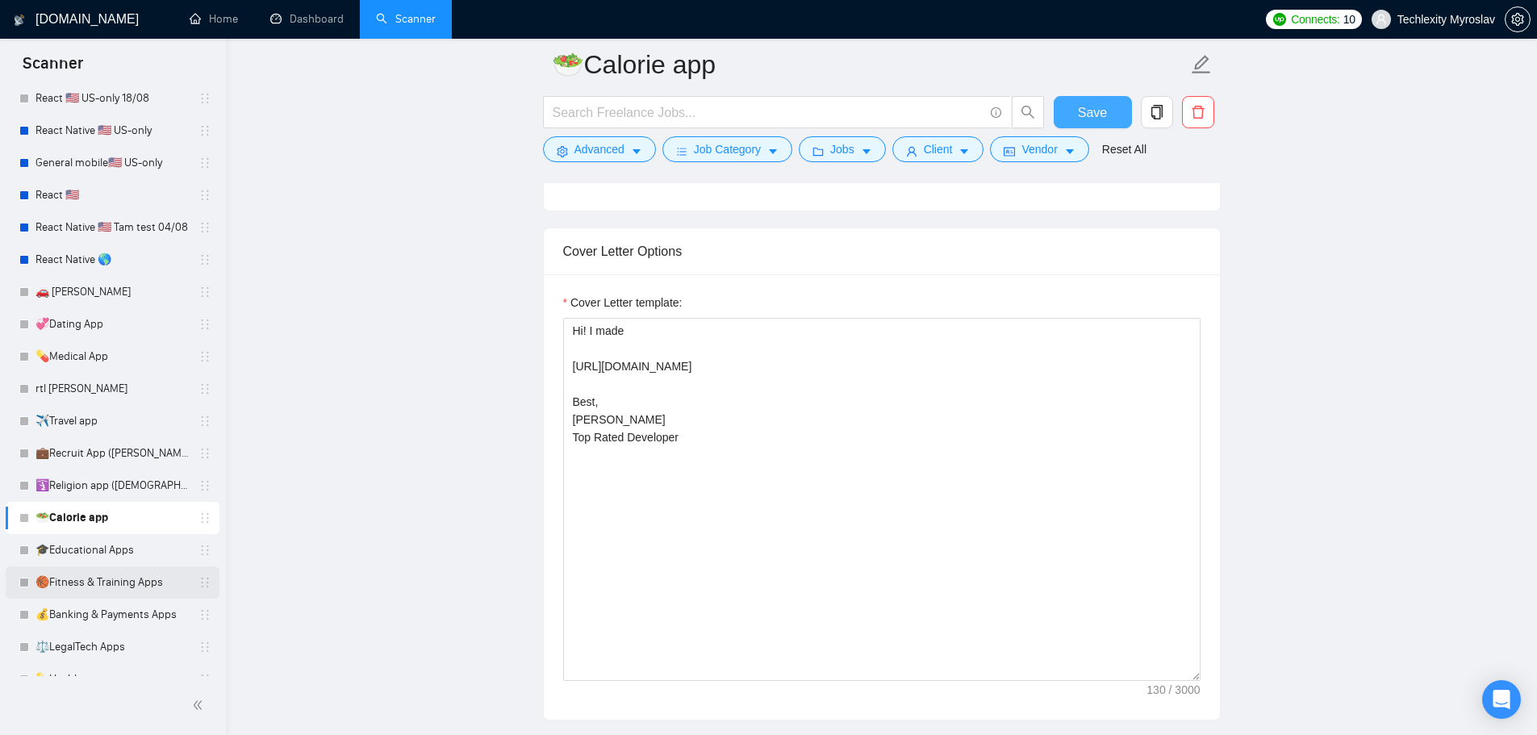
scroll to position [264, 0]
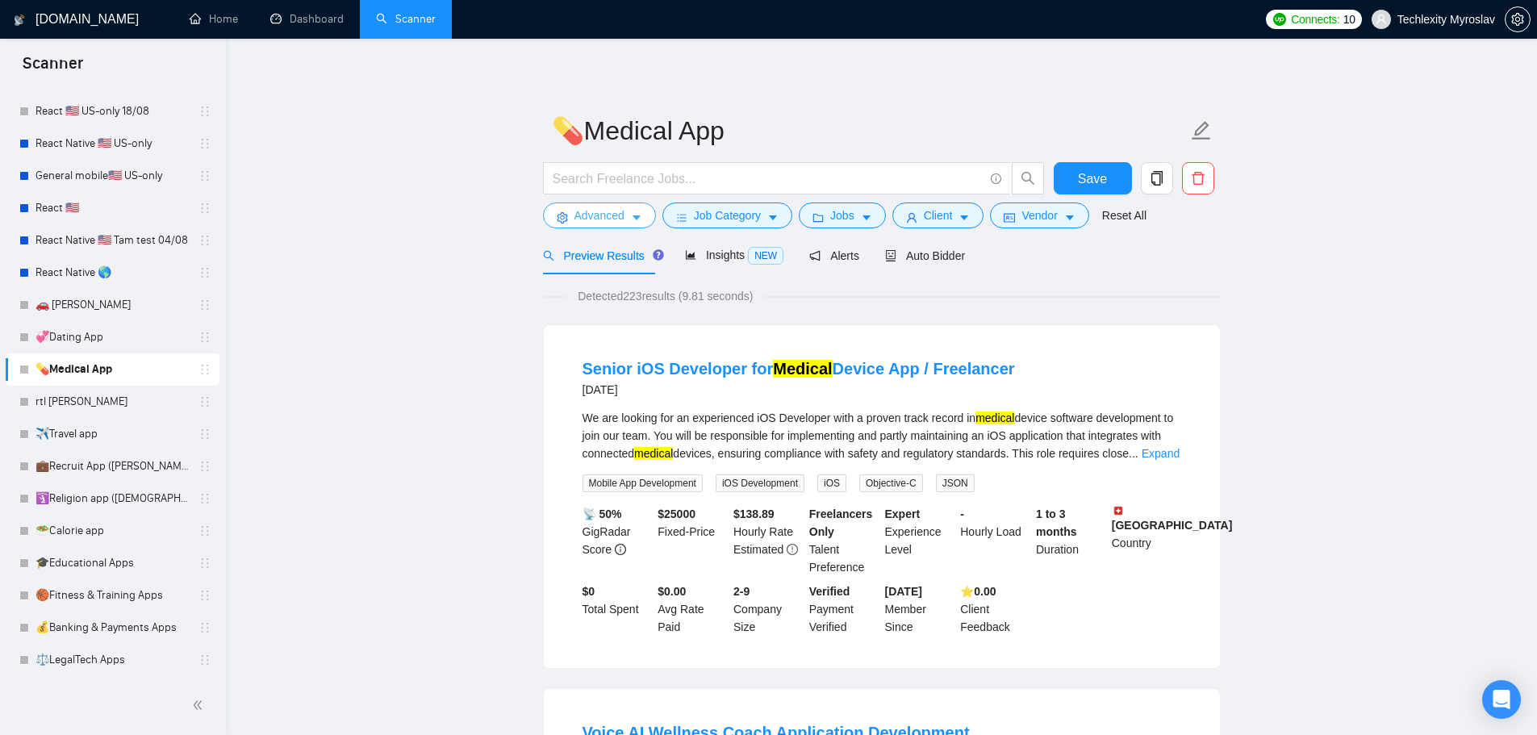
click at [592, 208] on span "Advanced" at bounding box center [600, 216] width 50 height 18
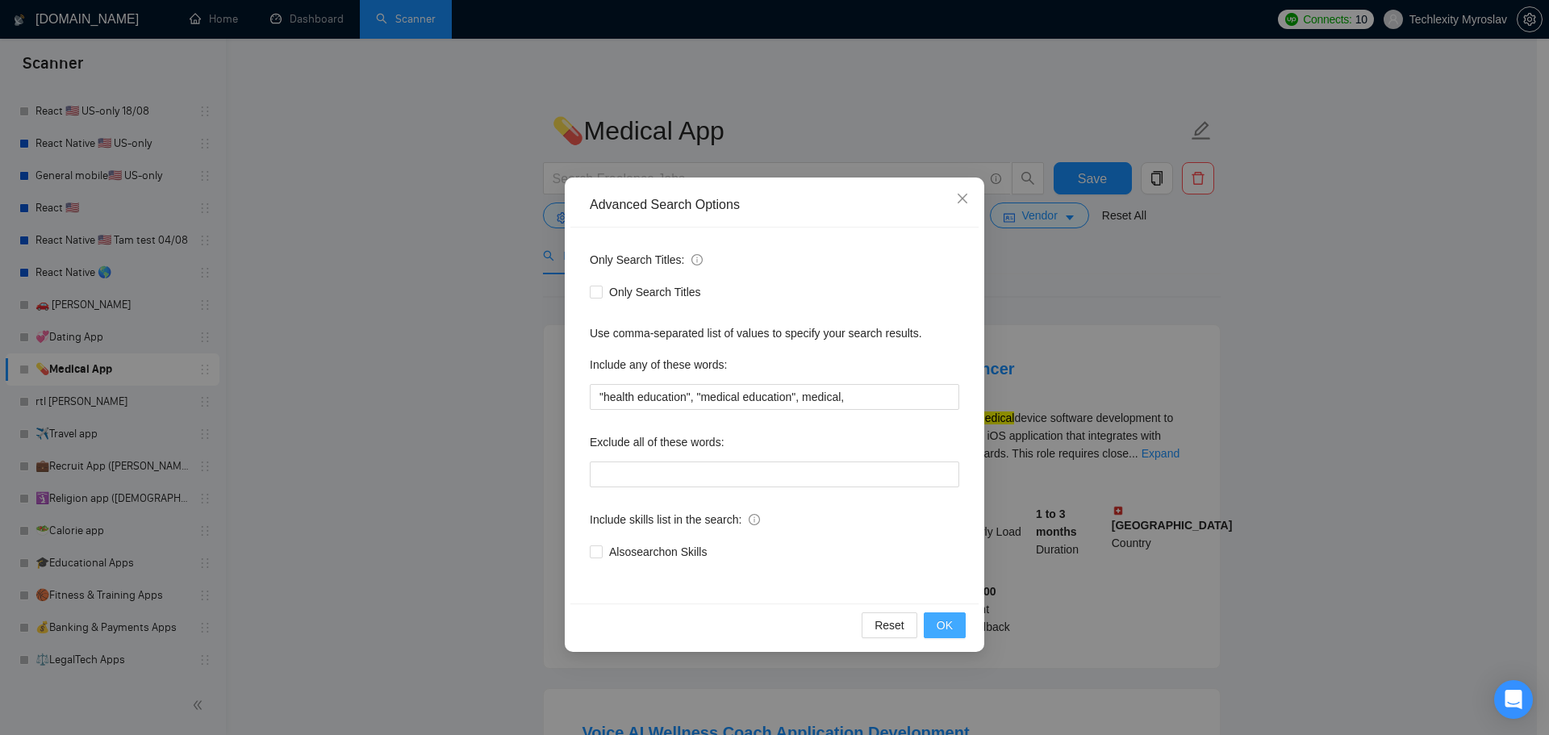
click at [947, 623] on span "OK" at bounding box center [945, 626] width 16 height 18
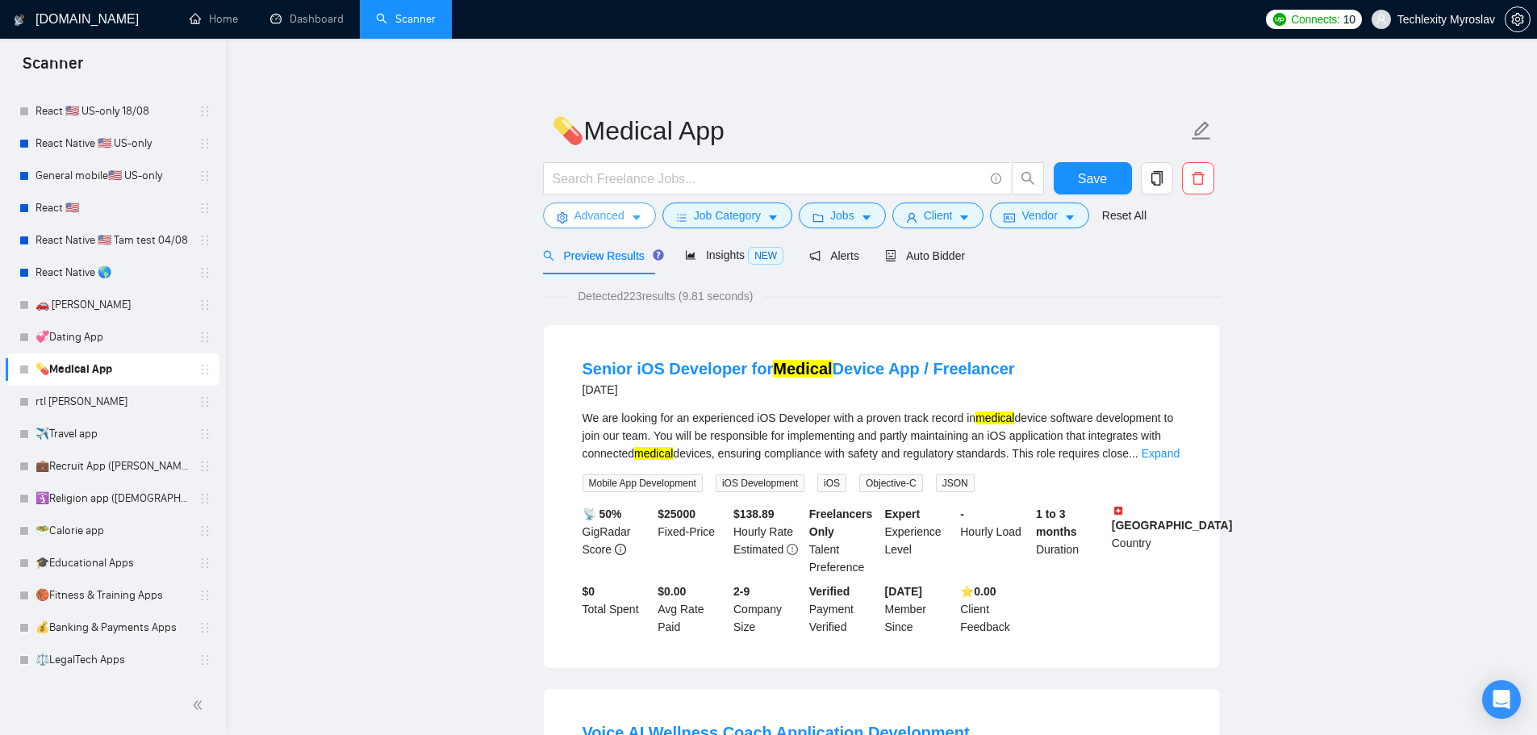
click at [625, 204] on button "Advanced" at bounding box center [599, 216] width 113 height 26
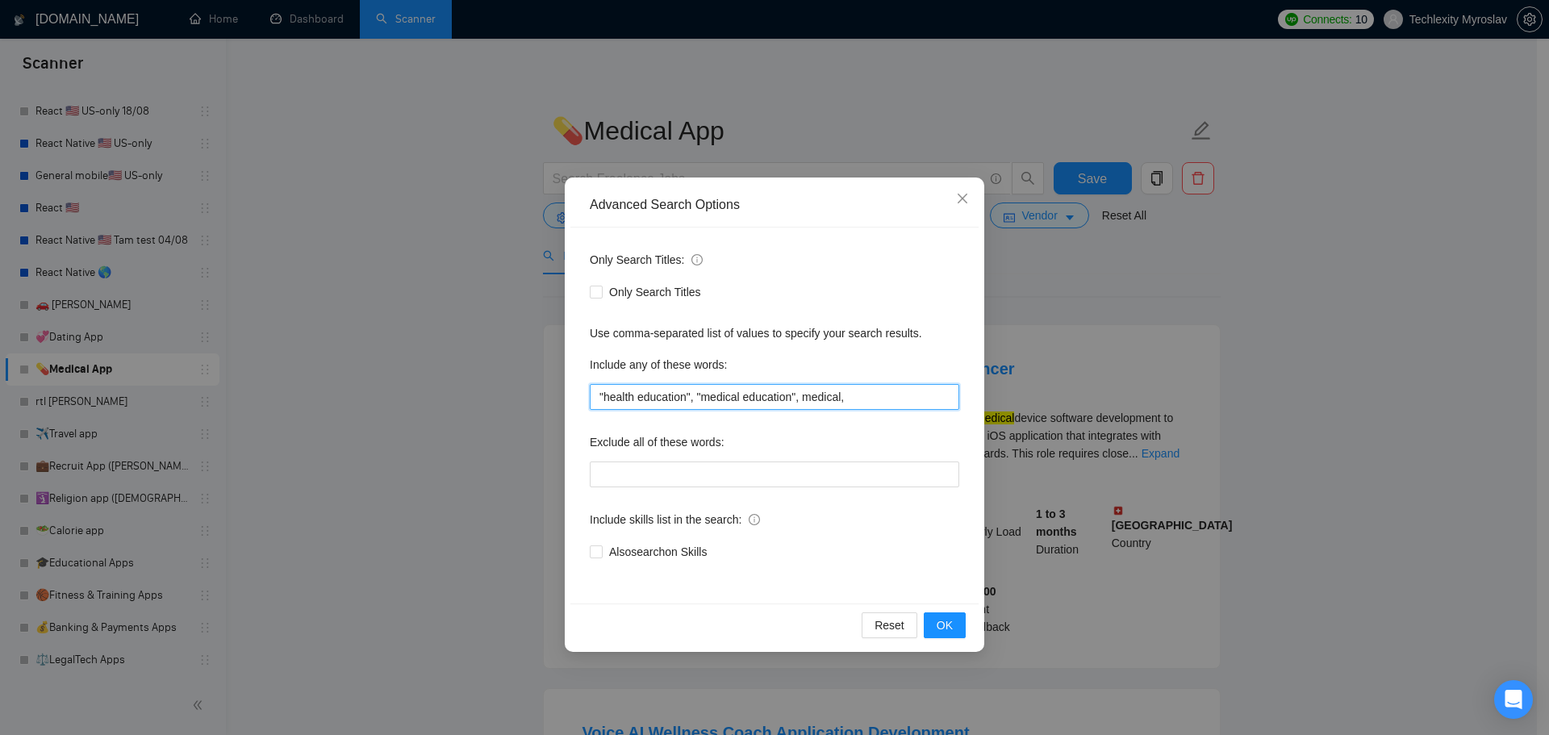
click at [819, 392] on input ""health education", "medical education", medical," at bounding box center [775, 397] width 370 height 26
click at [374, 407] on div "Advanced Search Options Only Search Titles: Only Search Titles Use comma-separa…" at bounding box center [774, 367] width 1549 height 735
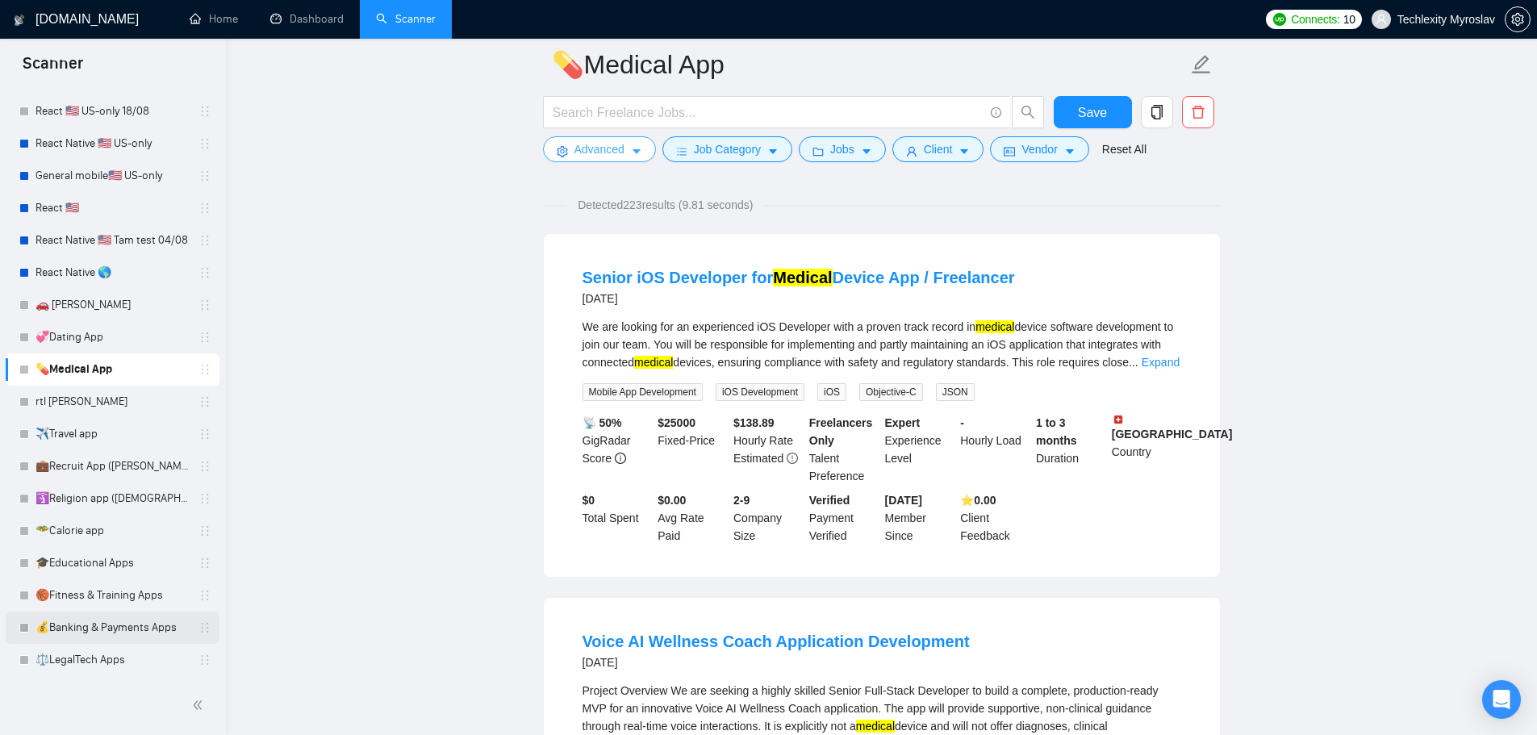
scroll to position [403, 0]
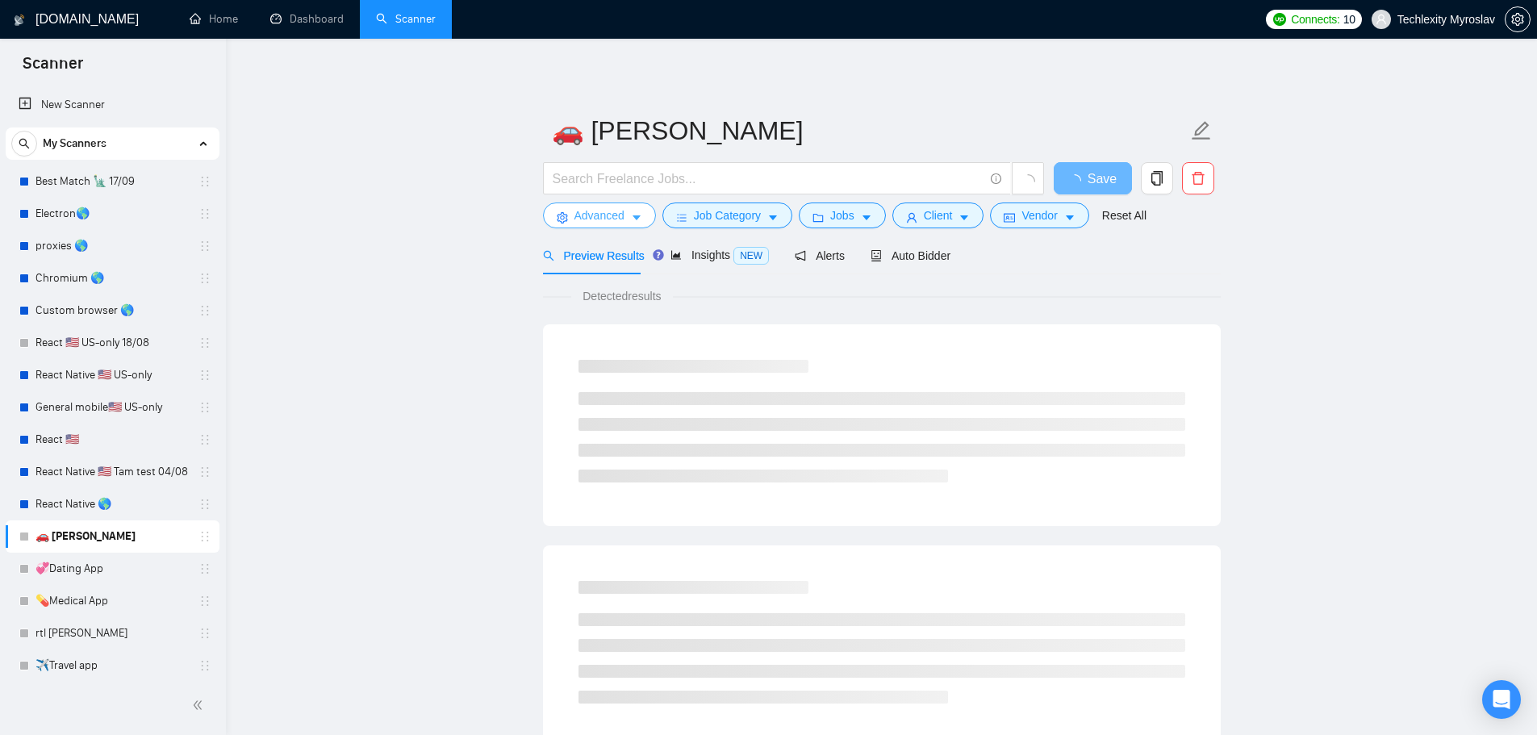
click at [593, 218] on span "Advanced" at bounding box center [600, 216] width 50 height 18
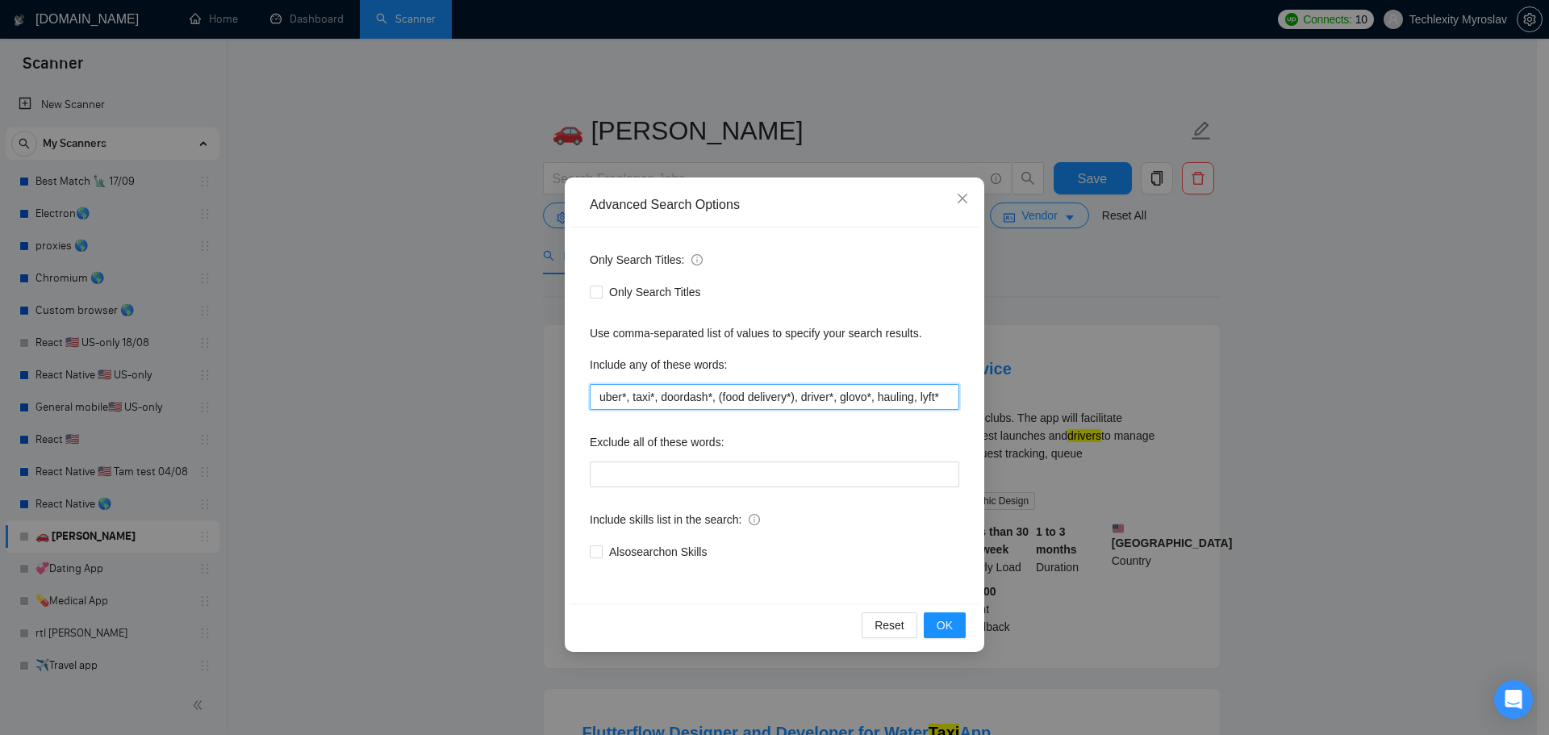
drag, startPoint x: 908, startPoint y: 405, endPoint x: 1047, endPoint y: 416, distance: 140.0
click at [1042, 416] on div "Advanced Search Options Only Search Titles: Only Search Titles Use comma-separa…" at bounding box center [774, 367] width 1549 height 735
click at [897, 403] on input "uber*, taxi*, doordash*, (food delivery*), driver*, glovo*, hauling, lyft*" at bounding box center [775, 397] width 370 height 26
click at [839, 70] on div "Advanced Search Options Only Search Titles: Only Search Titles Use comma-separa…" at bounding box center [774, 367] width 1549 height 735
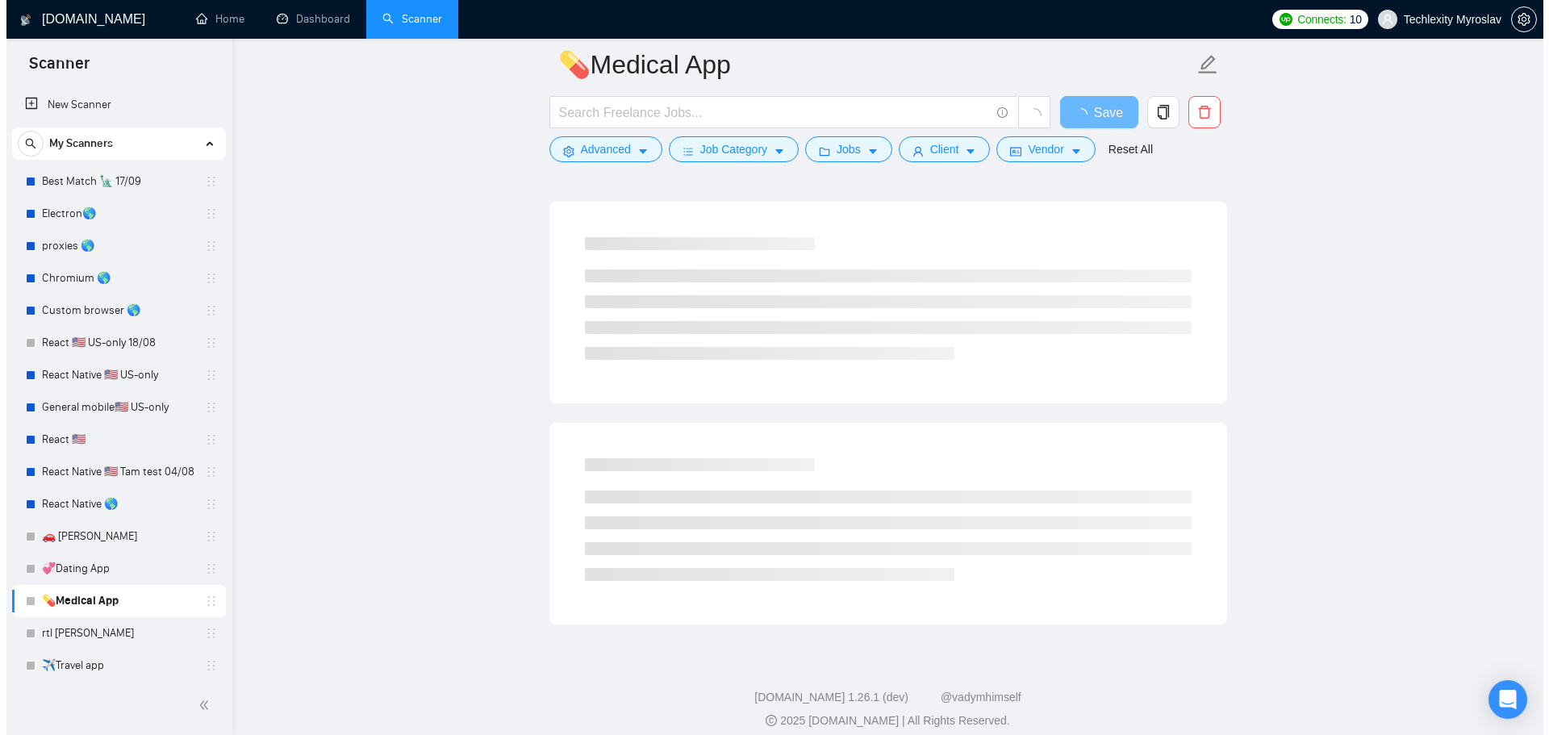
scroll to position [264, 0]
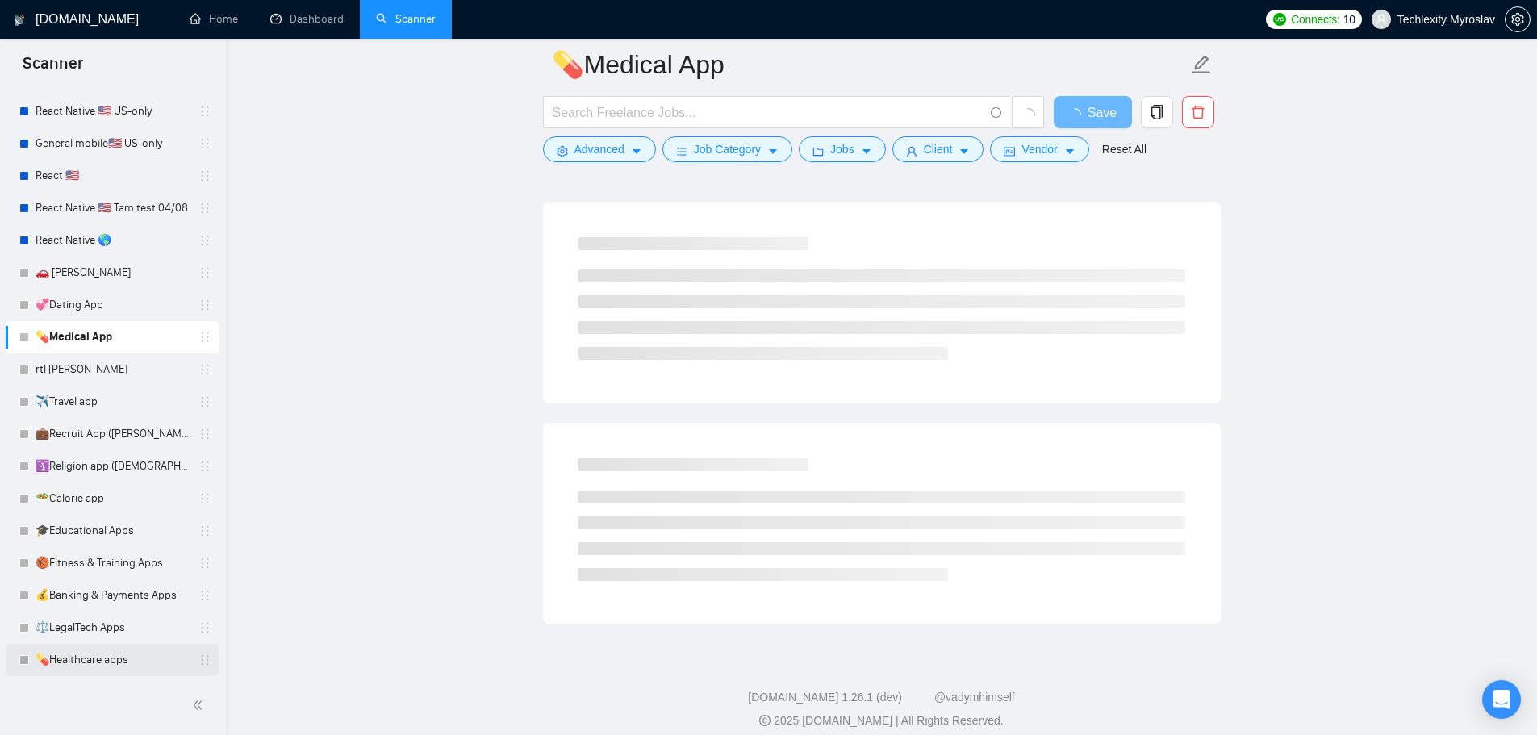
click at [95, 659] on link "💊Healthcare apps" at bounding box center [112, 660] width 153 height 32
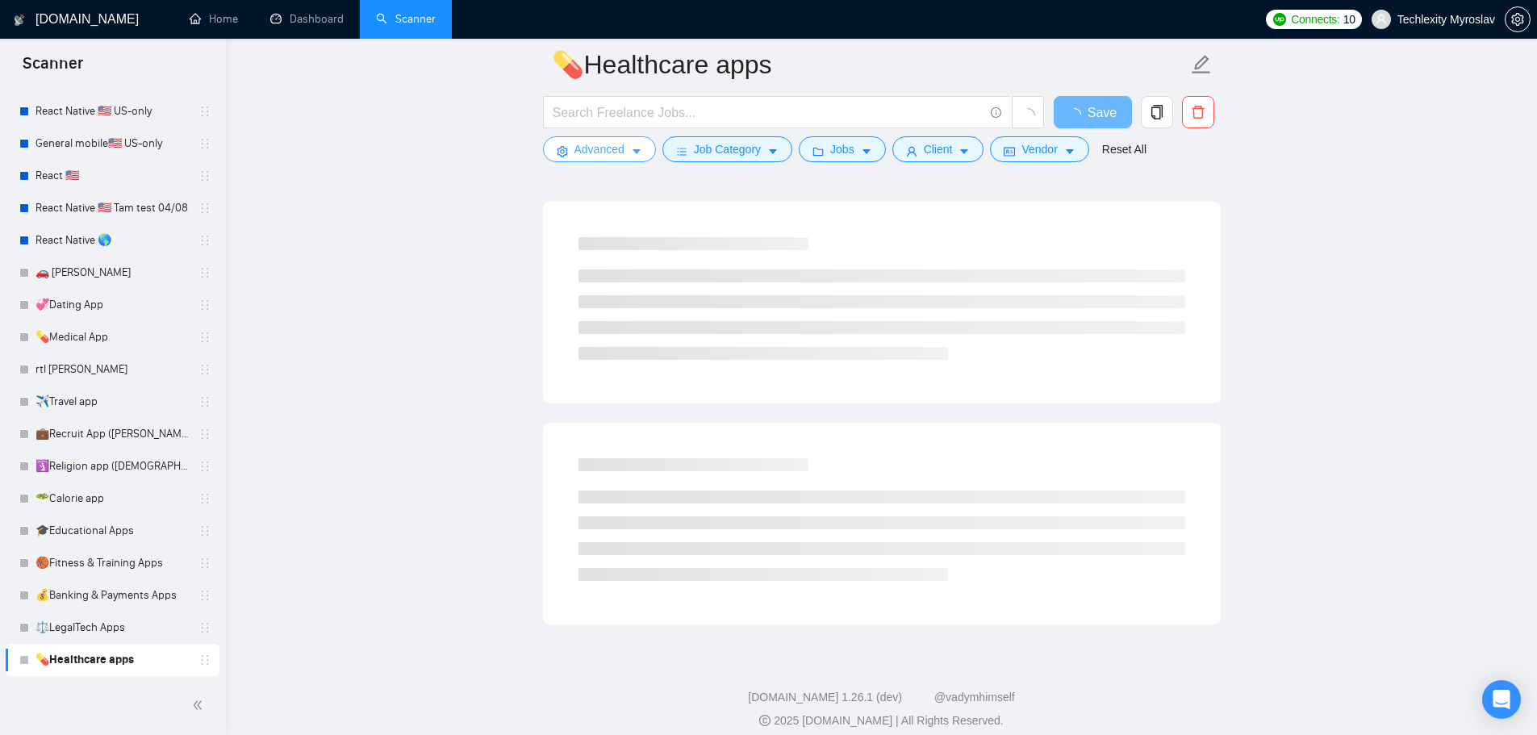
click at [589, 145] on span "Advanced" at bounding box center [600, 149] width 50 height 18
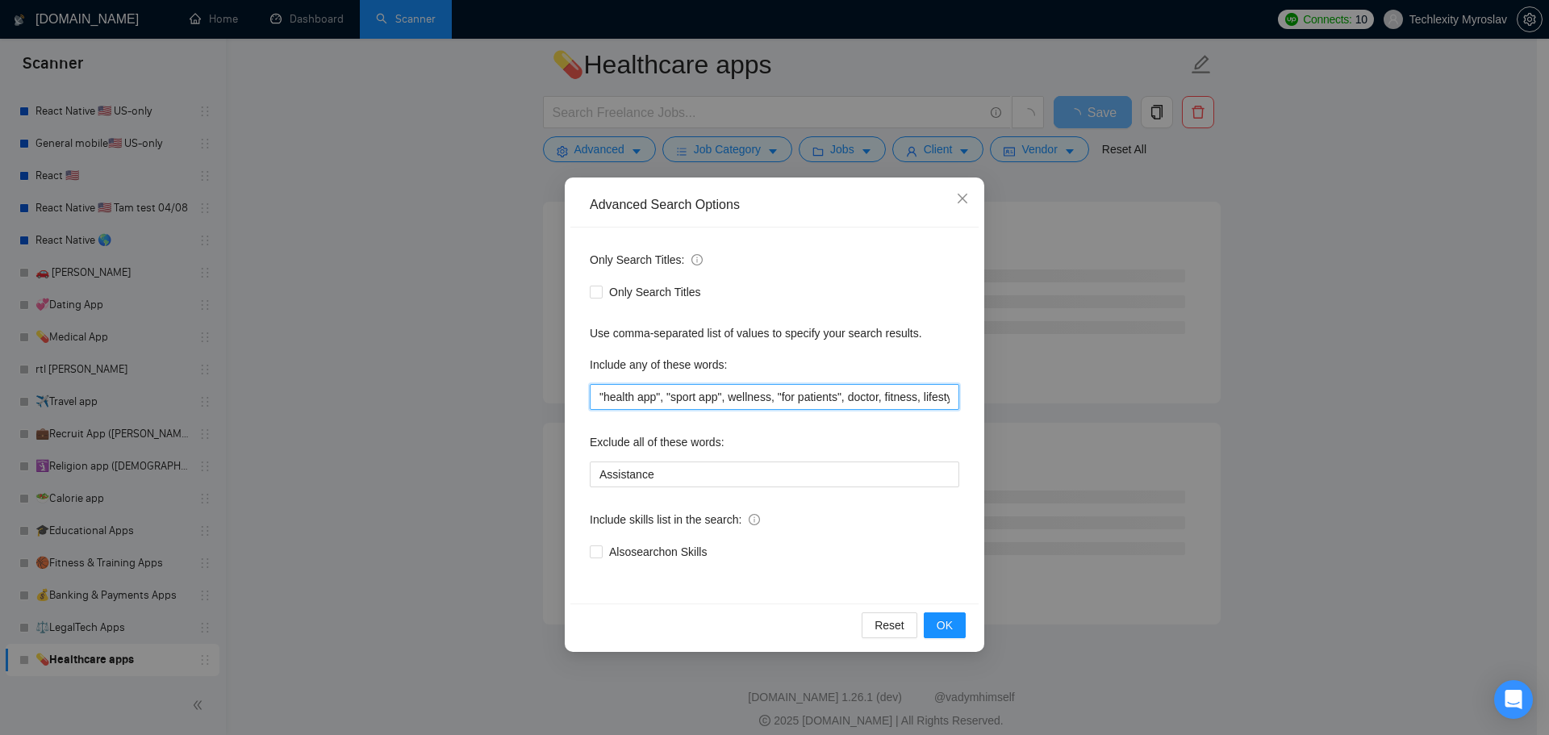
scroll to position [0, 17]
drag, startPoint x: 923, startPoint y: 393, endPoint x: 1027, endPoint y: 397, distance: 104.2
click at [1029, 397] on div "Advanced Search Options Only Search Titles: Only Search Titles Use comma-separa…" at bounding box center [774, 367] width 1549 height 735
click at [955, 395] on input ""health app", "sport app", wellness, "for patients", doctor, fitness, lifestyle," at bounding box center [775, 397] width 370 height 26
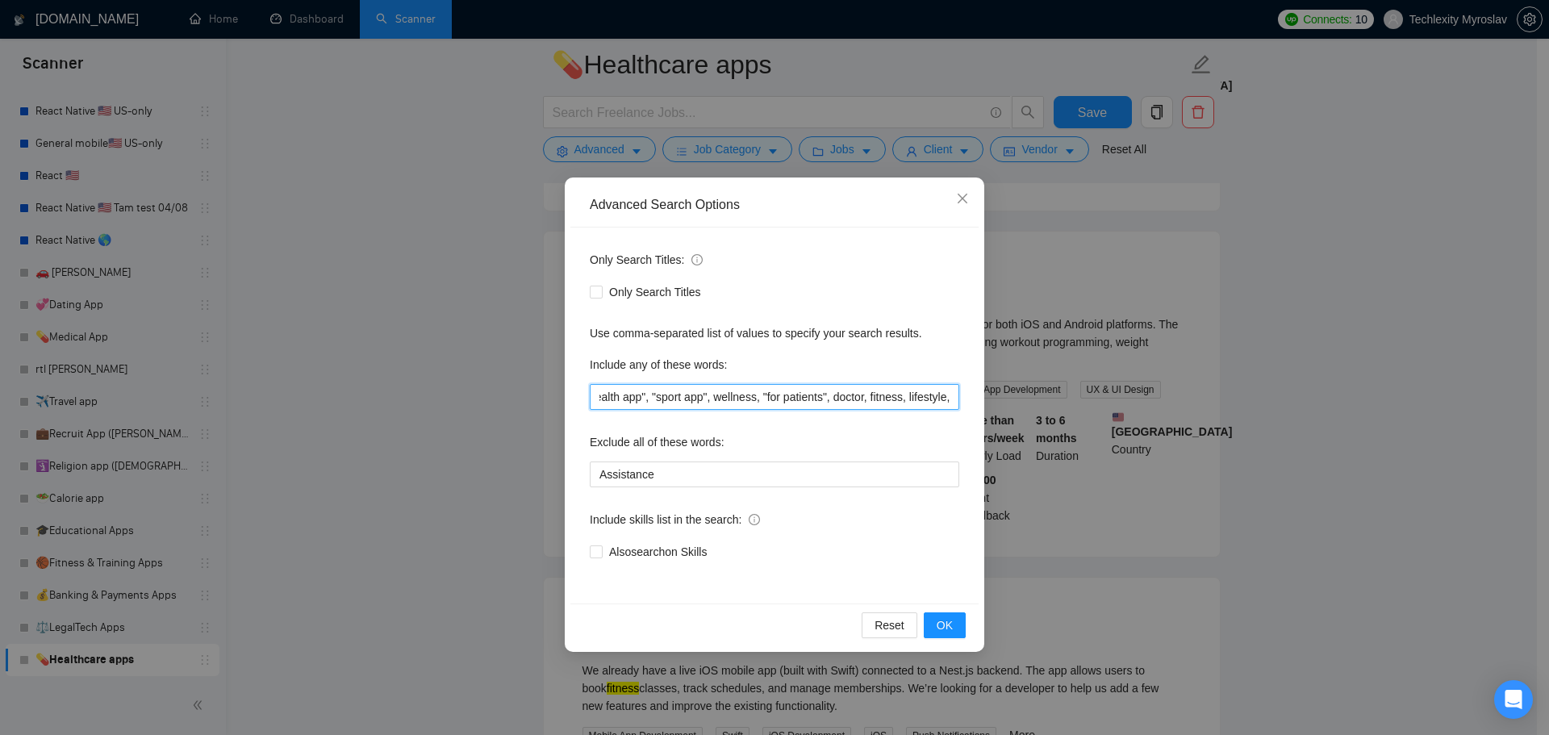
paste input "medical"
type input ""health app", "sport app", wellness, "for patients", doctor, fitness, lifestyle…"
click at [938, 633] on span "OK" at bounding box center [945, 626] width 16 height 18
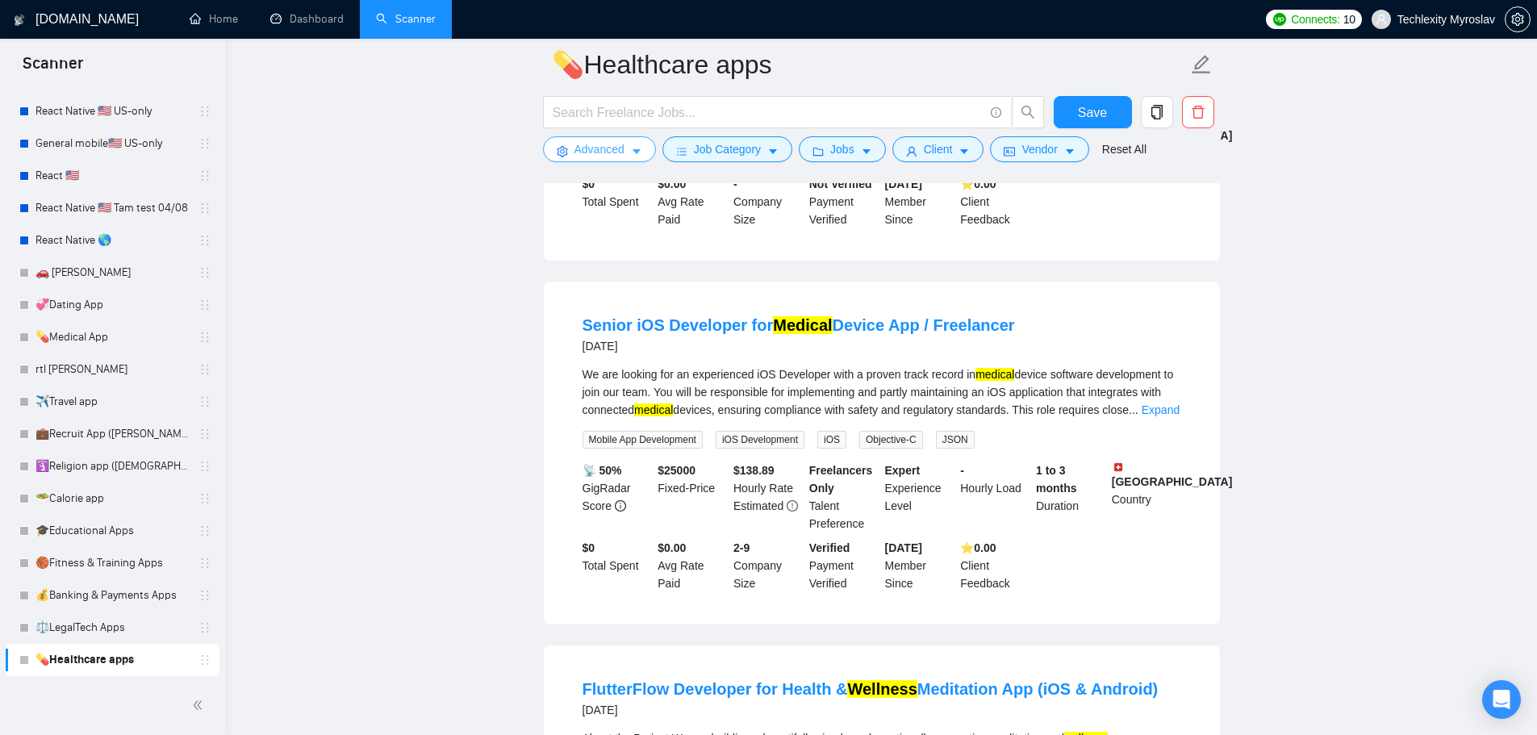
scroll to position [403, 0]
click at [1164, 416] on link "Expand" at bounding box center [1161, 409] width 38 height 13
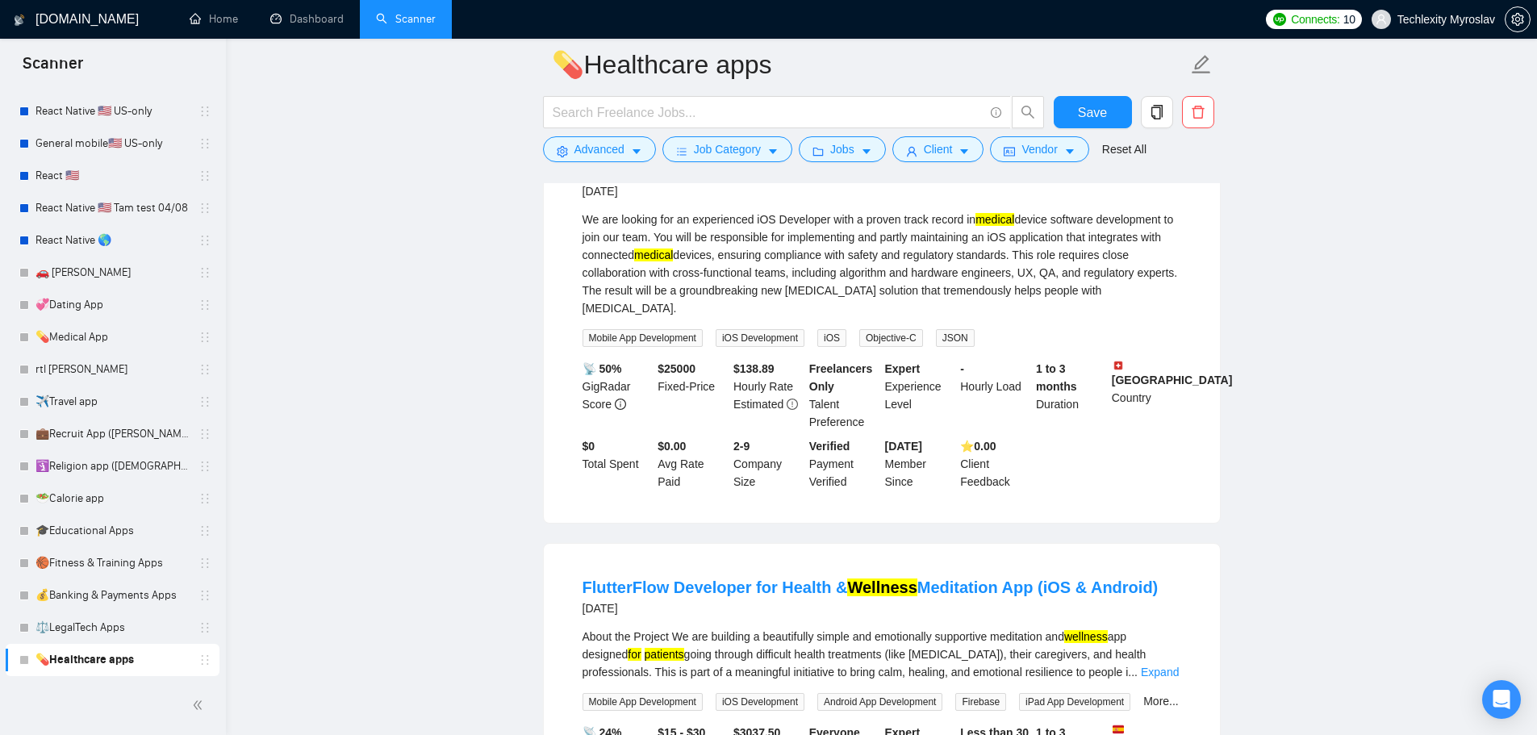
scroll to position [81, 0]
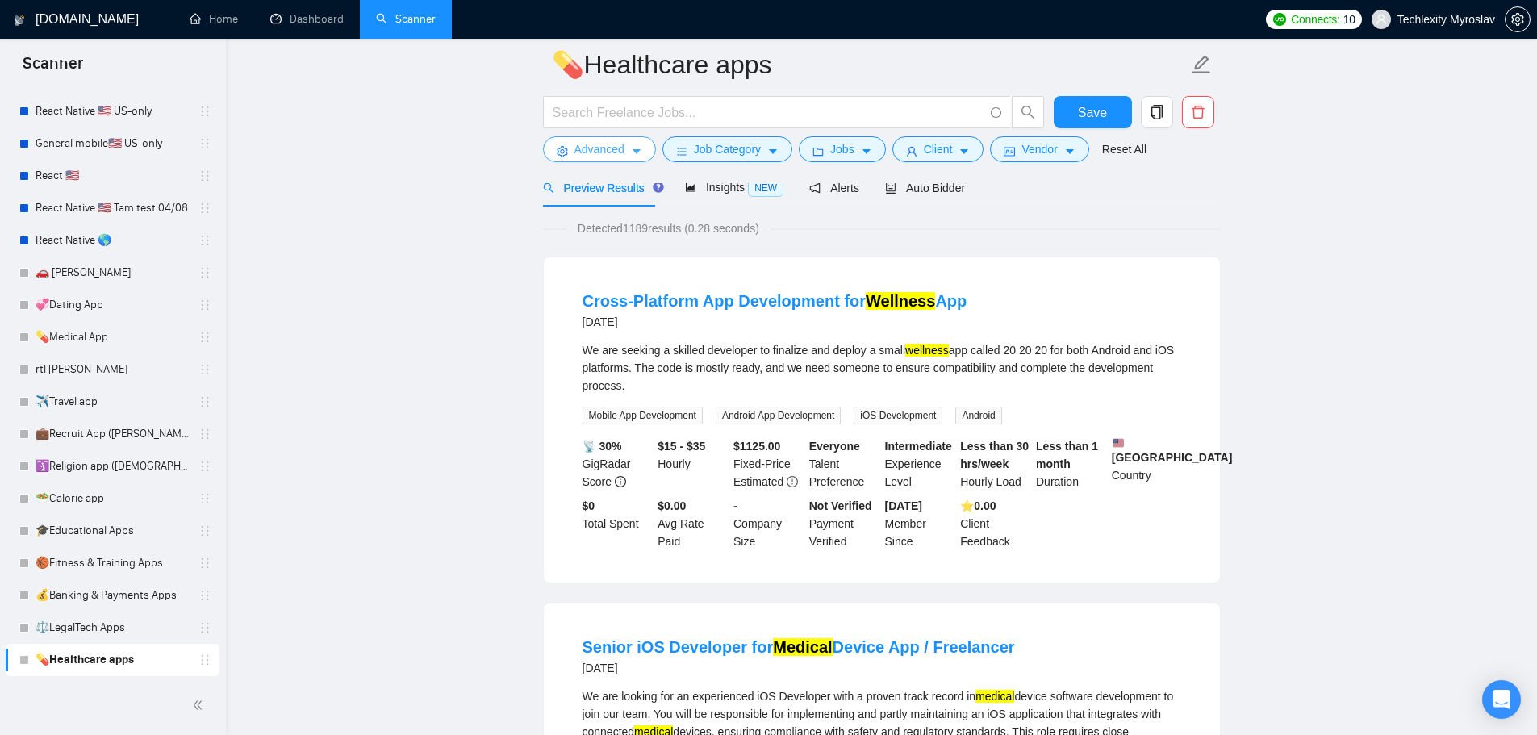
click at [601, 152] on span "Advanced" at bounding box center [600, 149] width 50 height 18
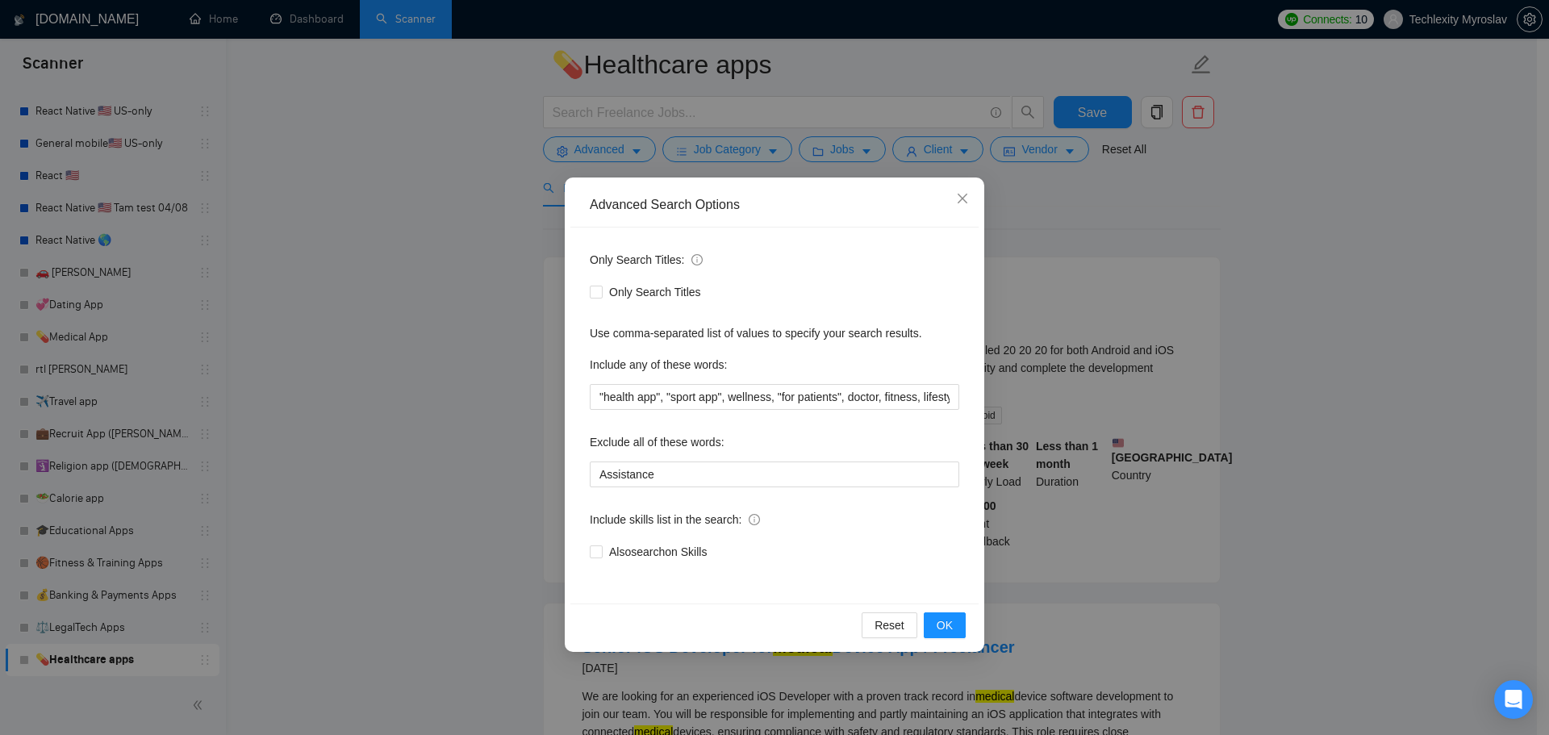
click at [1134, 257] on div "Advanced Search Options Only Search Titles: Only Search Titles Use comma-separa…" at bounding box center [774, 367] width 1549 height 735
